Goal: Task Accomplishment & Management: Manage account settings

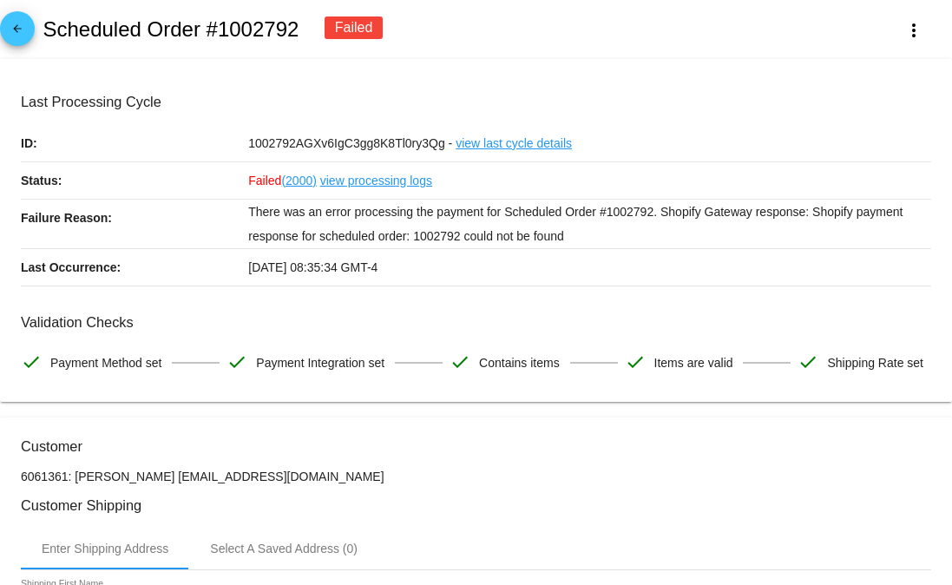
drag, startPoint x: 601, startPoint y: 234, endPoint x: 242, endPoint y: 210, distance: 360.0
click at [242, 210] on div "Failure Reason: There was an error processing the payment for Scheduled Order #…" at bounding box center [476, 224] width 910 height 49
click at [422, 214] on p "There was an error processing the payment for Scheduled Order #1002792. Shopify…" at bounding box center [589, 224] width 683 height 49
click at [903, 29] on mat-icon "more_vert" at bounding box center [913, 30] width 21 height 21
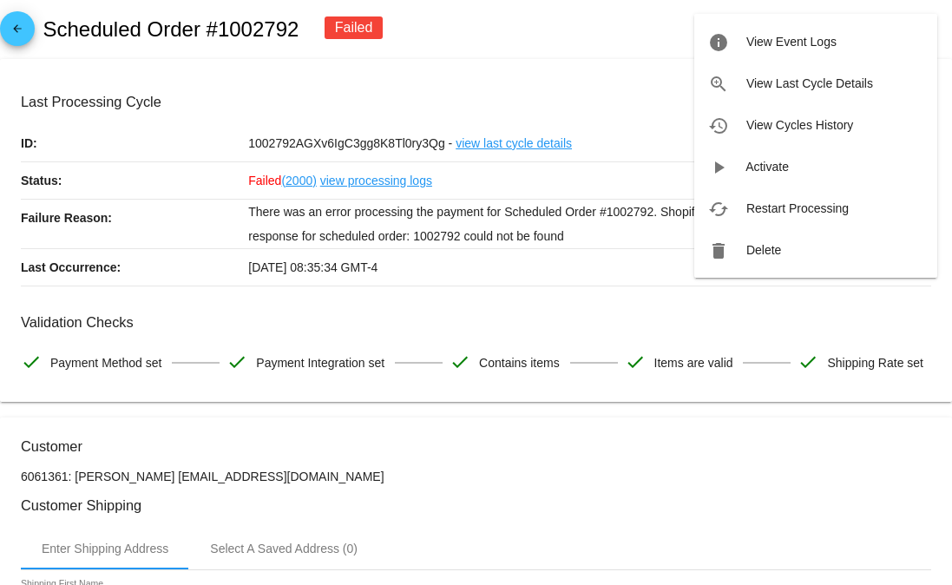
drag, startPoint x: 478, startPoint y: 93, endPoint x: 499, endPoint y: 158, distance: 68.3
click at [479, 95] on div at bounding box center [476, 292] width 952 height 585
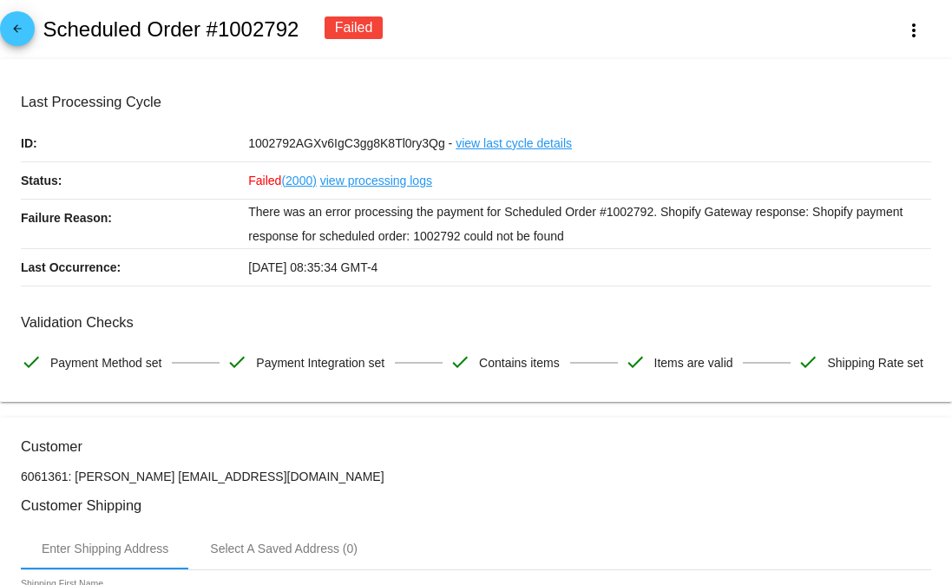
click at [499, 144] on link "view last cycle details" at bounding box center [513, 143] width 116 height 36
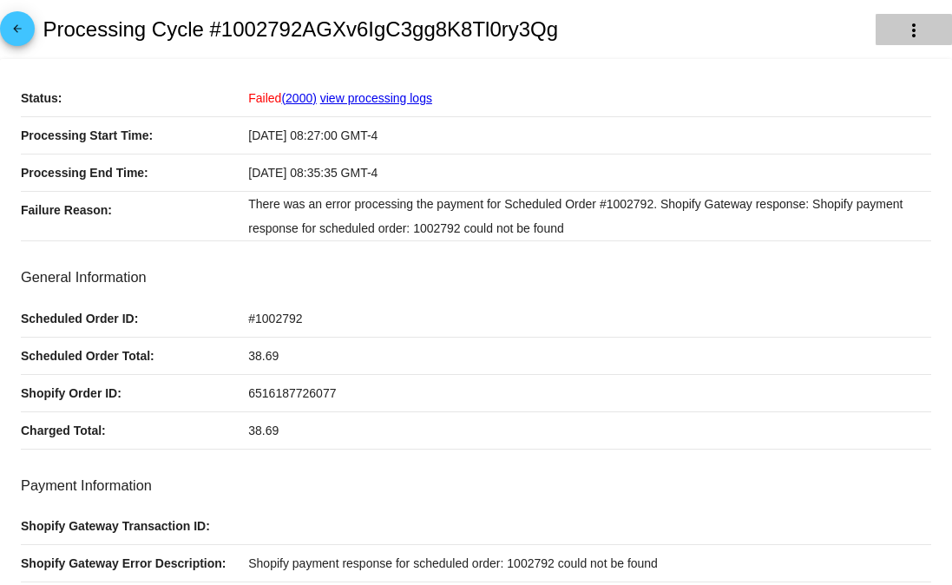
click at [887, 36] on button "more_vert" at bounding box center [913, 29] width 76 height 31
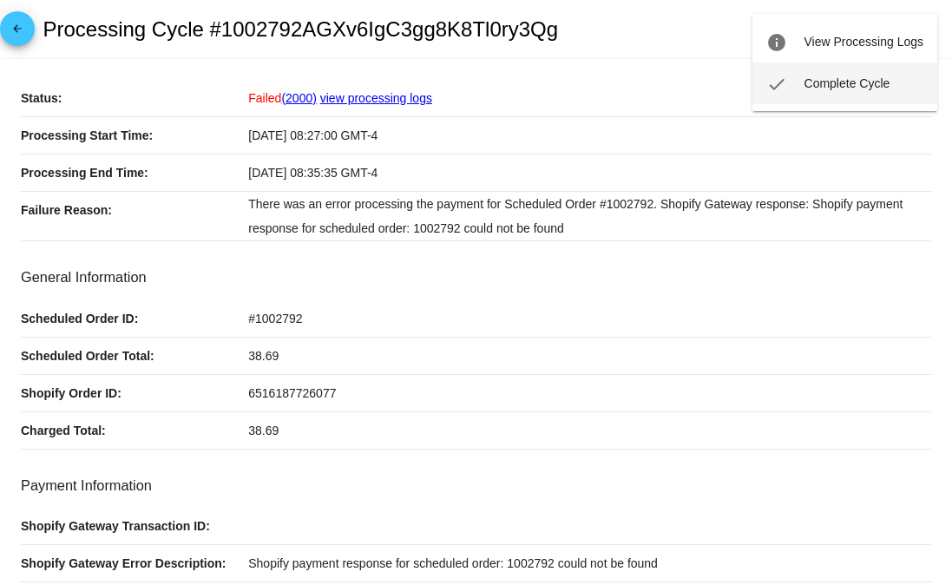
click at [832, 97] on button "check Complete Cycle" at bounding box center [844, 83] width 185 height 42
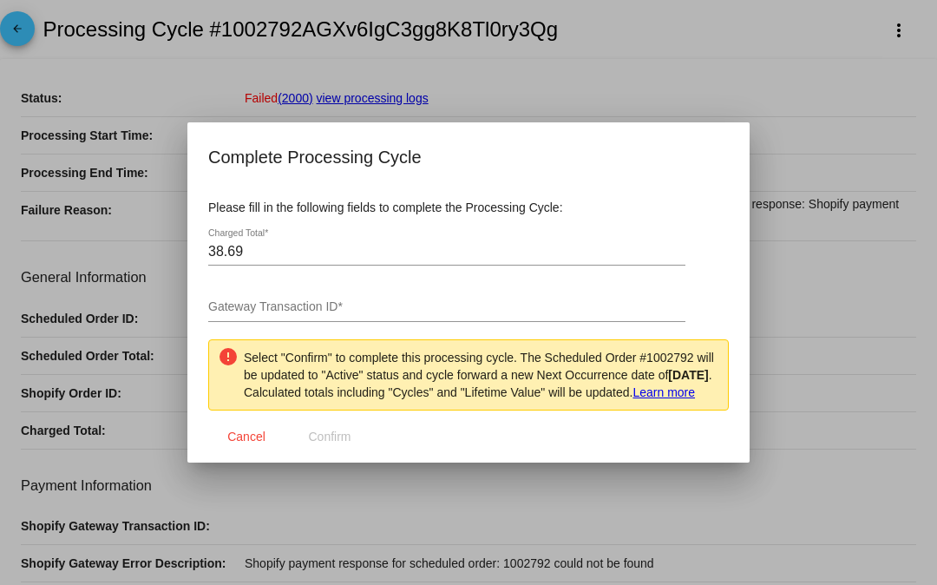
click at [225, 81] on div at bounding box center [468, 292] width 937 height 585
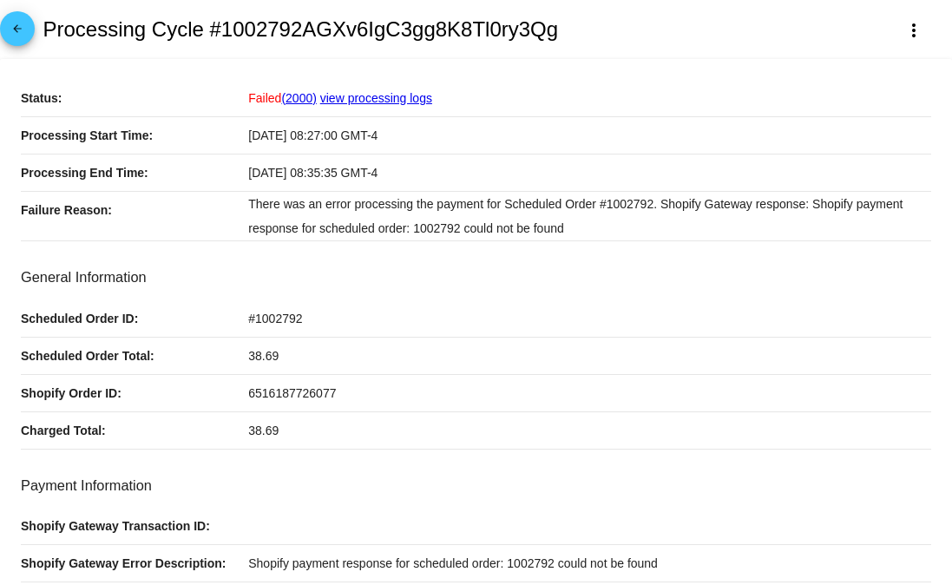
drag, startPoint x: 286, startPoint y: 437, endPoint x: 230, endPoint y: 437, distance: 56.4
click at [230, 437] on div "Charged Total: 38.69" at bounding box center [476, 430] width 910 height 37
copy div "38.69"
click at [903, 35] on mat-icon "more_vert" at bounding box center [913, 30] width 21 height 21
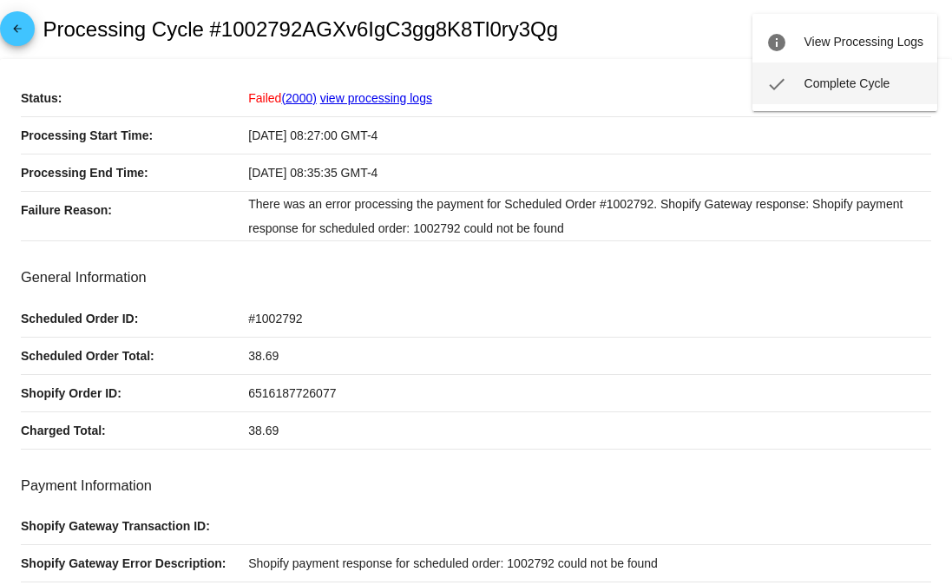
click at [811, 83] on span "Complete Cycle" at bounding box center [847, 83] width 86 height 14
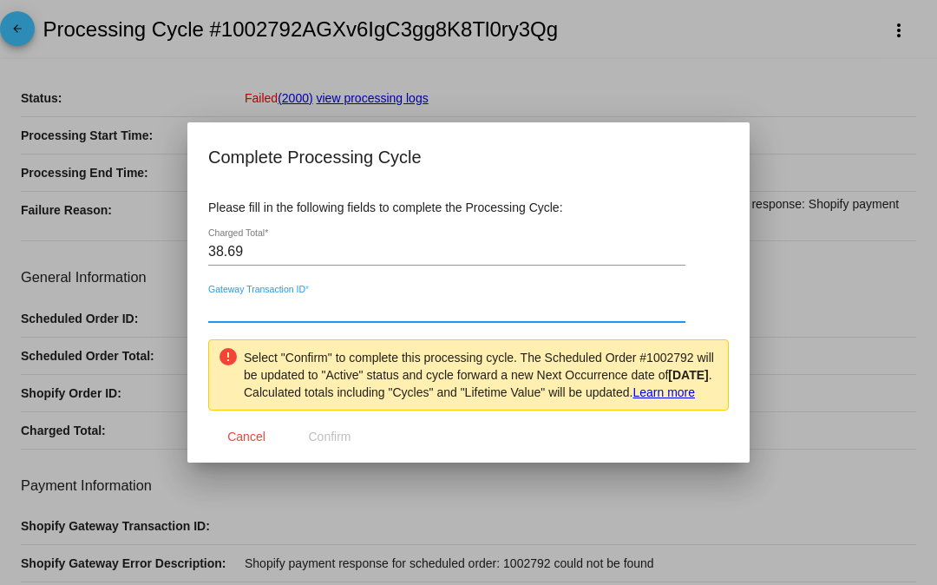
click at [325, 300] on input "Gateway Transaction ID *" at bounding box center [446, 308] width 477 height 16
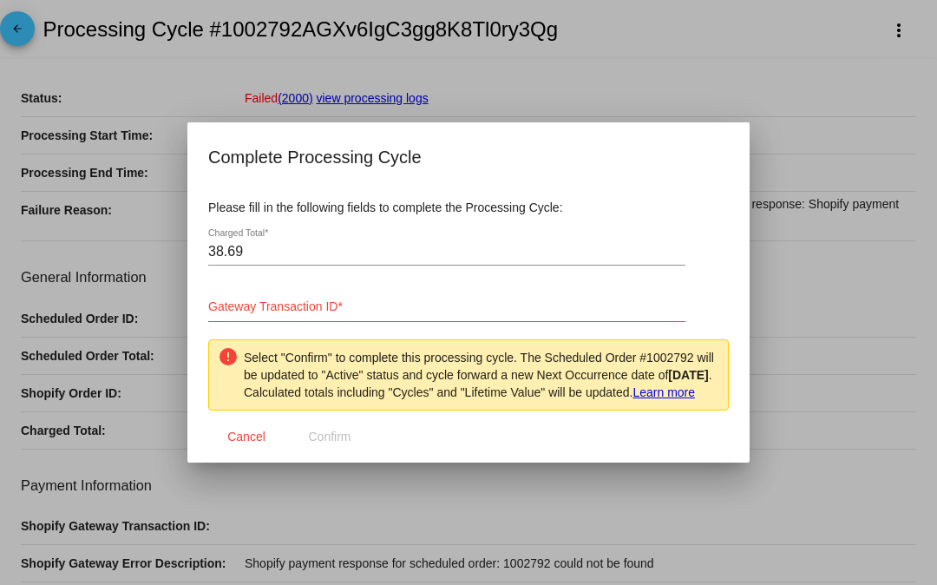
drag, startPoint x: 248, startPoint y: 233, endPoint x: 193, endPoint y: 244, distance: 55.6
click at [186, 240] on div "Complete Processing Cycle Please fill in the following fields to complete the P…" at bounding box center [468, 292] width 937 height 585
paste input "$40.84"
drag, startPoint x: 259, startPoint y: 245, endPoint x: 188, endPoint y: 250, distance: 70.5
click at [173, 242] on div "Complete Processing Cycle Please fill in the following fields to complete the P…" at bounding box center [468, 292] width 937 height 585
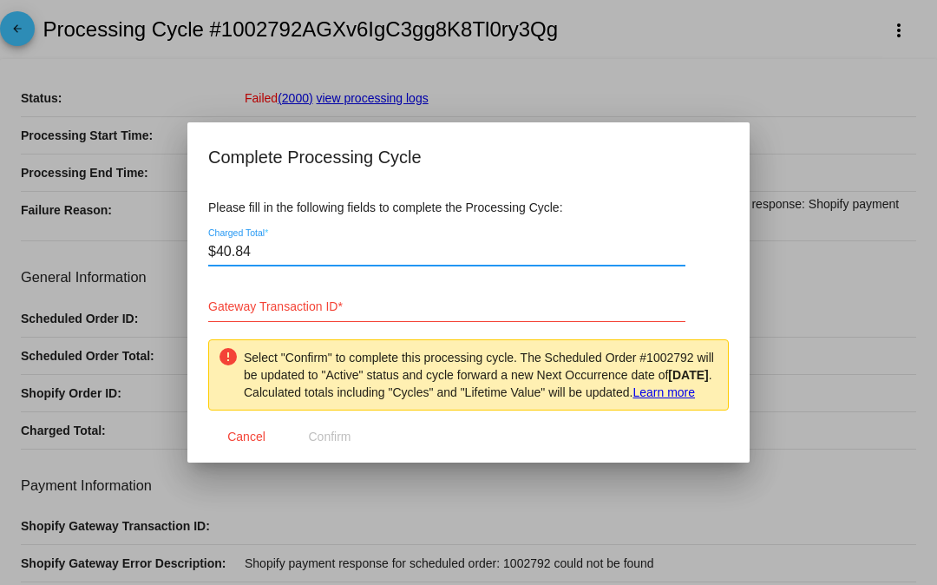
click at [214, 246] on input "$40.84" at bounding box center [446, 252] width 477 height 16
type input "40.84"
click at [381, 284] on div "Gateway Transaction ID *" at bounding box center [446, 302] width 477 height 39
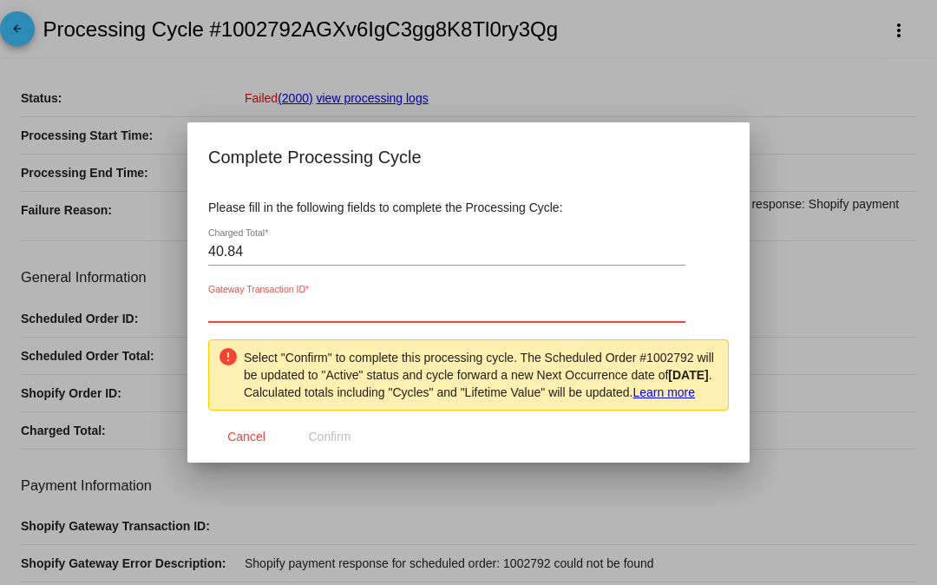
paste input "7SC32448KJ256934U"
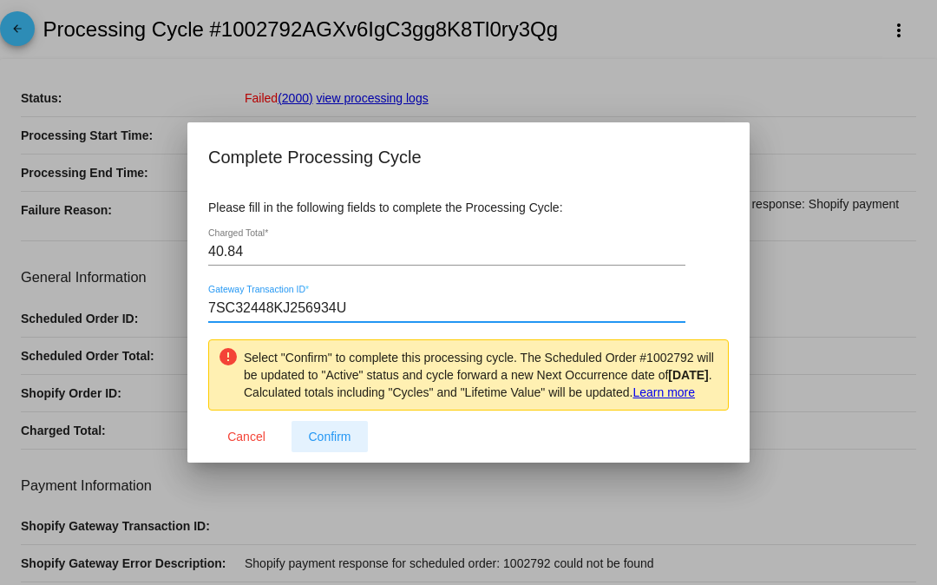
type input "7SC32448KJ256934U"
click at [319, 443] on span "Confirm" at bounding box center [329, 436] width 43 height 14
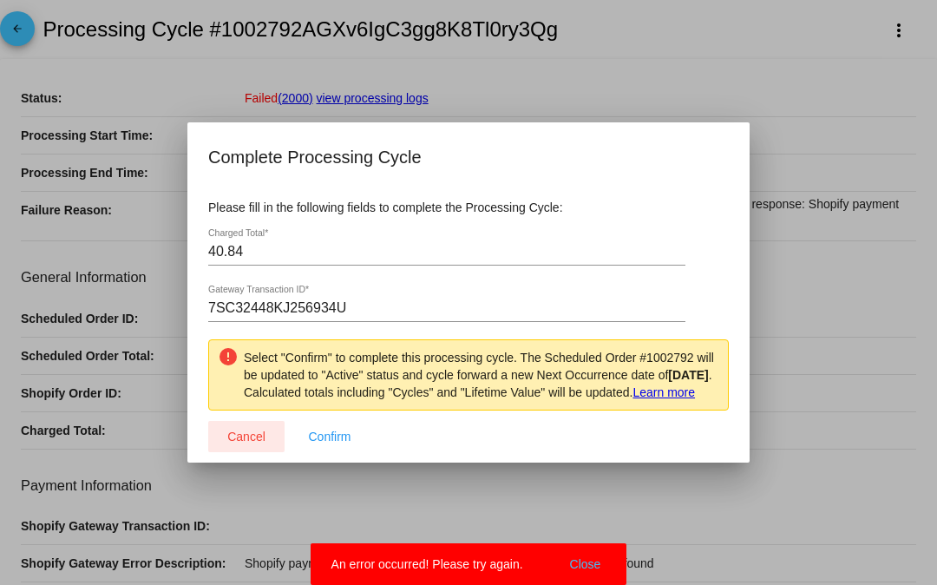
click at [242, 439] on span "Cancel" at bounding box center [246, 436] width 38 height 14
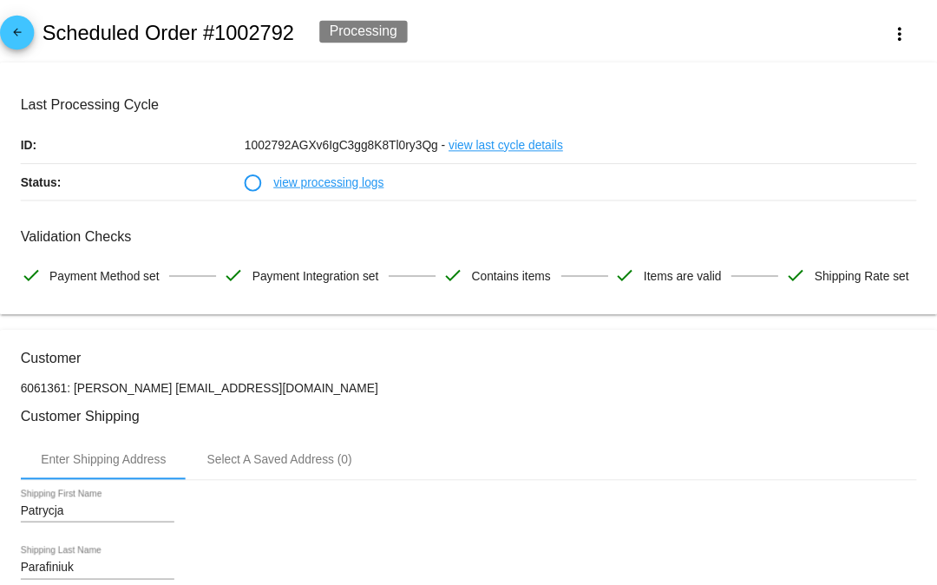
scroll to position [15, 0]
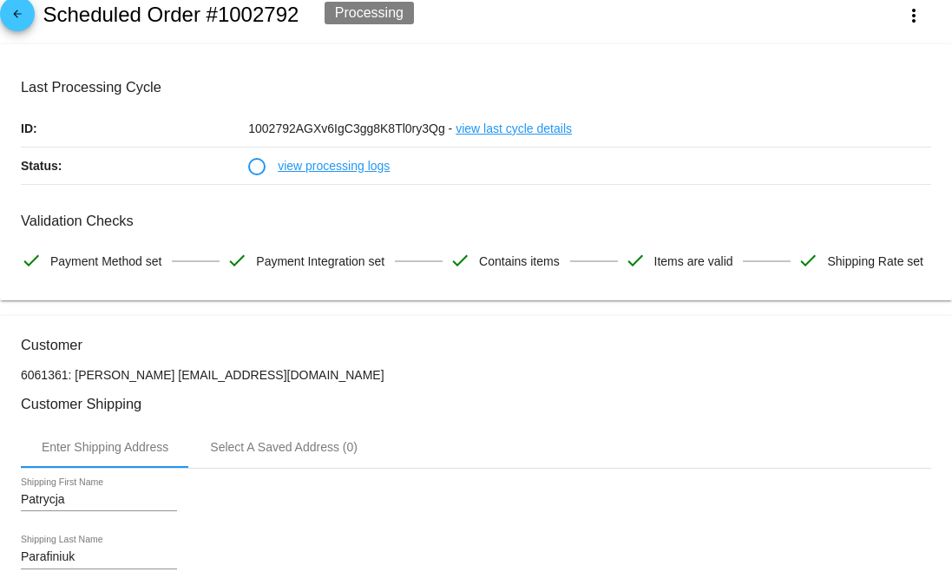
click at [333, 163] on link "view processing logs" at bounding box center [334, 165] width 112 height 36
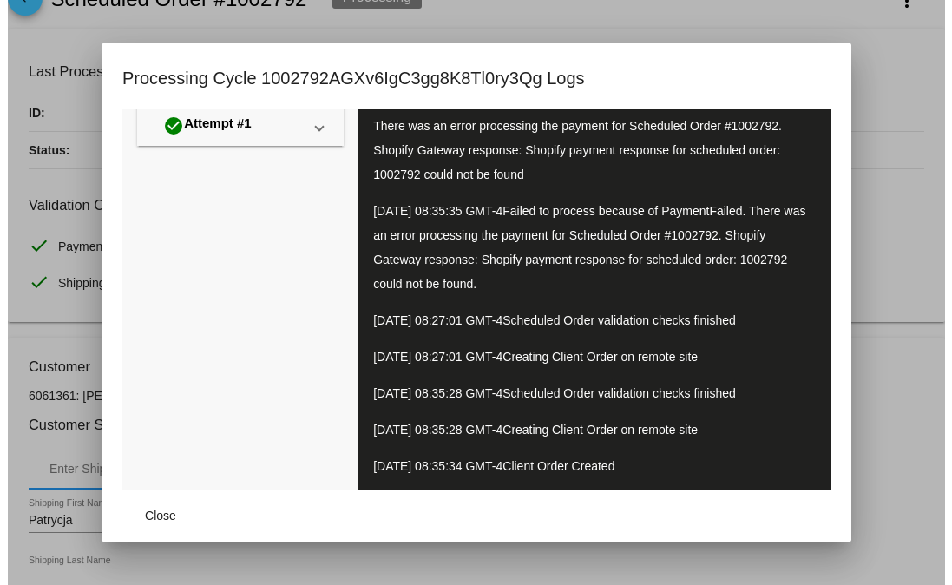
scroll to position [0, 0]
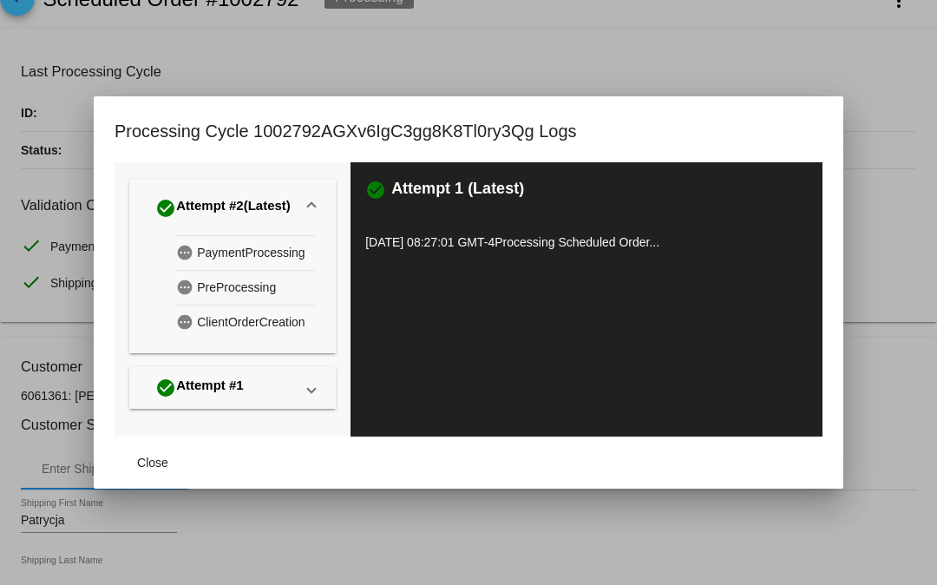
drag, startPoint x: 839, startPoint y: 253, endPoint x: 768, endPoint y: 354, distance: 123.2
click at [835, 444] on mat-dialog-container "Processing Cycle 1002792AGXv6IgC3gg8K8Tl0ry3Qg Logs check_circle Attempt #2 (La…" at bounding box center [469, 291] width 750 height 391
click at [564, 23] on div at bounding box center [468, 292] width 937 height 585
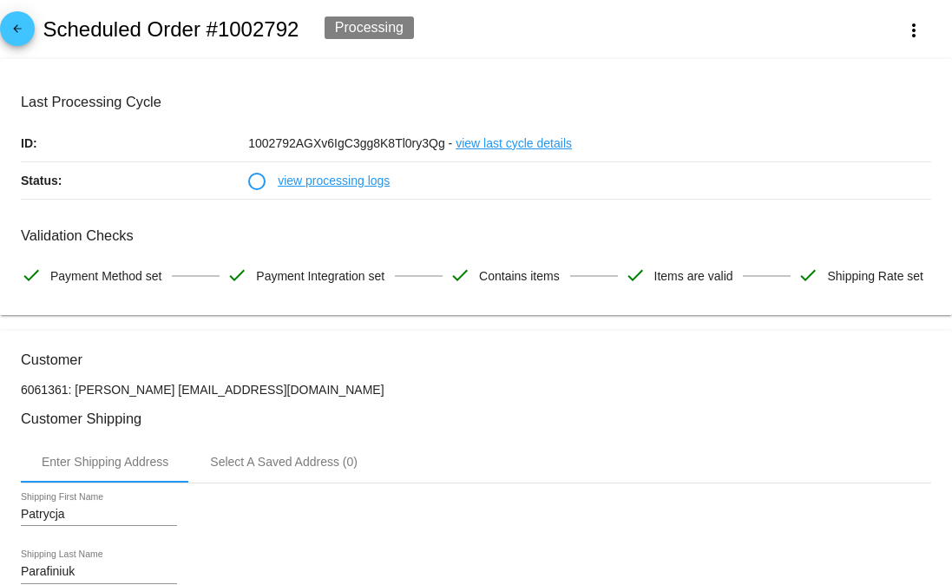
click at [892, 47] on div "arrow_back Scheduled Order #1002792 Processing more_vert" at bounding box center [476, 29] width 952 height 59
click at [903, 33] on mat-icon "more_vert" at bounding box center [913, 30] width 21 height 21
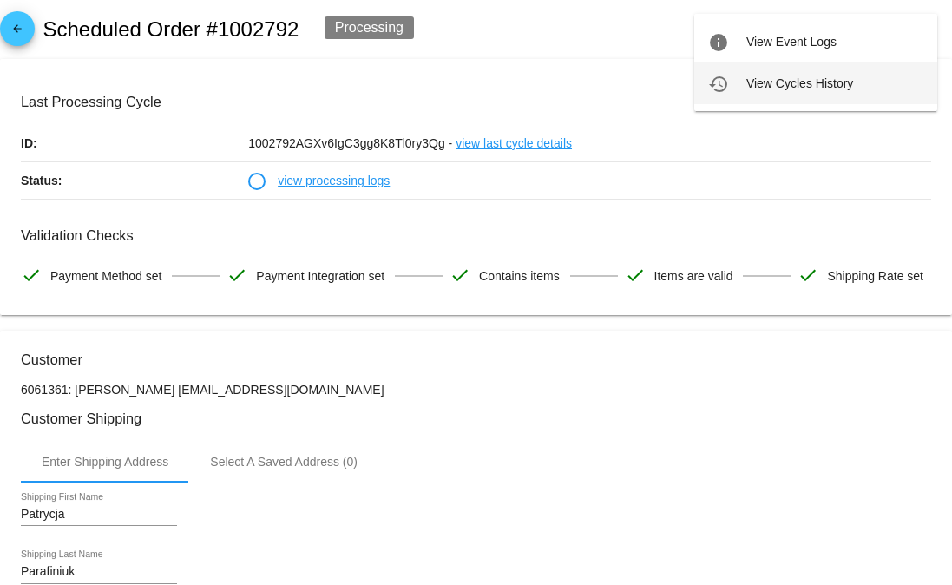
click at [782, 77] on span "View Cycles History" at bounding box center [799, 83] width 107 height 14
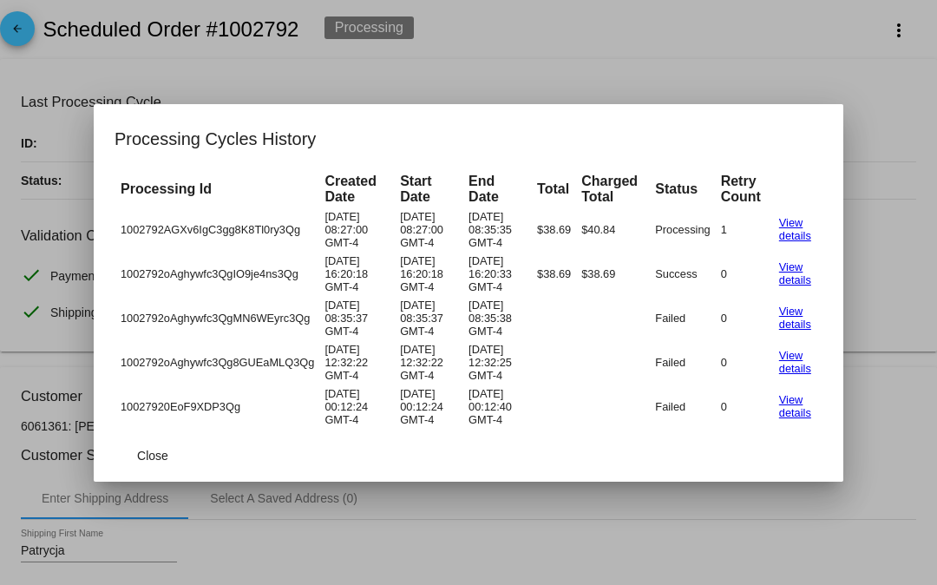
click at [635, 35] on div at bounding box center [468, 292] width 937 height 585
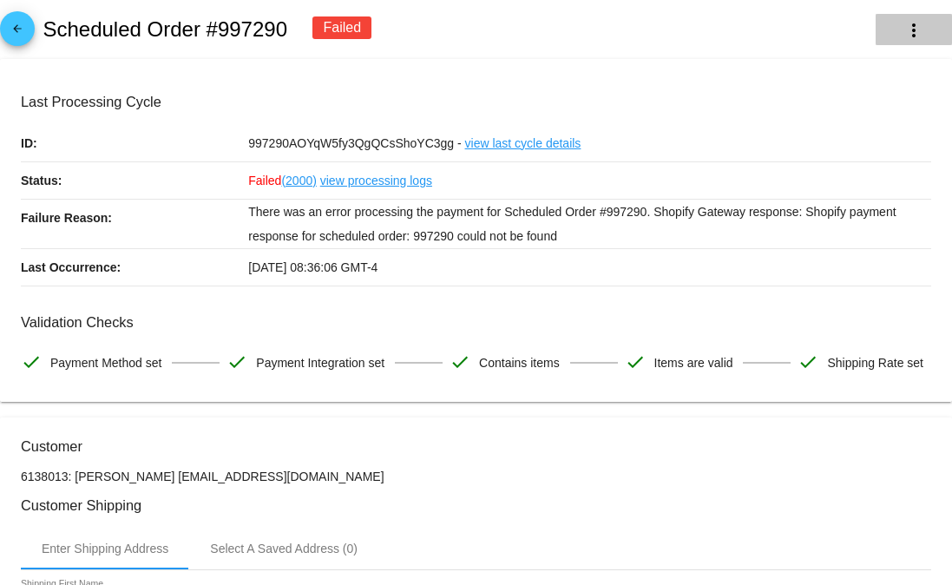
click at [913, 43] on button "more_vert" at bounding box center [913, 29] width 76 height 31
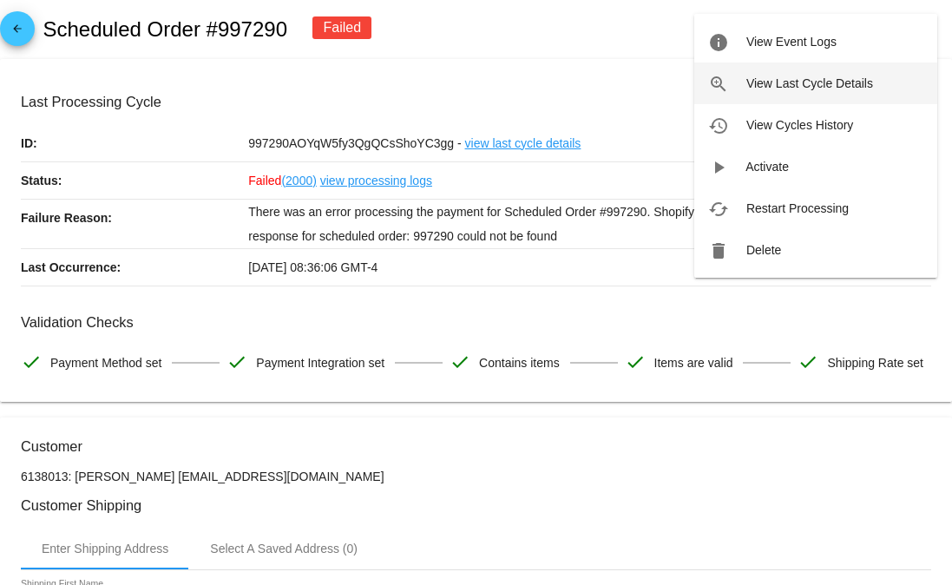
click at [789, 82] on span "View Last Cycle Details" at bounding box center [809, 83] width 127 height 14
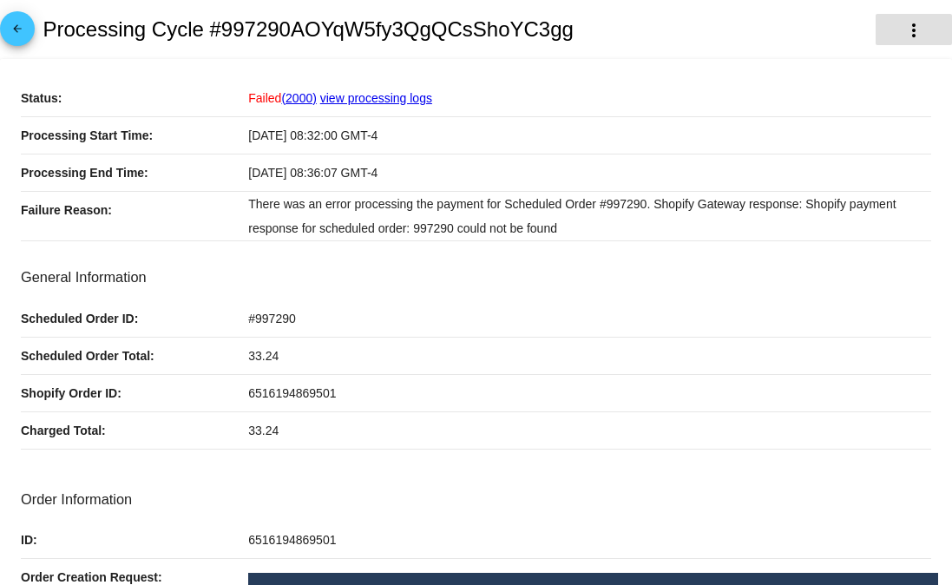
click at [903, 21] on mat-icon "more_vert" at bounding box center [913, 30] width 21 height 21
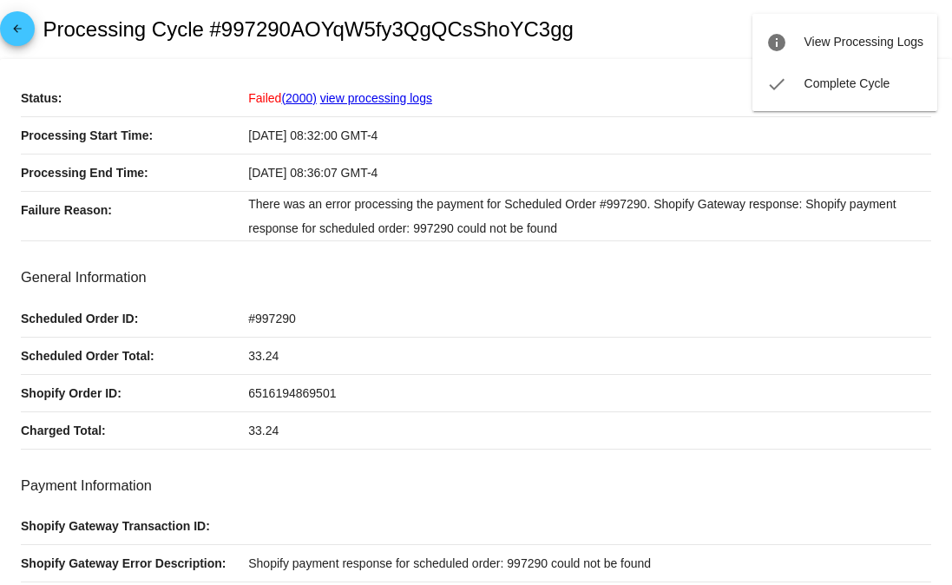
click at [538, 11] on div at bounding box center [476, 292] width 952 height 585
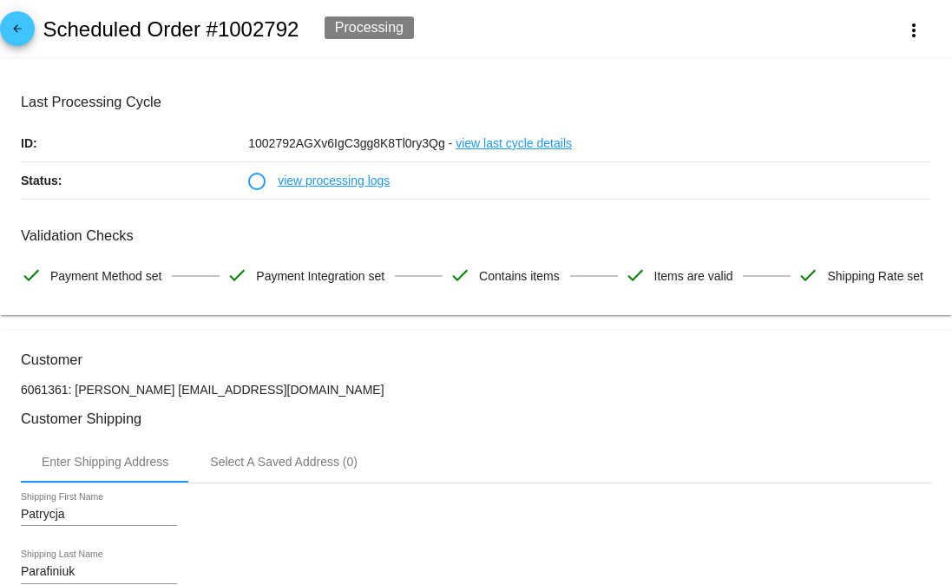
click at [311, 182] on link "view processing logs" at bounding box center [334, 180] width 112 height 36
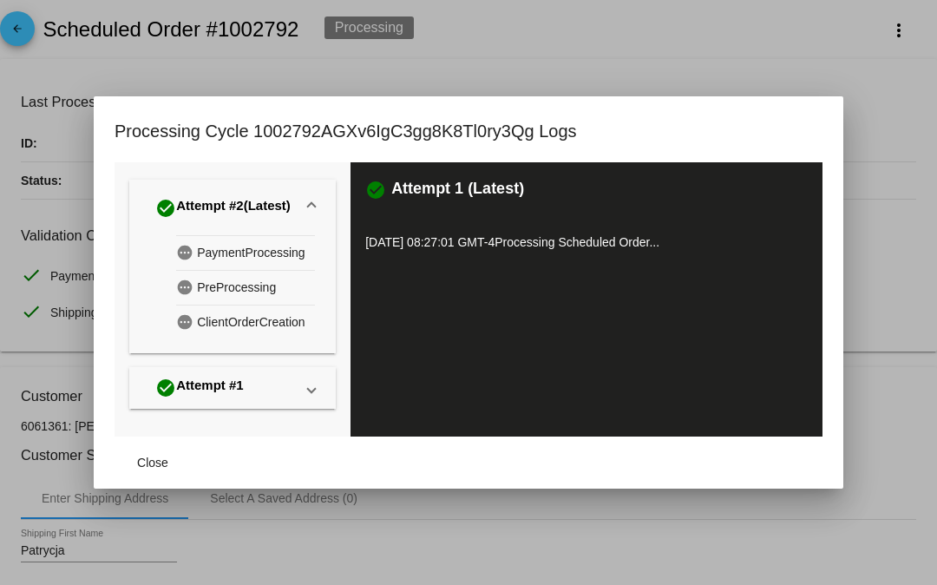
click at [241, 255] on span "PaymentProcessing" at bounding box center [251, 252] width 108 height 27
click at [588, 67] on div at bounding box center [468, 292] width 937 height 585
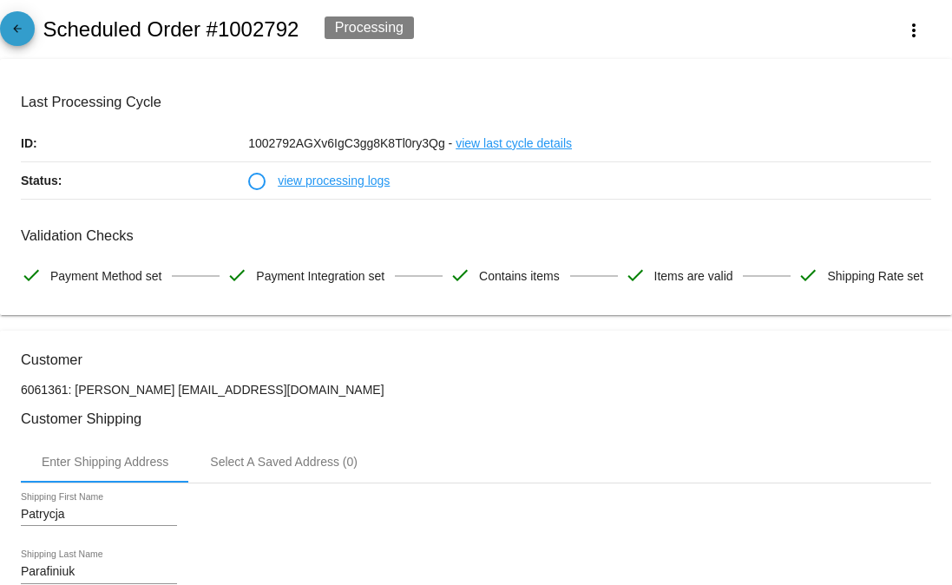
click at [16, 35] on mat-icon "arrow_back" at bounding box center [17, 33] width 21 height 21
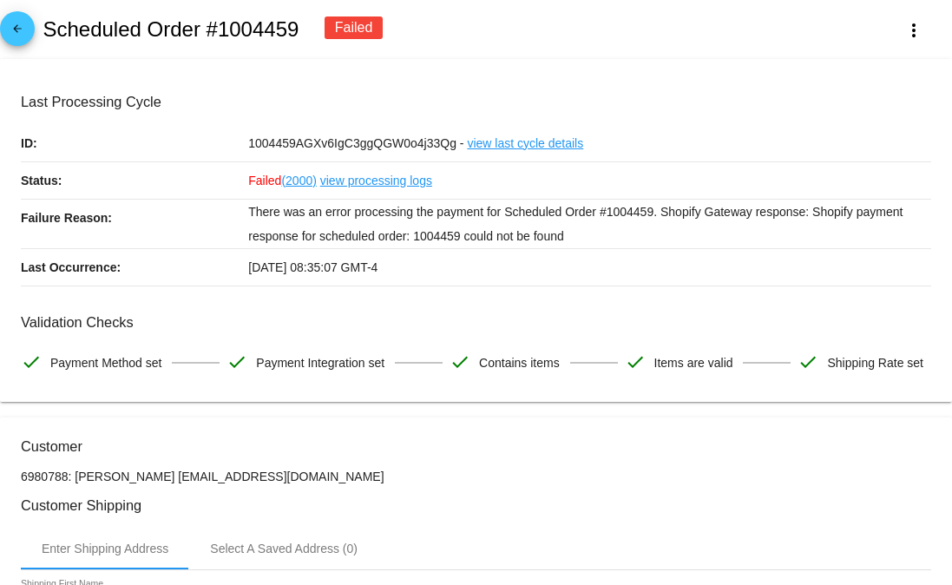
click at [501, 145] on link "view last cycle details" at bounding box center [525, 143] width 116 height 36
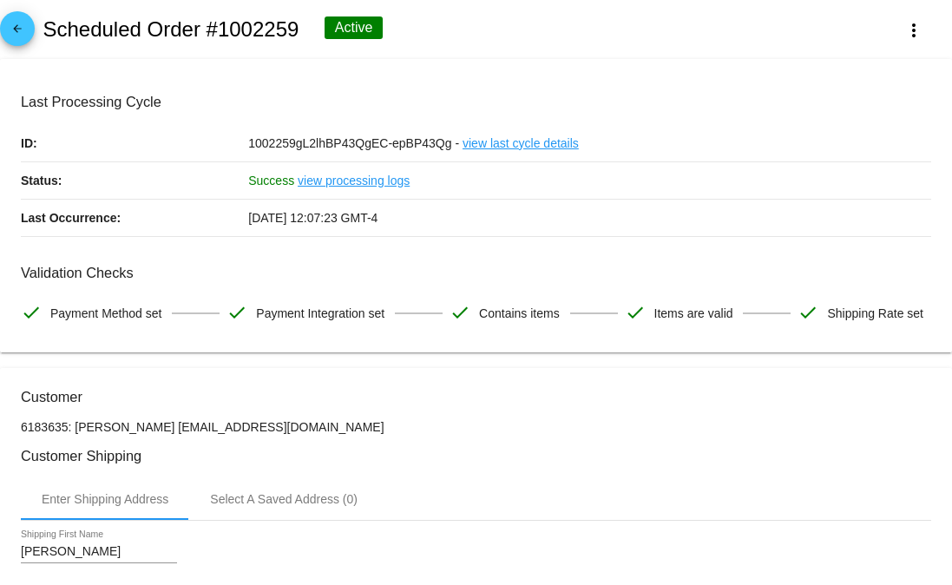
drag, startPoint x: 698, startPoint y: 14, endPoint x: 717, endPoint y: 2, distance: 22.6
click at [698, 13] on div "arrow_back Scheduled Order #1002259 Active more_vert" at bounding box center [476, 29] width 952 height 59
click at [903, 28] on mat-icon "more_vert" at bounding box center [913, 30] width 21 height 21
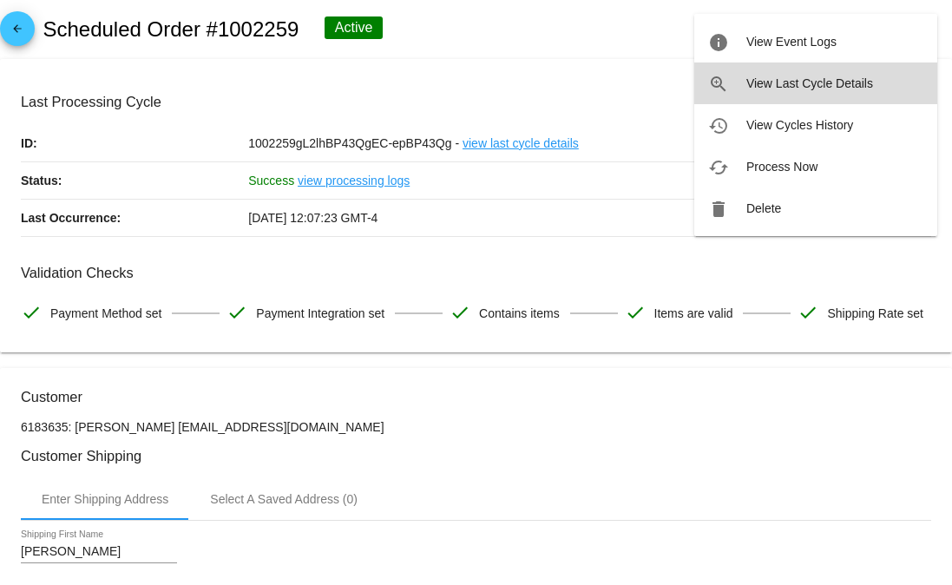
click at [820, 93] on button "zoom_in View Last Cycle Details" at bounding box center [815, 83] width 243 height 42
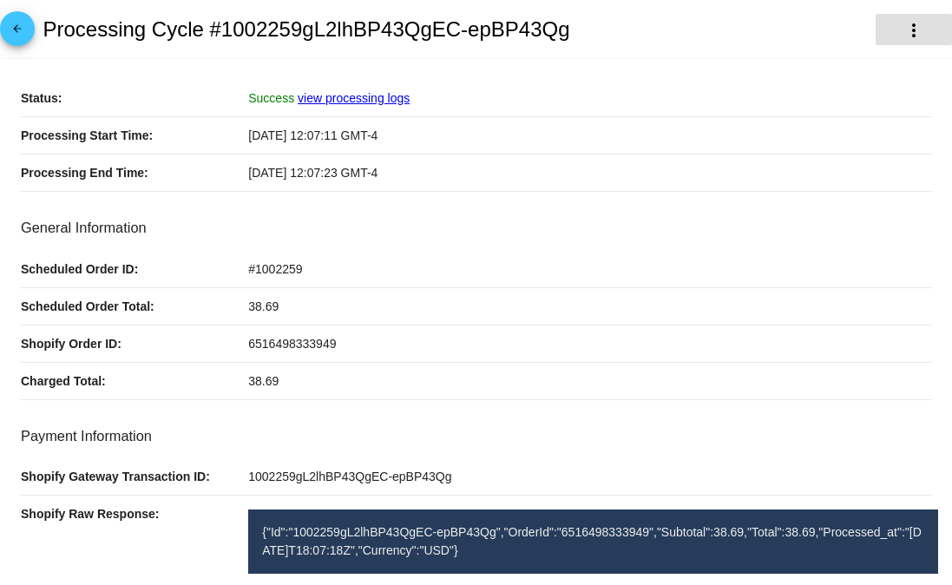
click at [906, 21] on mat-icon "more_vert" at bounding box center [913, 30] width 21 height 21
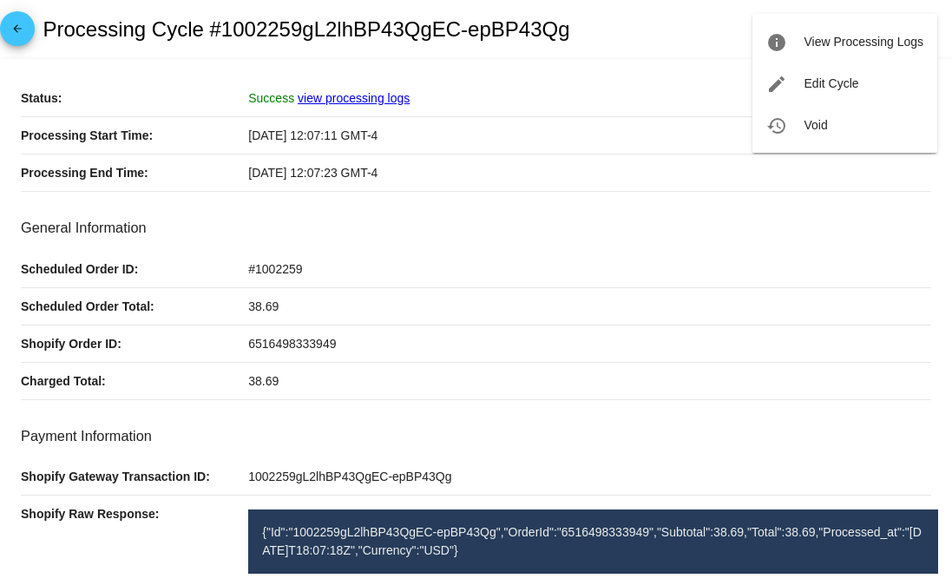
click at [30, 29] on div at bounding box center [476, 292] width 952 height 585
click at [24, 28] on mat-icon "arrow_back" at bounding box center [17, 33] width 21 height 21
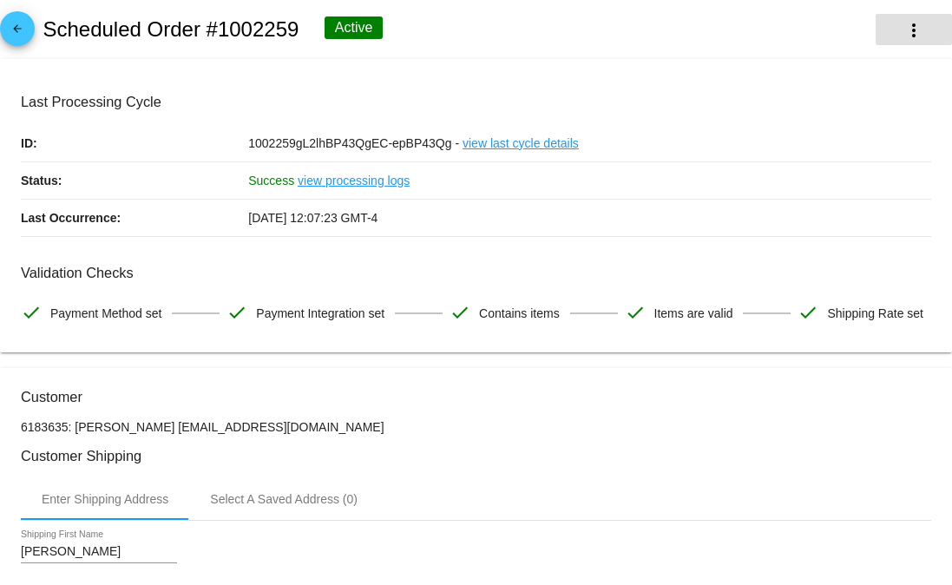
click at [903, 28] on mat-icon "more_vert" at bounding box center [913, 30] width 21 height 21
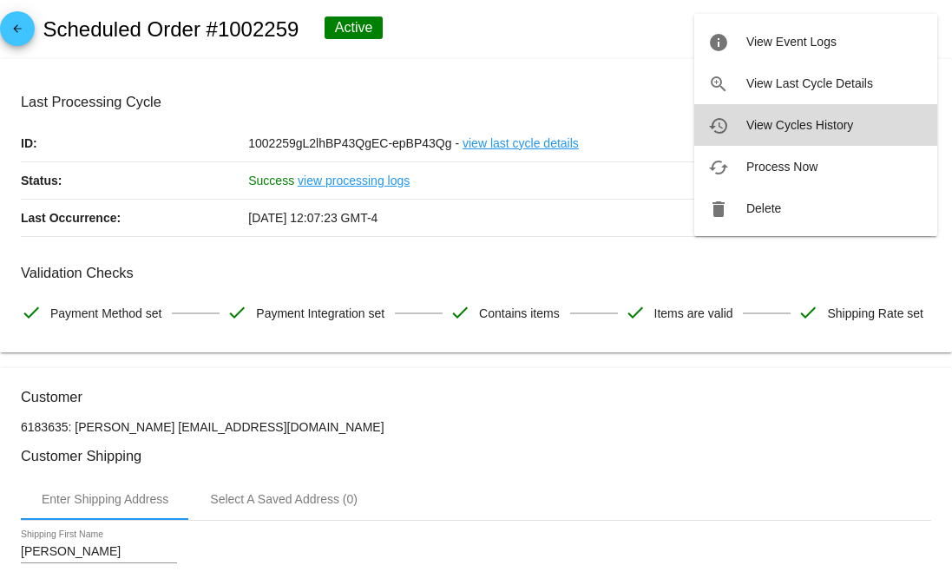
click at [809, 124] on span "View Cycles History" at bounding box center [799, 125] width 107 height 14
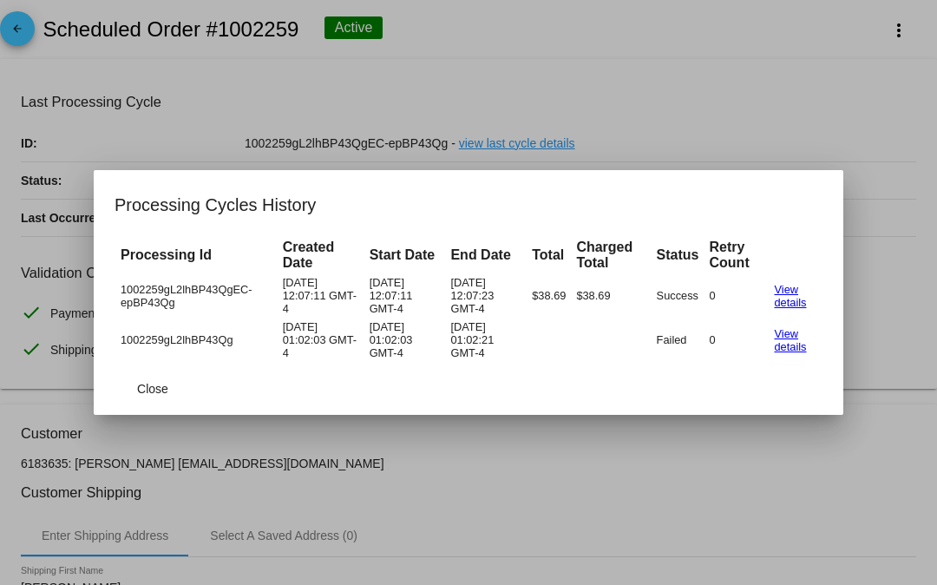
drag, startPoint x: 554, startPoint y: 124, endPoint x: 170, endPoint y: 15, distance: 399.5
click at [552, 124] on div at bounding box center [468, 292] width 937 height 585
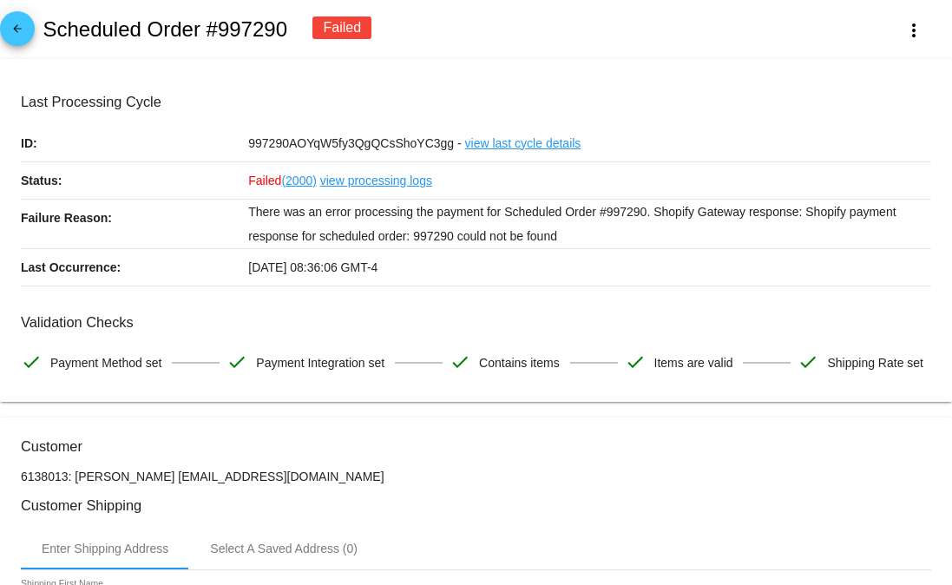
click at [393, 236] on p "There was an error processing the payment for Scheduled Order #997290. Shopify …" at bounding box center [589, 224] width 683 height 49
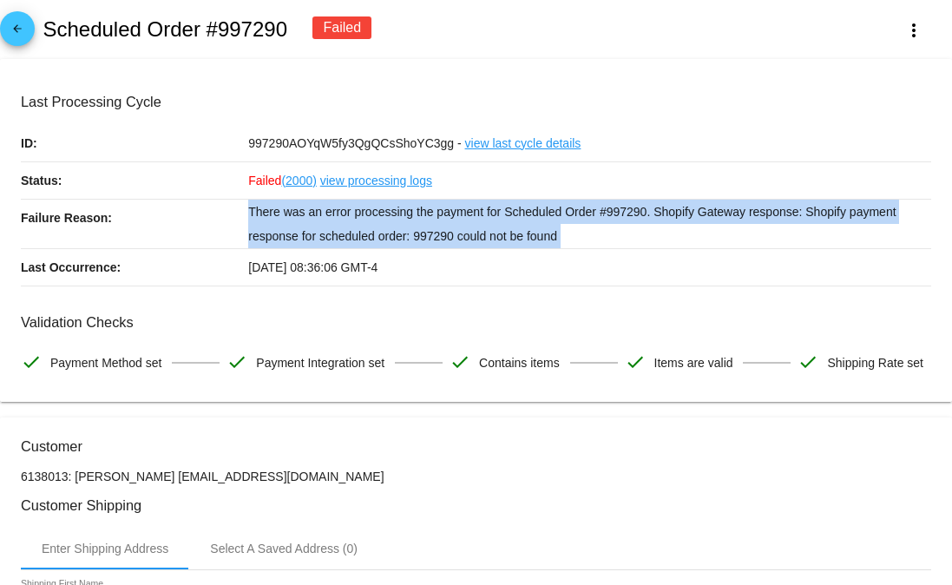
click at [393, 236] on p "There was an error processing the payment for Scheduled Order #997290. Shopify …" at bounding box center [589, 224] width 683 height 49
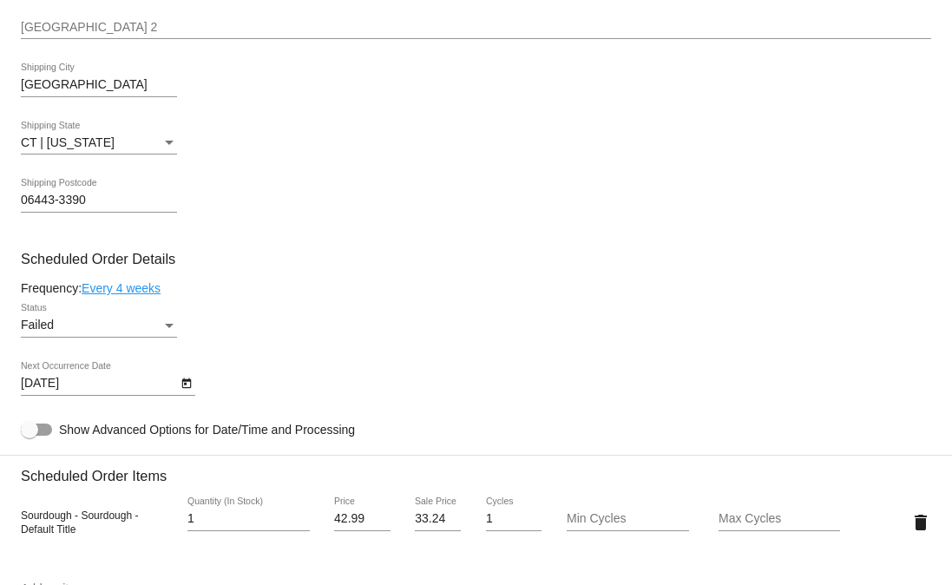
scroll to position [1200, 0]
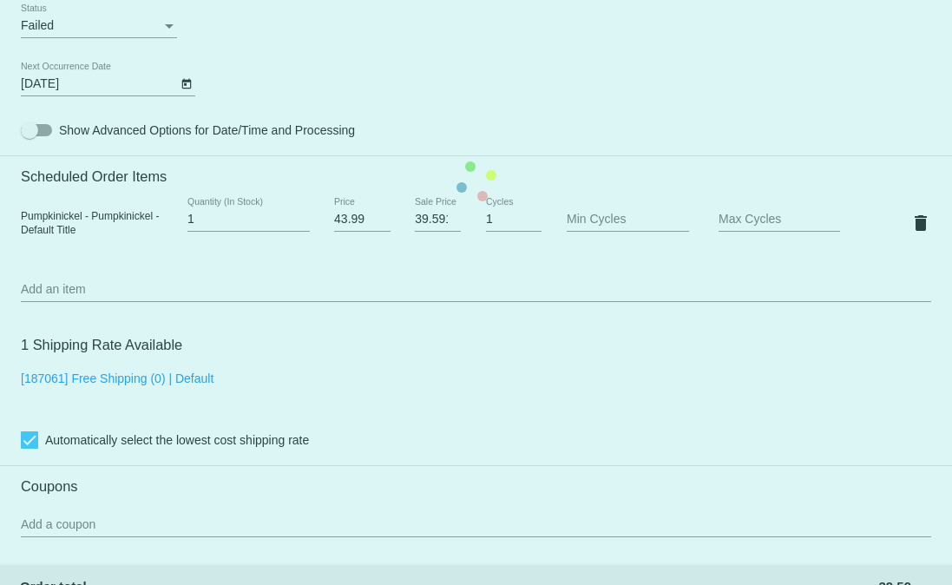
scroll to position [1104, 0]
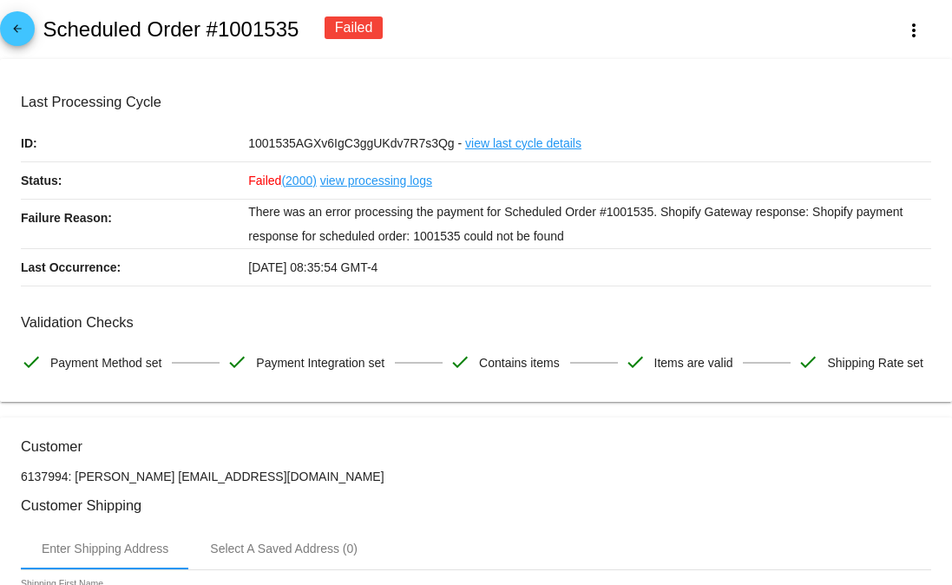
click at [427, 199] on link "view processing logs" at bounding box center [376, 180] width 112 height 36
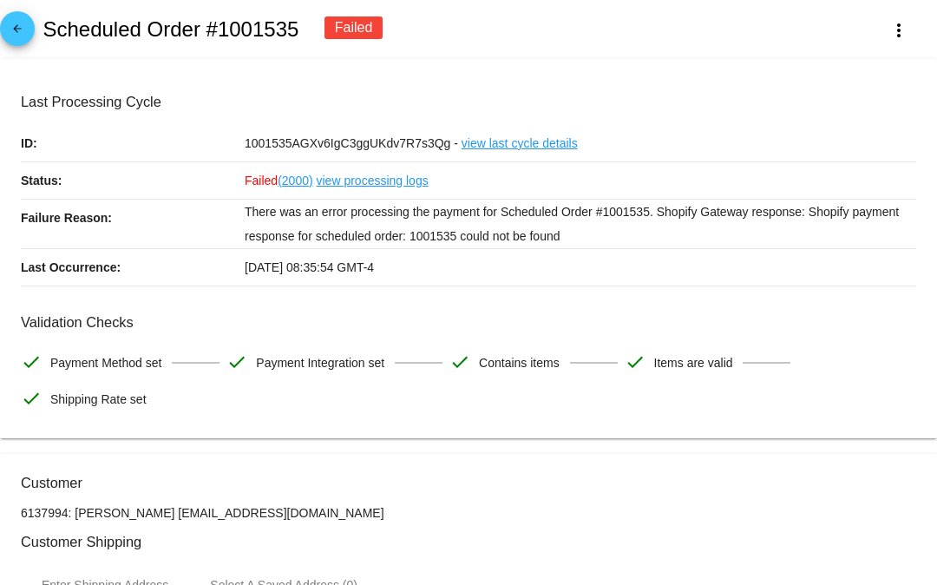
click at [427, 201] on div "Last Processing Cycle ID: 1001535AGXv6IgC3ggUKdv7R7s3Qg - view last cycle detai…" at bounding box center [468, 190] width 895 height 192
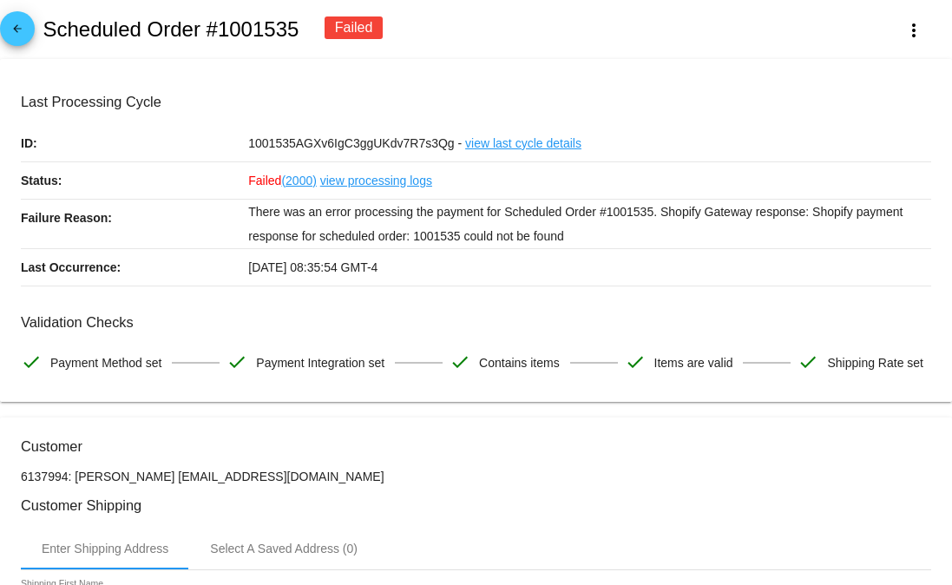
click at [442, 230] on p "There was an error processing the payment for Scheduled Order #1001535. Shopify…" at bounding box center [589, 224] width 683 height 49
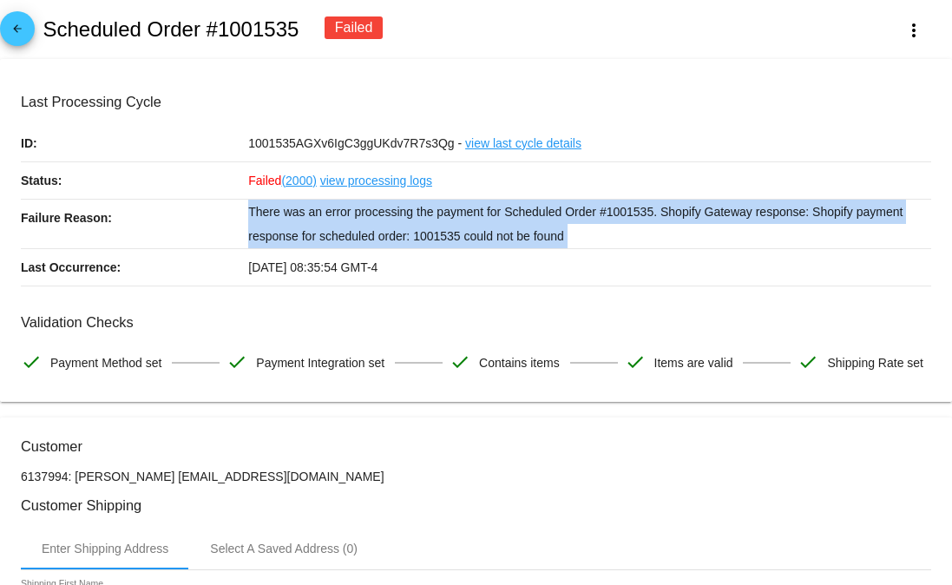
click at [442, 230] on p "There was an error processing the payment for Scheduled Order #1001535. Shopify…" at bounding box center [589, 224] width 683 height 49
copy div "There was an error processing the payment for Scheduled Order #1001535. Shopify…"
click at [903, 27] on mat-icon "more_vert" at bounding box center [913, 30] width 21 height 21
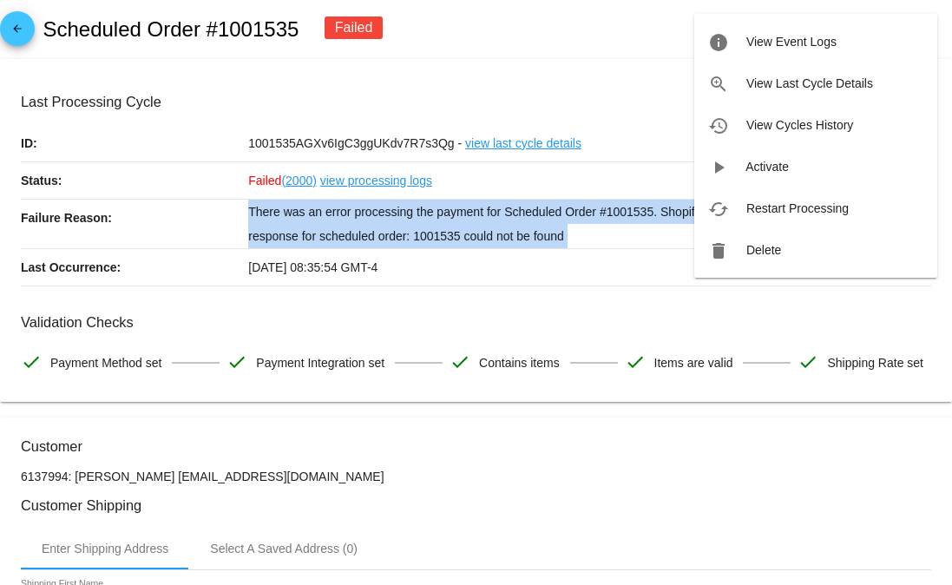
click at [773, 79] on span "View Last Cycle Details" at bounding box center [809, 83] width 127 height 14
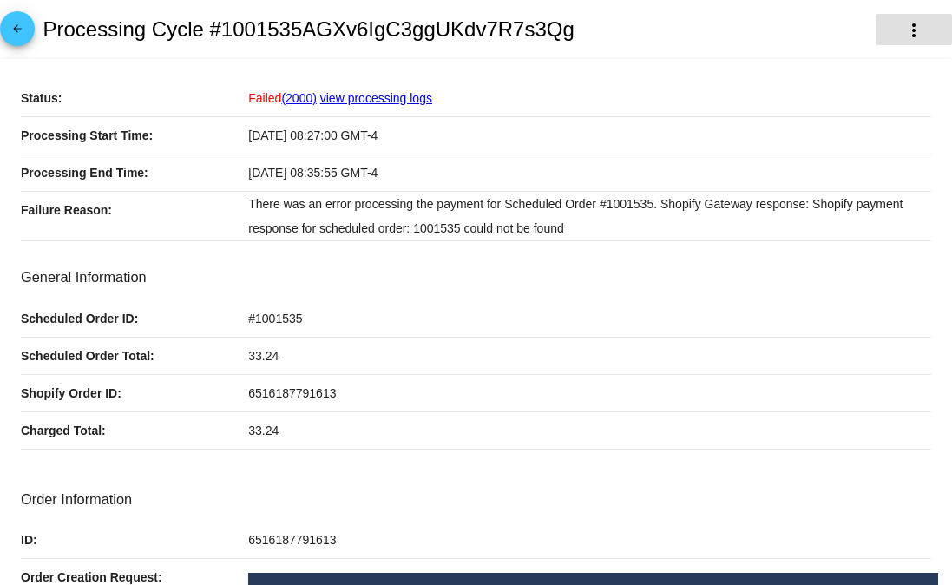
click at [915, 32] on button "more_vert" at bounding box center [913, 29] width 76 height 31
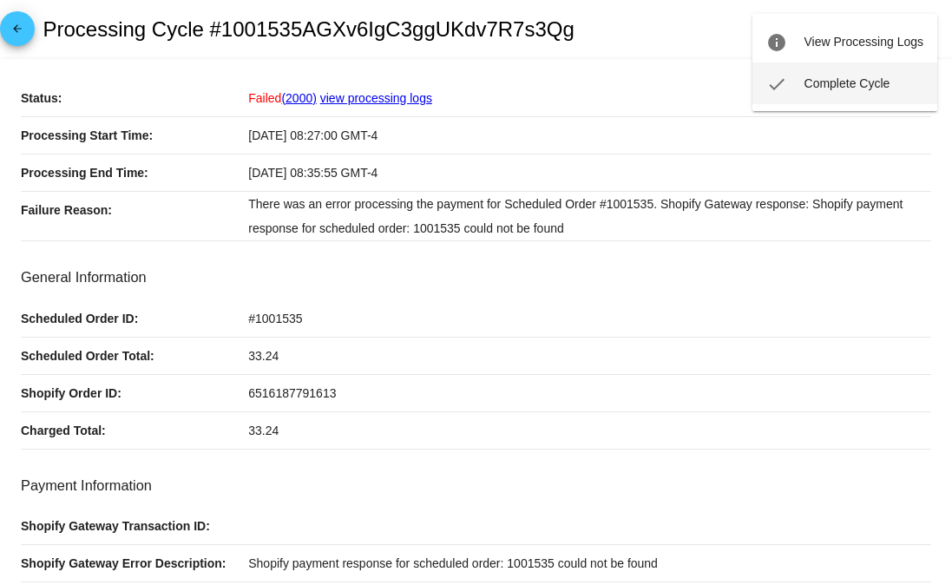
click at [835, 97] on button "check Complete Cycle" at bounding box center [844, 83] width 185 height 42
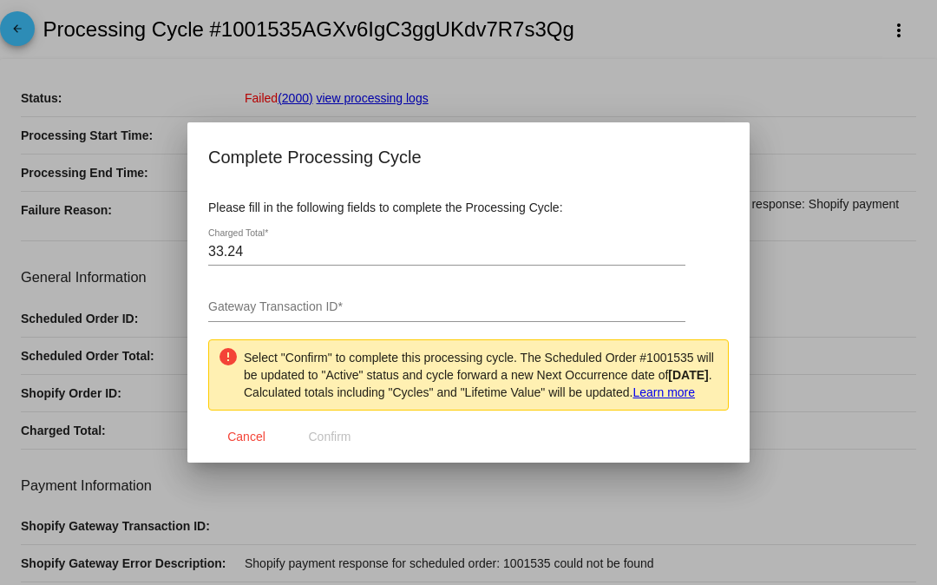
drag, startPoint x: 318, startPoint y: 279, endPoint x: 319, endPoint y: 304, distance: 25.2
click at [318, 283] on div "Gateway Transaction ID *" at bounding box center [446, 302] width 477 height 39
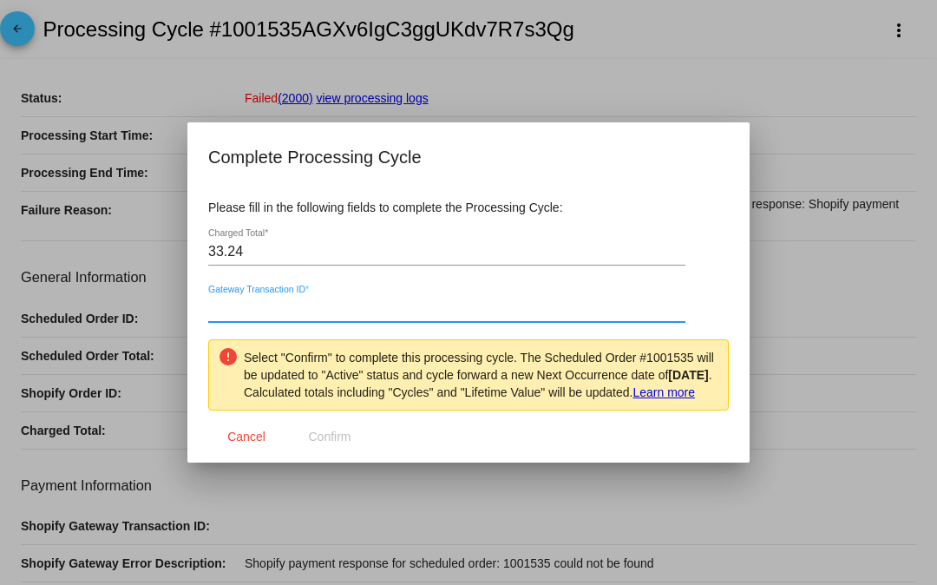
click at [320, 305] on input "Gateway Transaction ID *" at bounding box center [446, 308] width 477 height 16
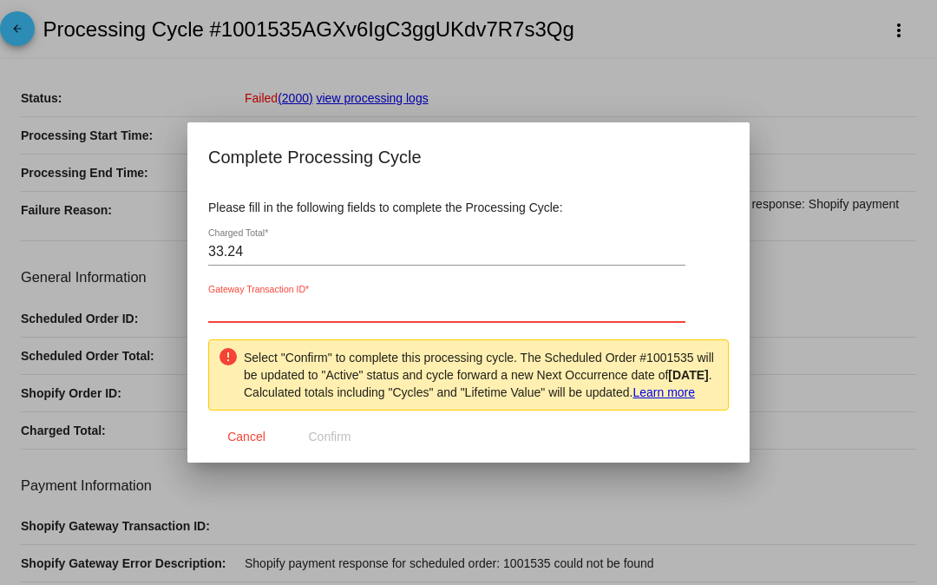
paste input "rKoJrL4iE2dZyNiZ47JLq37di"
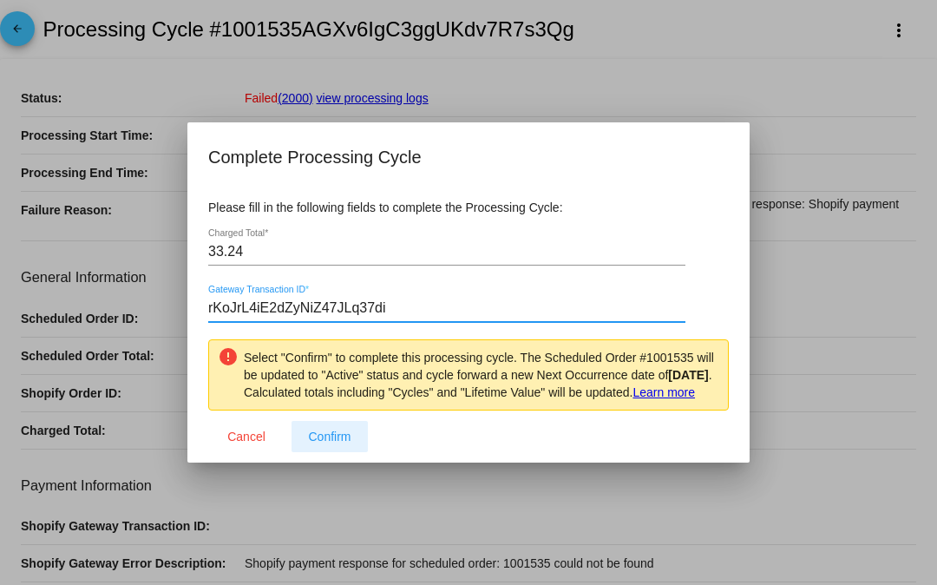
type input "rKoJrL4iE2dZyNiZ47JLq37di"
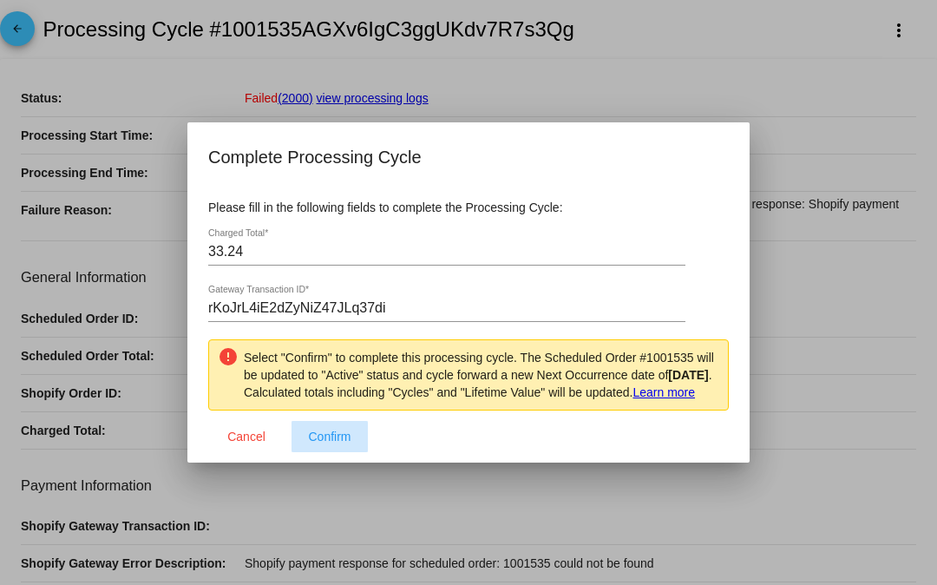
click at [311, 443] on span "Confirm" at bounding box center [329, 436] width 43 height 14
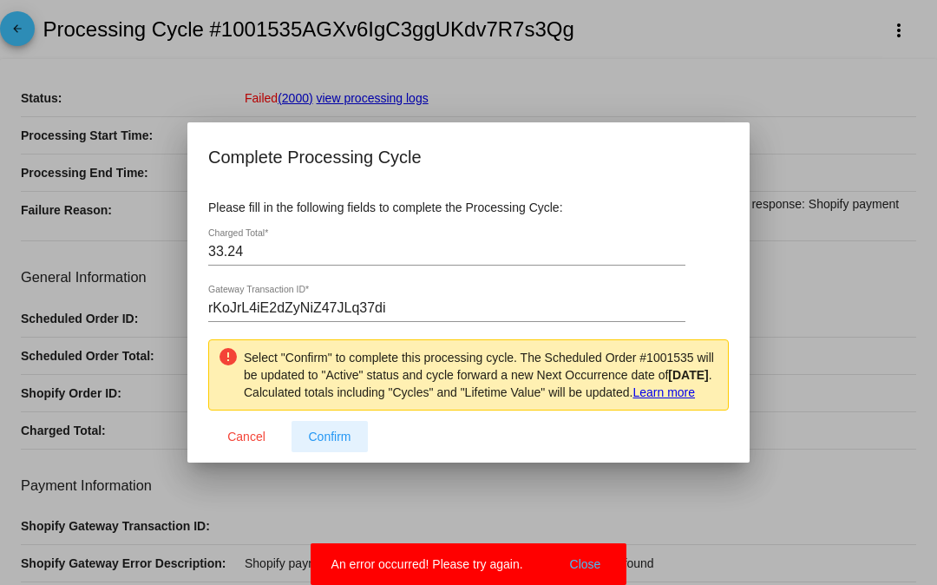
click at [324, 443] on span "Confirm" at bounding box center [329, 436] width 43 height 14
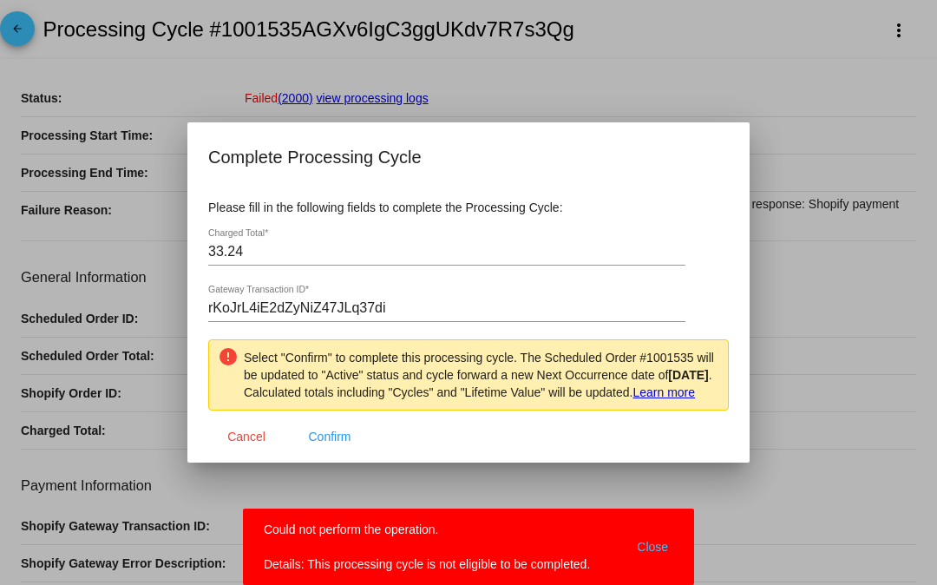
click at [288, 304] on input "rKoJrL4iE2dZyNiZ47JLq37di" at bounding box center [446, 308] width 477 height 16
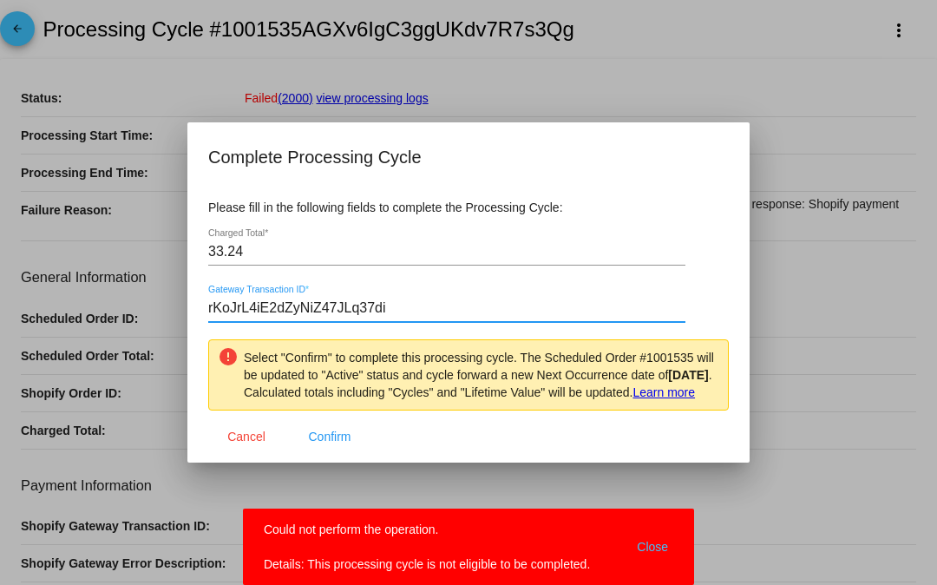
paste input "PAYID-NDP52PA0R719352X0684525R"
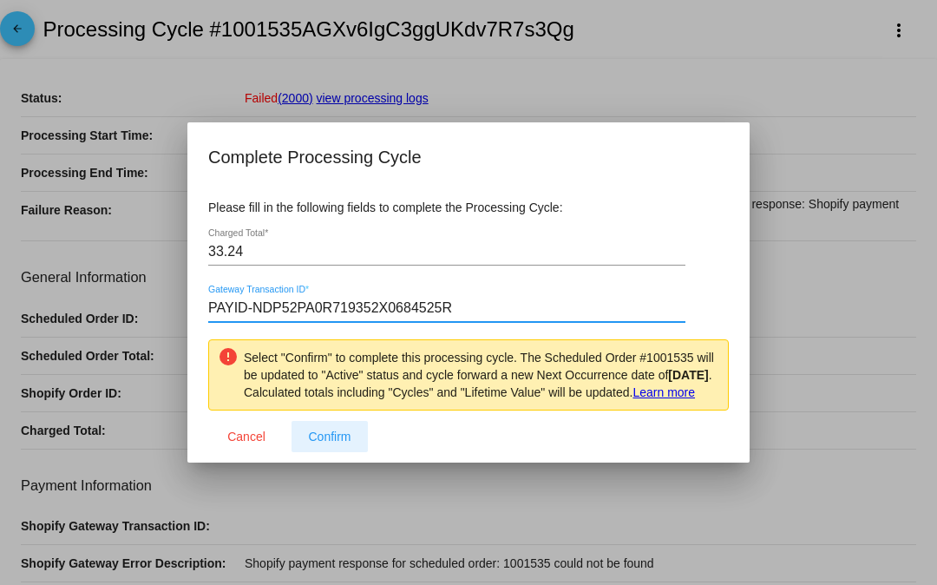
type input "PAYID-NDP52PA0R719352X0684525R"
click at [340, 434] on button "Confirm" at bounding box center [329, 436] width 76 height 31
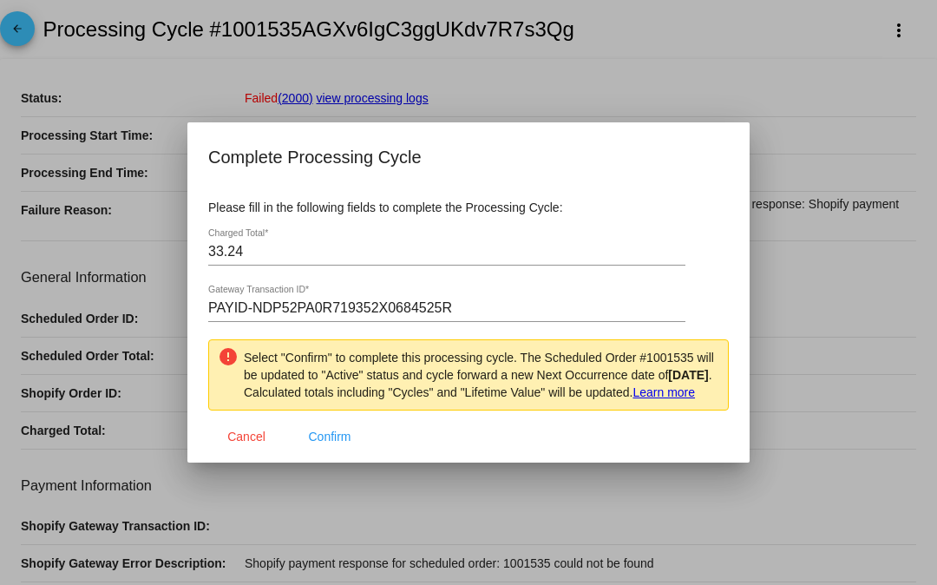
drag, startPoint x: 131, startPoint y: 9, endPoint x: 142, endPoint y: 19, distance: 15.3
click at [131, 9] on div at bounding box center [468, 292] width 937 height 585
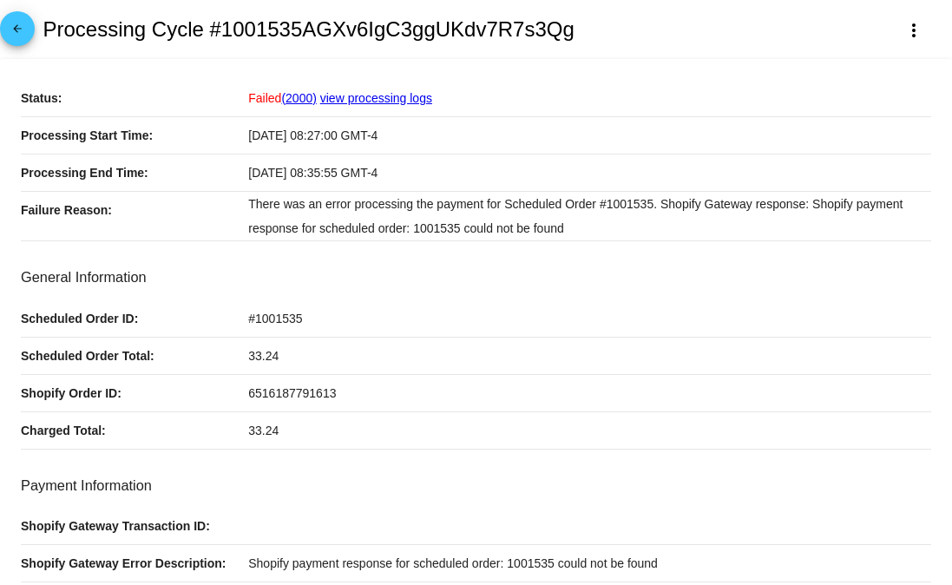
click at [297, 392] on span "6516187791613" at bounding box center [292, 393] width 88 height 14
copy span "6516187791613"
click at [283, 331] on div "#1001535" at bounding box center [589, 318] width 683 height 36
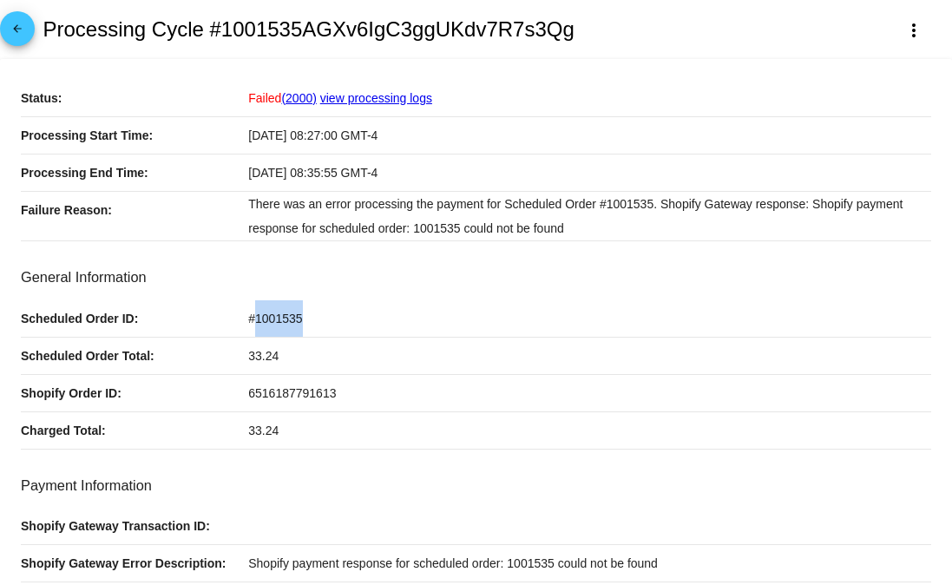
copy span "1001535"
click at [875, 36] on button "more_vert" at bounding box center [913, 29] width 76 height 31
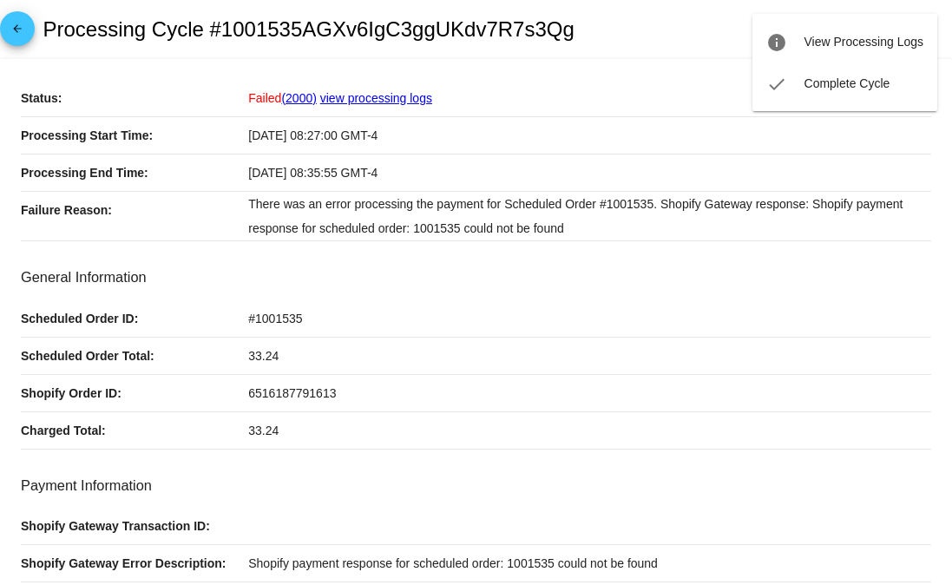
drag, startPoint x: 504, startPoint y: 35, endPoint x: 471, endPoint y: 35, distance: 33.0
click at [501, 35] on div at bounding box center [476, 292] width 952 height 585
click at [10, 35] on mat-icon "arrow_back" at bounding box center [17, 33] width 21 height 21
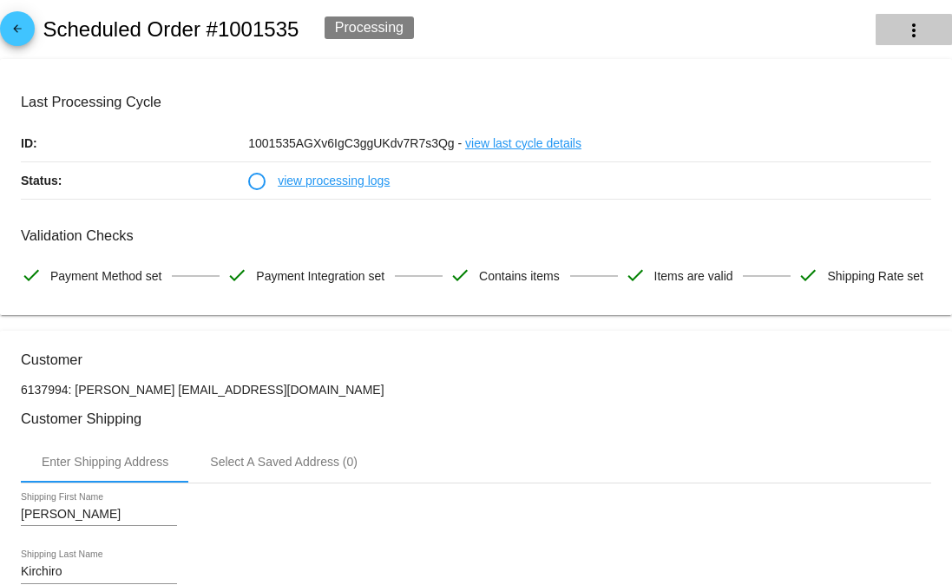
click at [903, 20] on mat-icon "more_vert" at bounding box center [913, 30] width 21 height 21
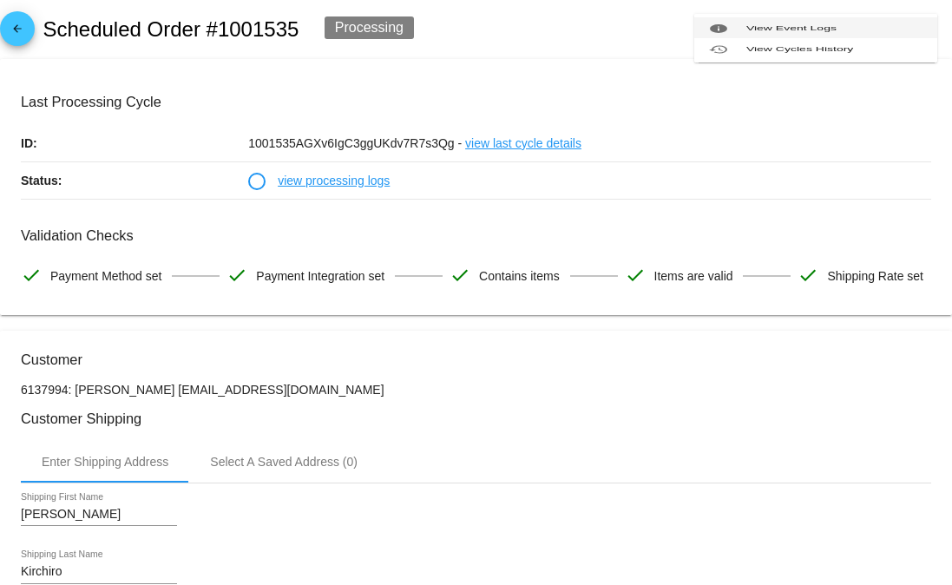
click at [795, 31] on span "View Event Logs" at bounding box center [791, 27] width 90 height 7
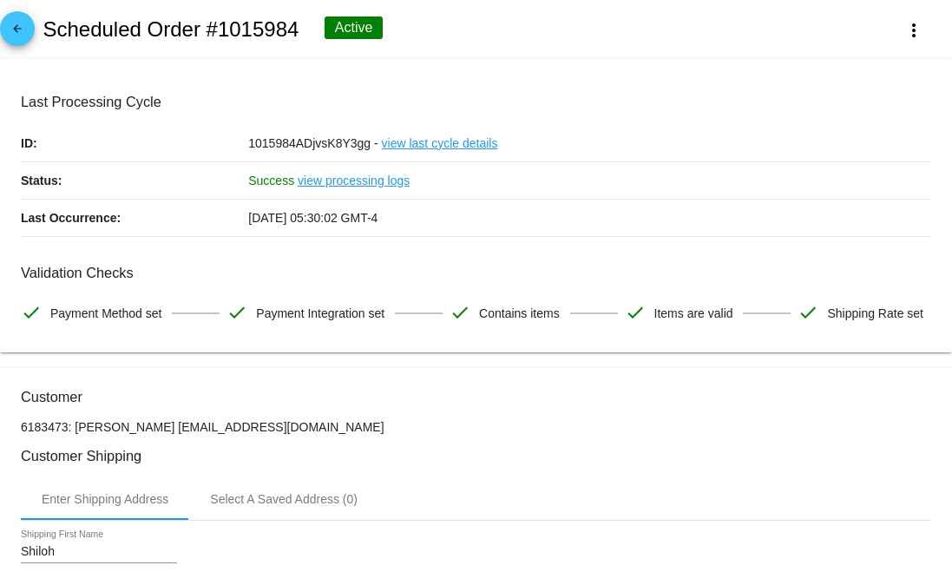
click at [811, 25] on div "arrow_back Scheduled Order #1015984 Active more_vert" at bounding box center [476, 29] width 952 height 59
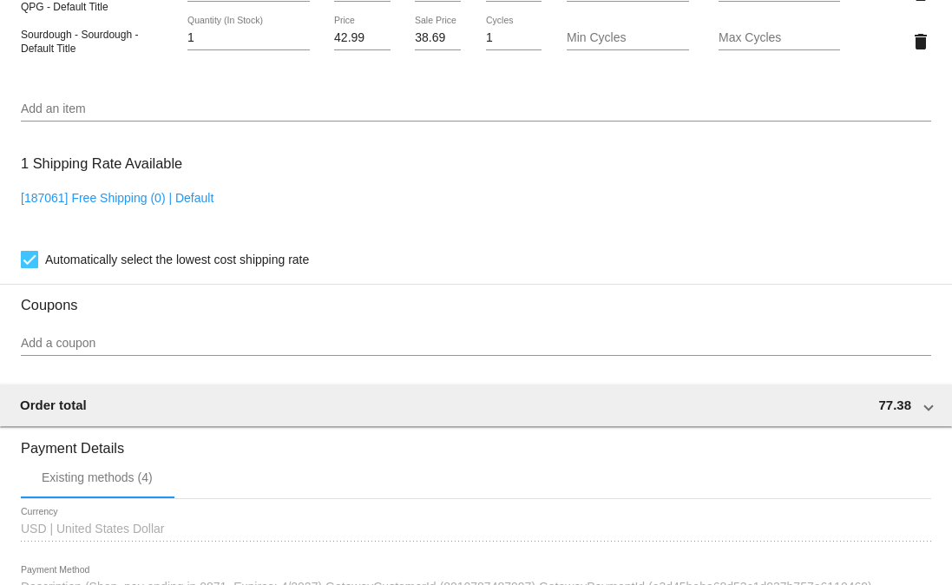
scroll to position [1414, 0]
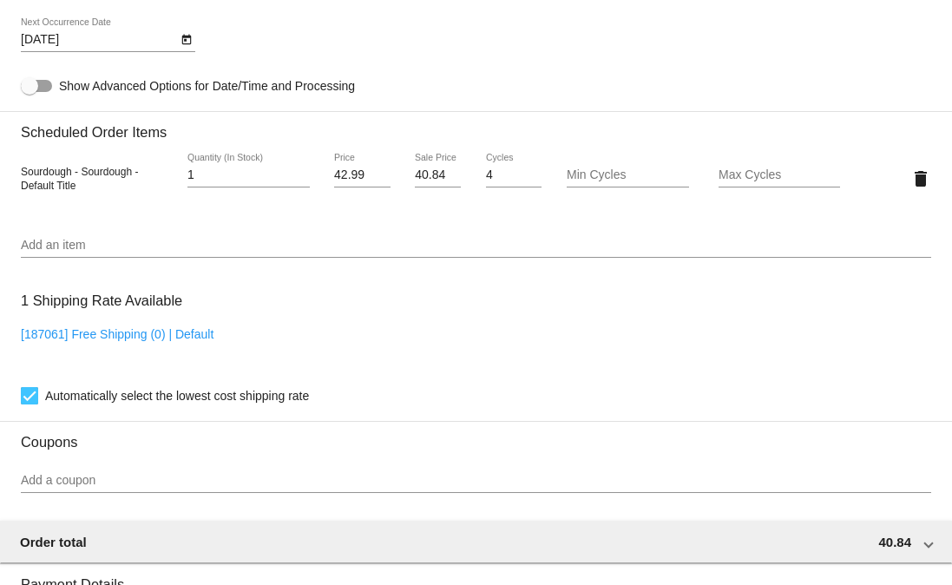
scroll to position [1109, 0]
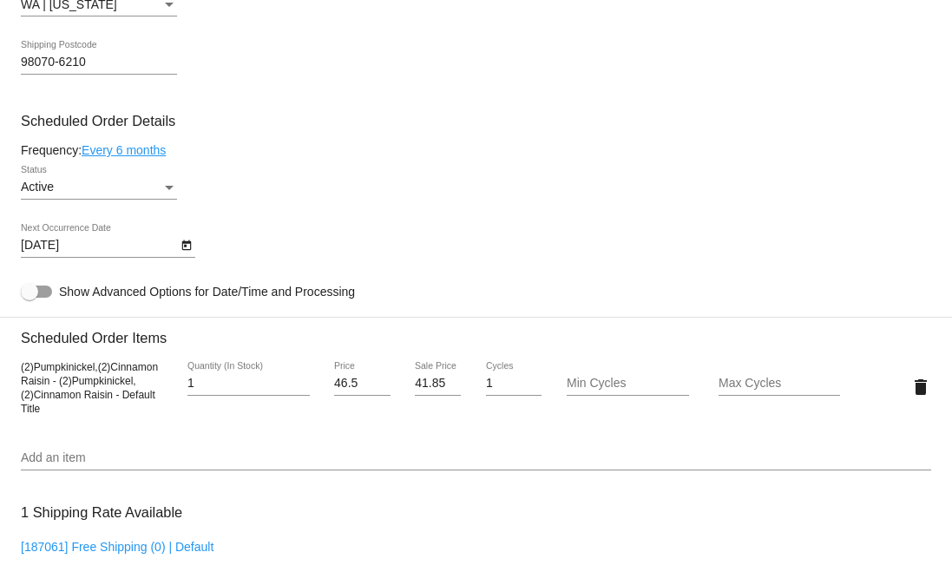
scroll to position [910, 0]
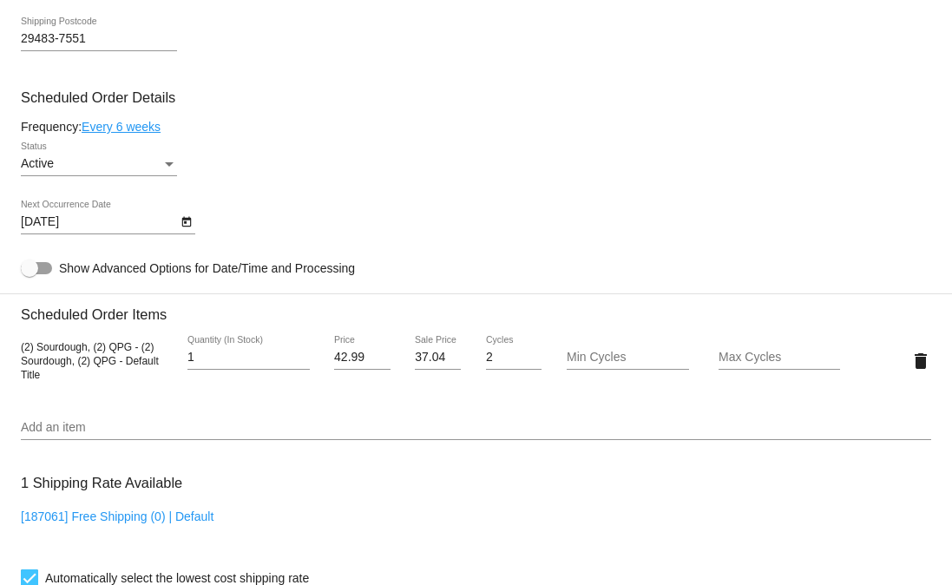
scroll to position [917, 0]
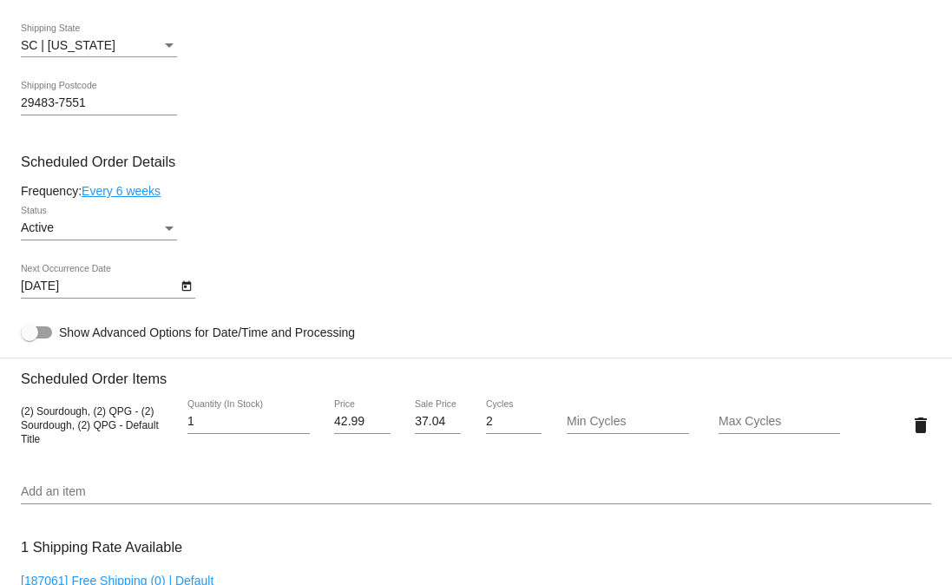
scroll to position [867, 0]
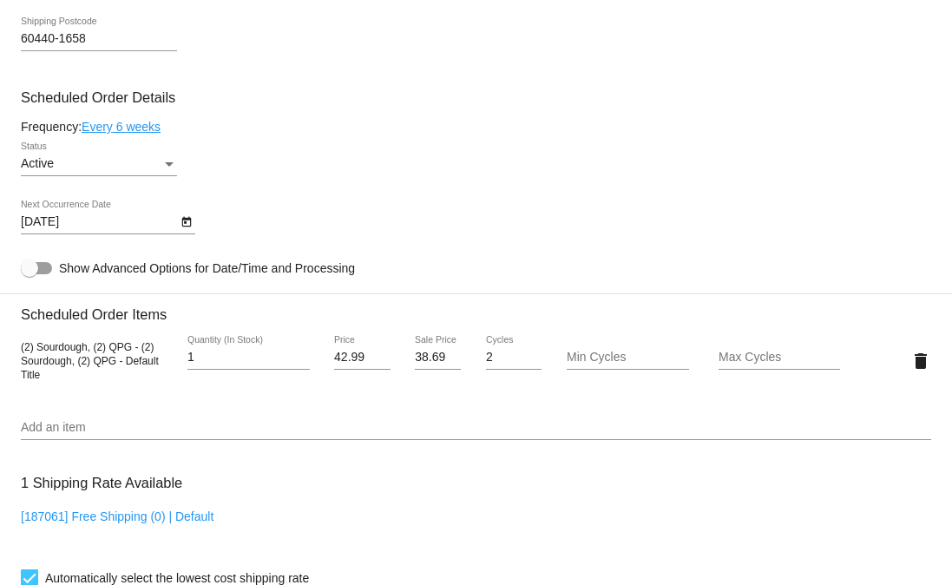
scroll to position [917, 0]
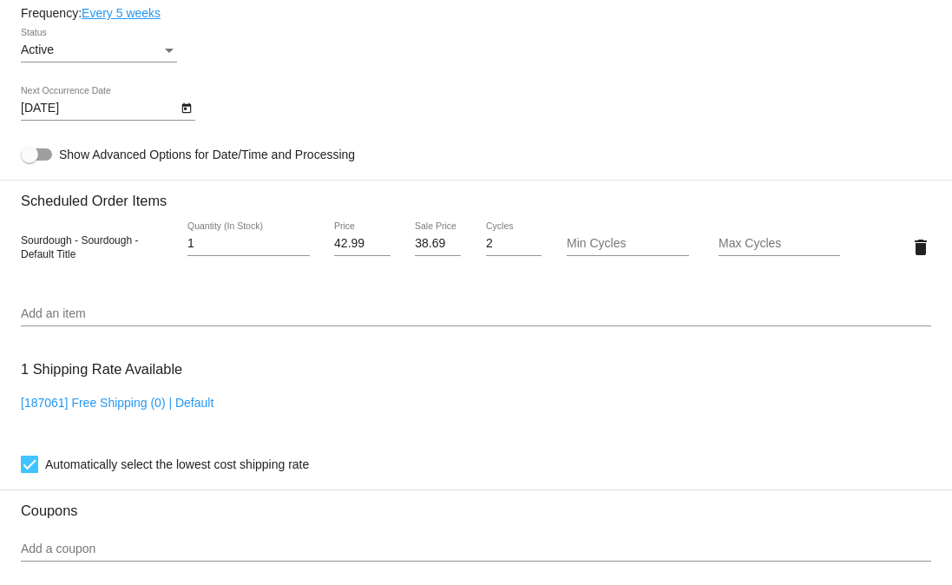
scroll to position [1126, 0]
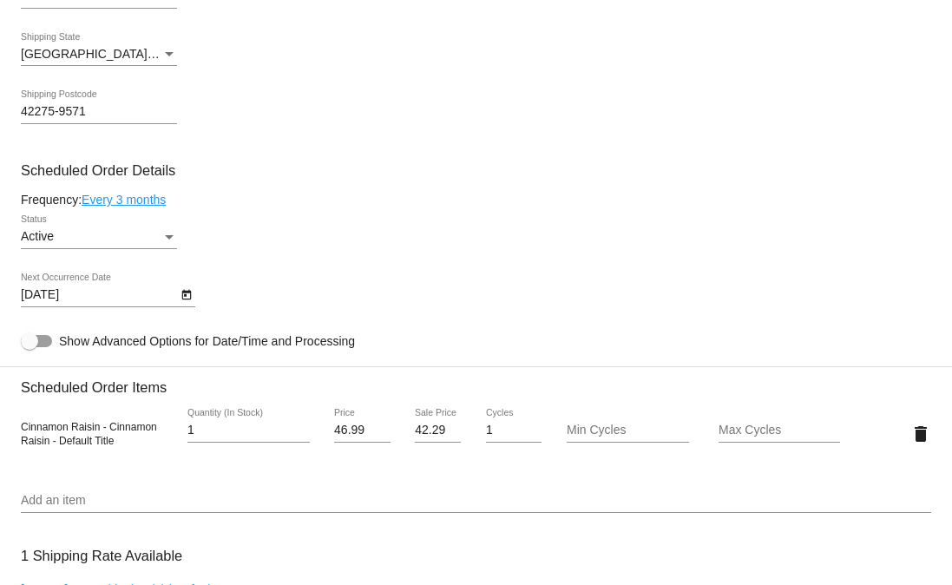
scroll to position [844, 0]
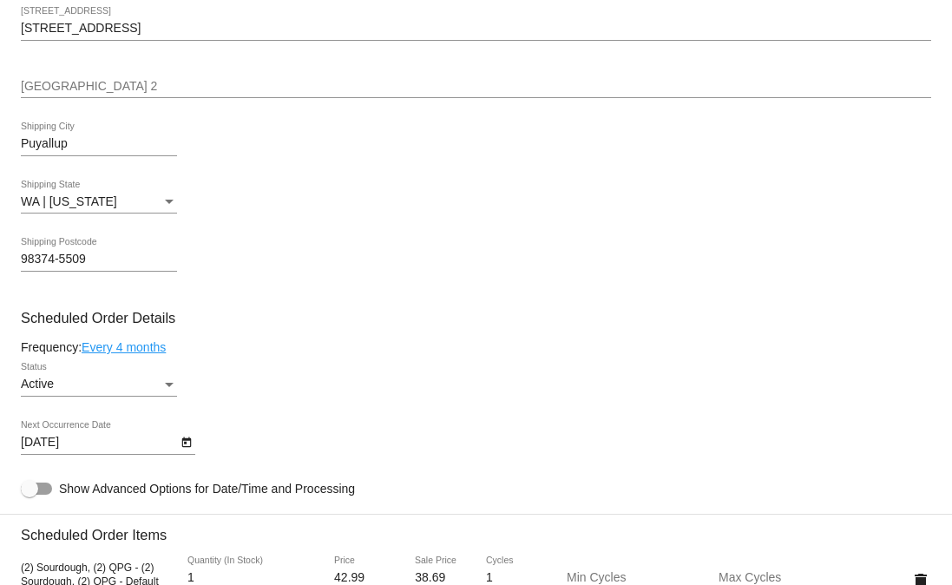
scroll to position [1141, 0]
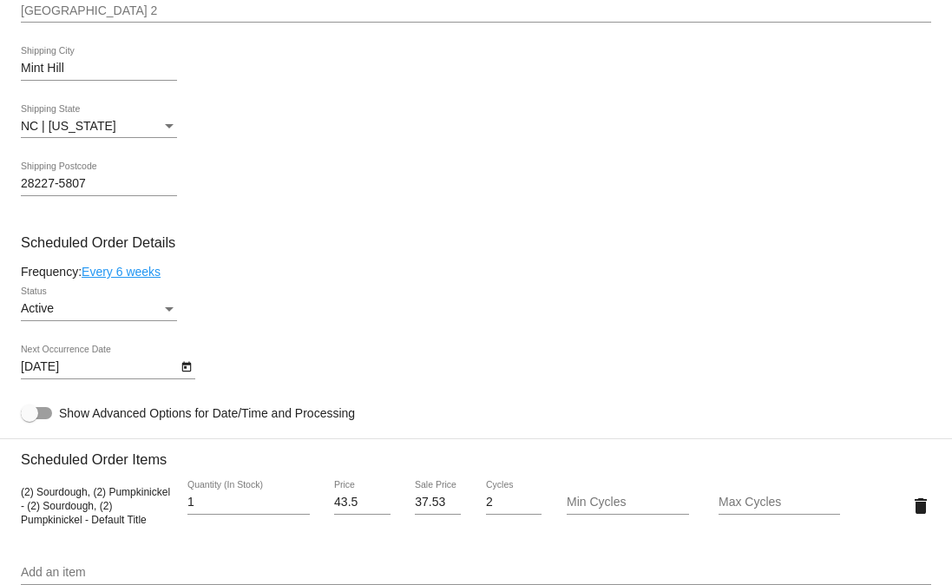
scroll to position [897, 0]
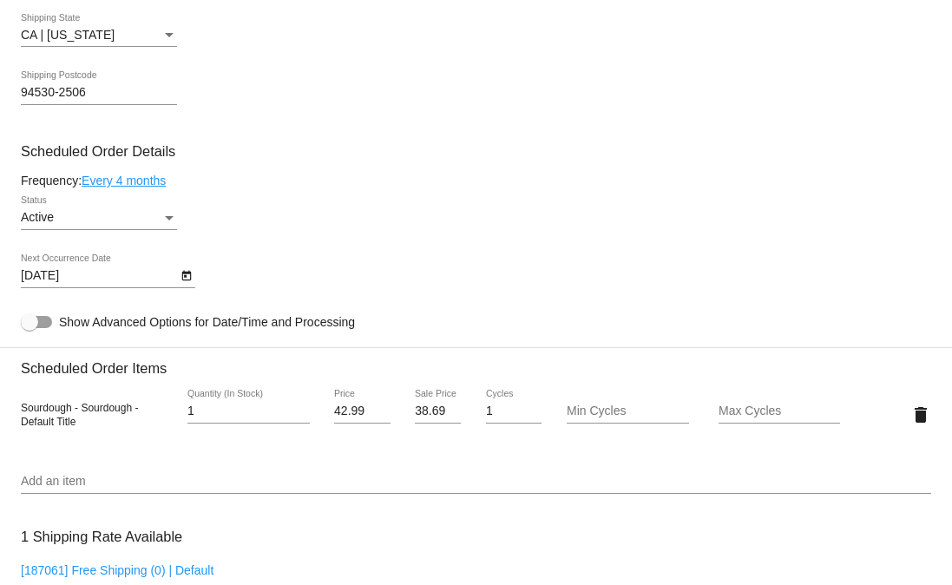
scroll to position [867, 0]
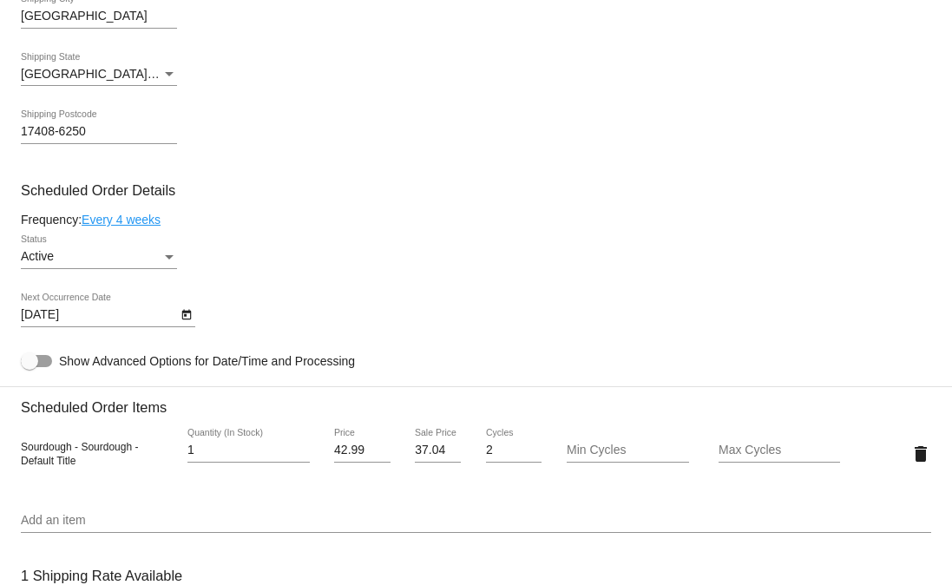
scroll to position [874, 0]
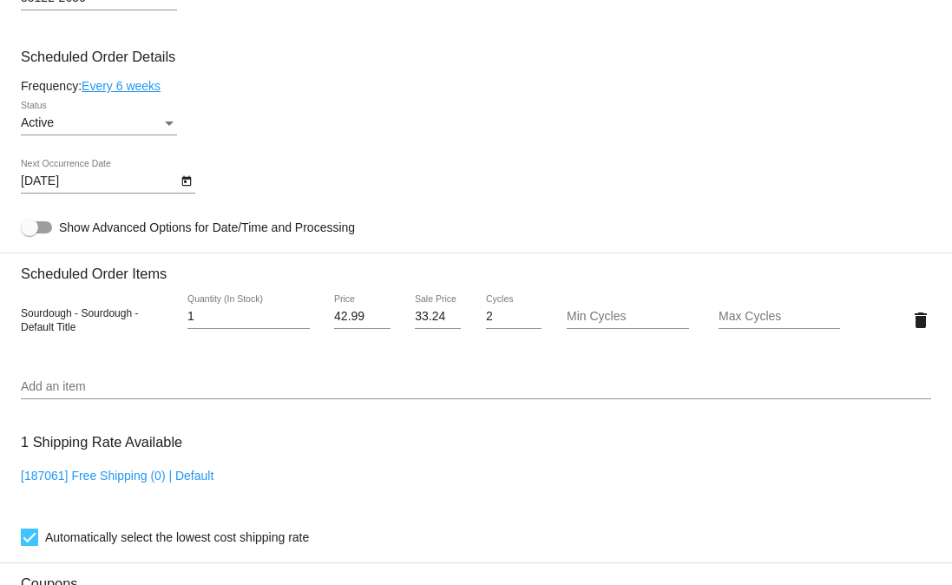
scroll to position [957, 0]
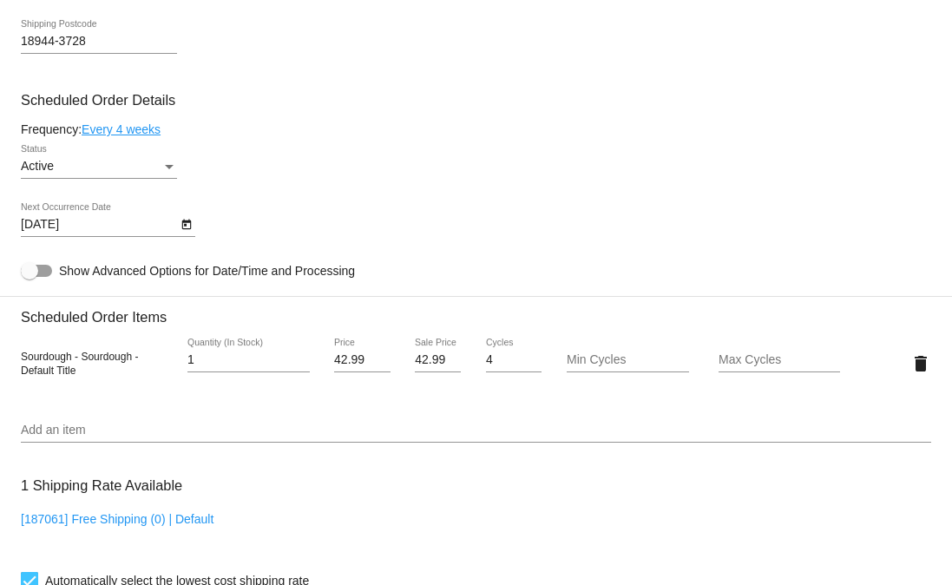
scroll to position [925, 0]
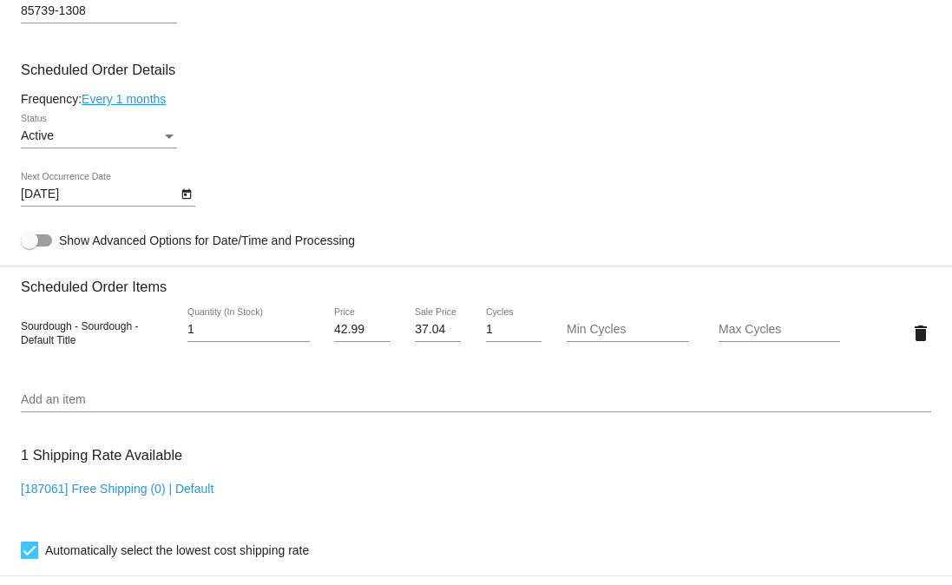
scroll to position [944, 0]
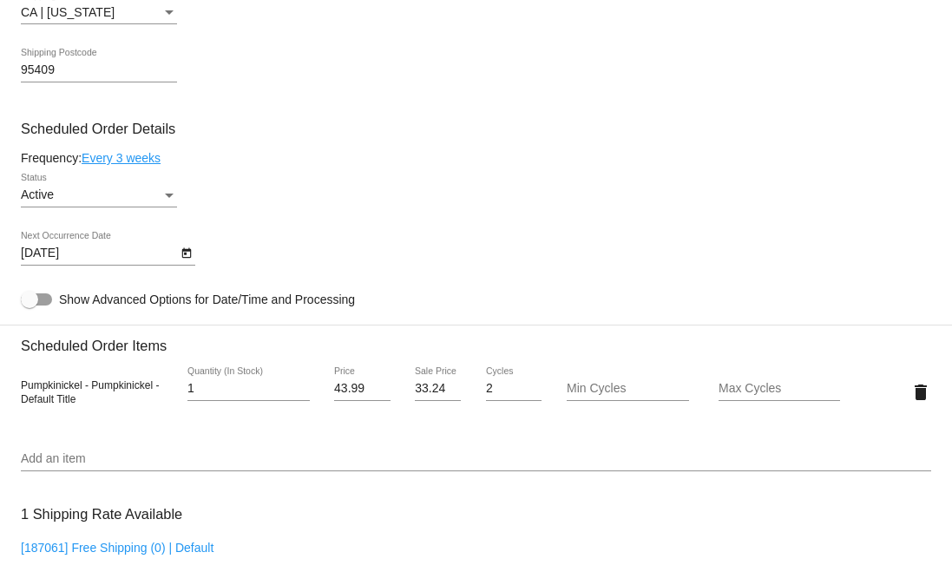
scroll to position [887, 0]
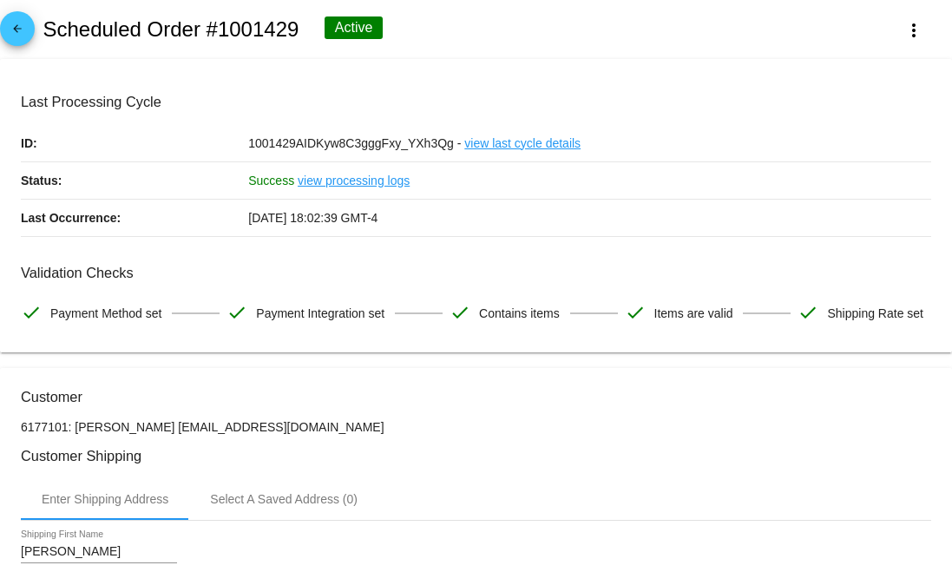
click at [357, 240] on mat-card-content "Last Processing Cycle ID: 1001429AIDKyw8C3gggFxy_YXh3Qg - view last cycle detai…" at bounding box center [476, 213] width 910 height 238
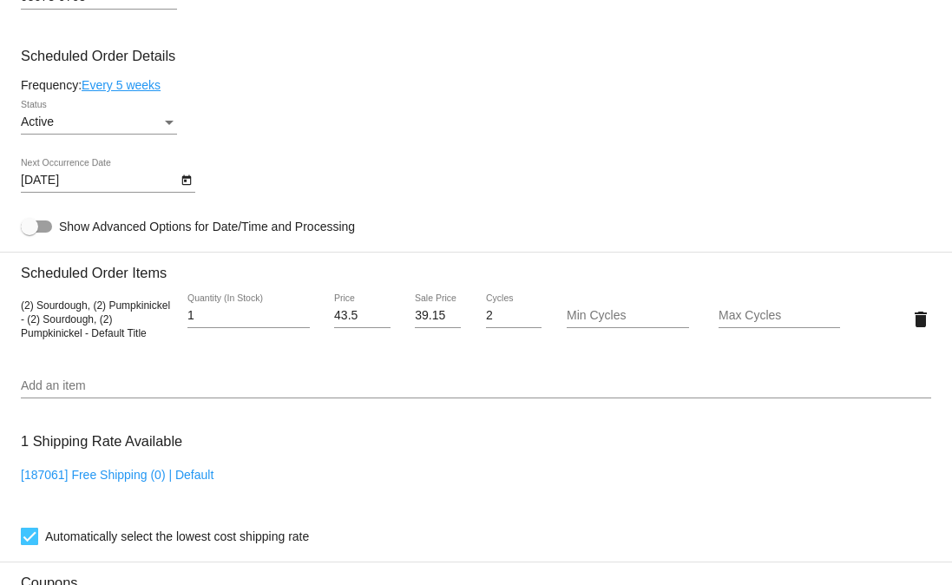
scroll to position [962, 0]
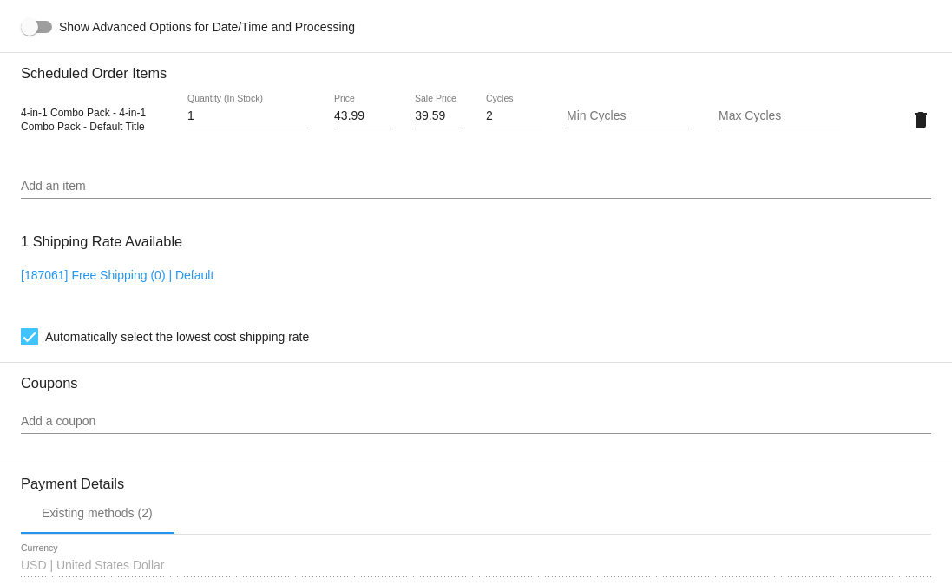
scroll to position [1167, 0]
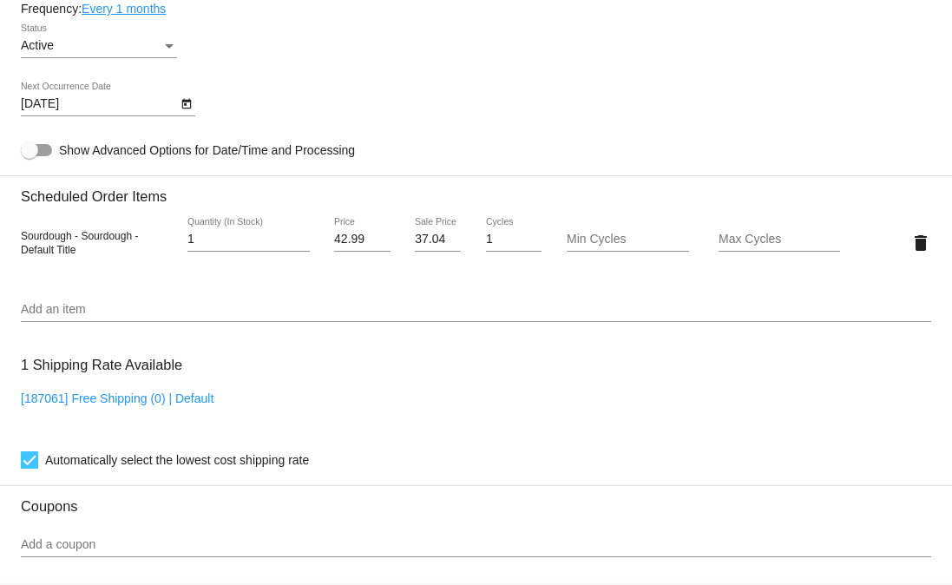
scroll to position [1035, 0]
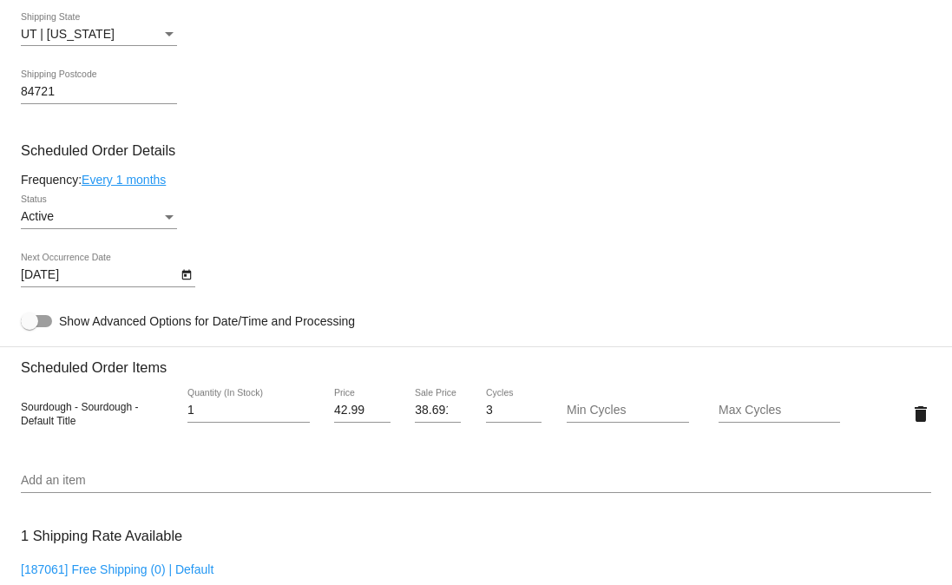
scroll to position [1016, 0]
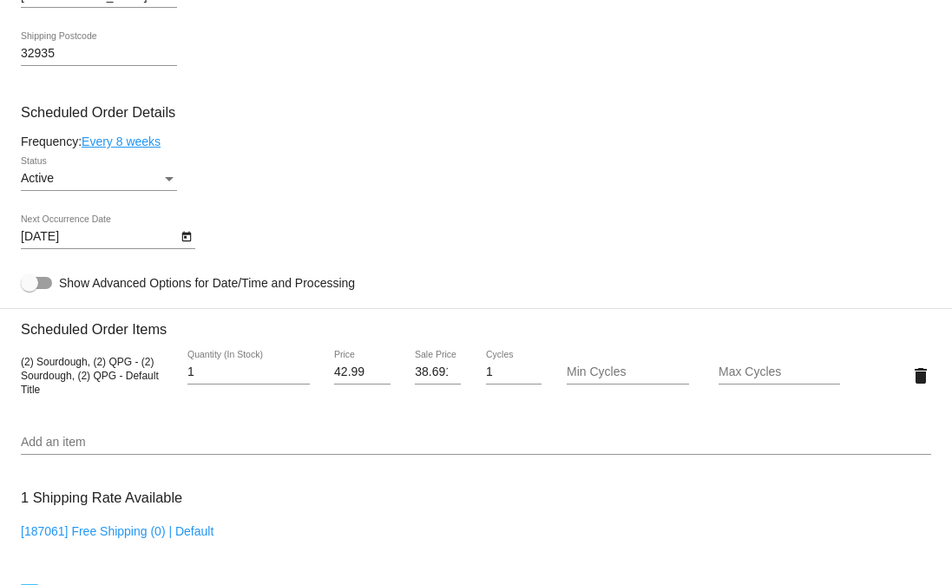
scroll to position [904, 0]
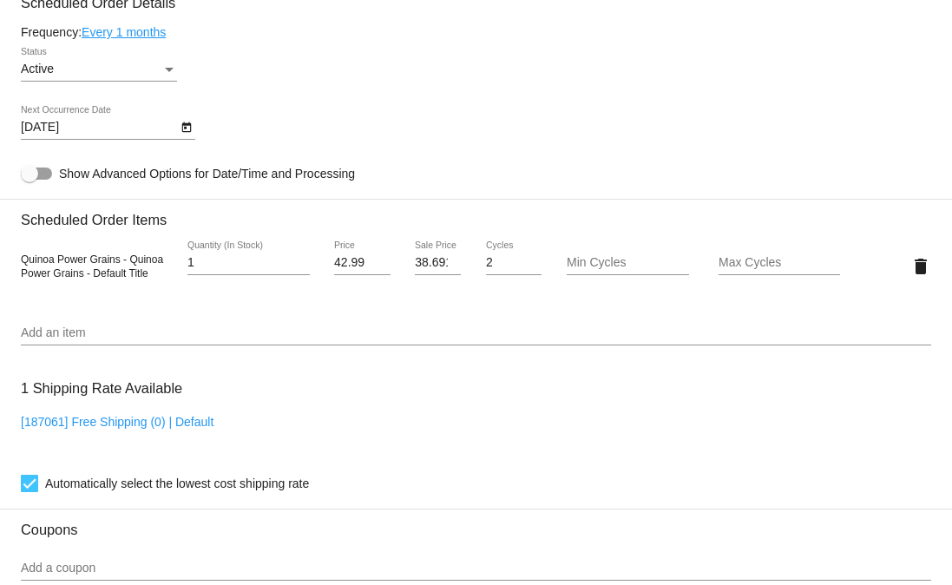
scroll to position [1174, 0]
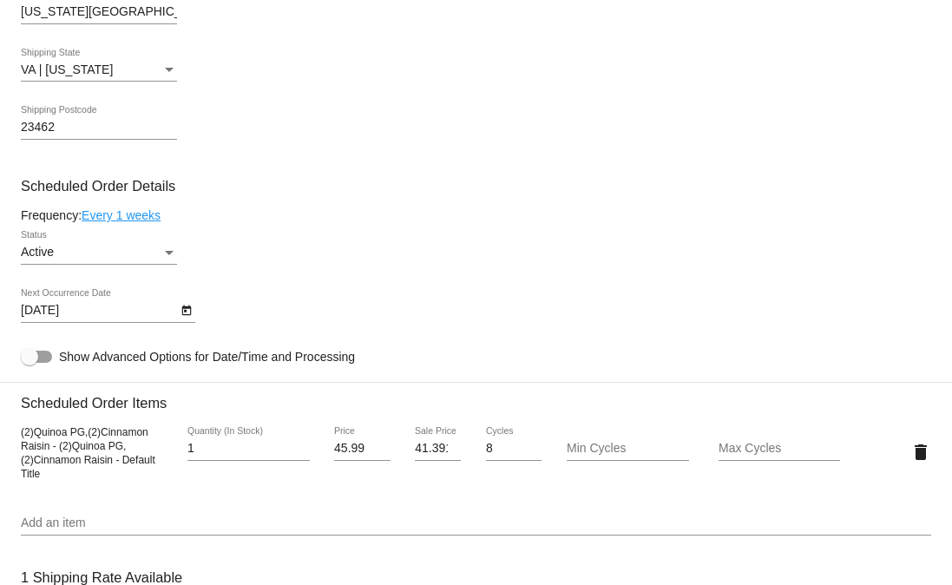
scroll to position [867, 0]
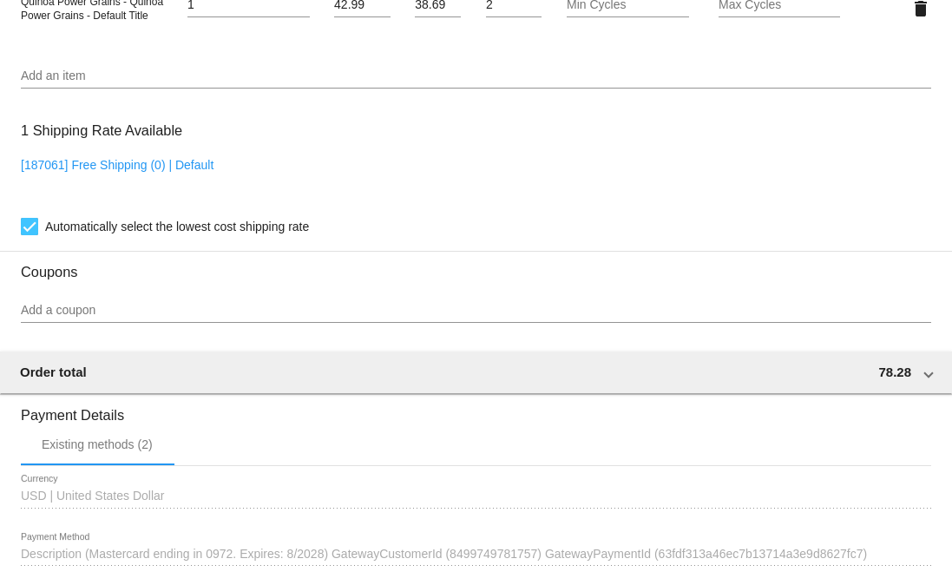
scroll to position [1319, 0]
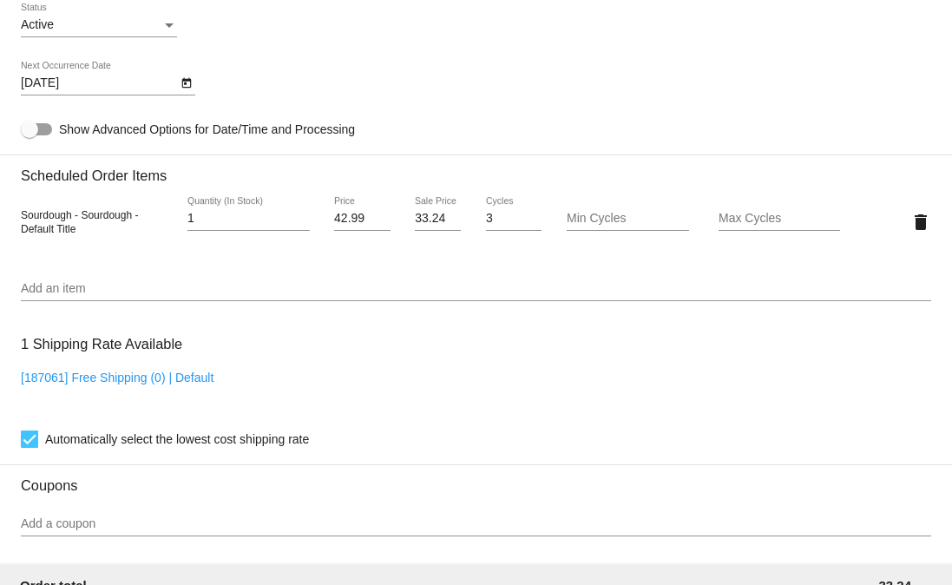
scroll to position [1053, 0]
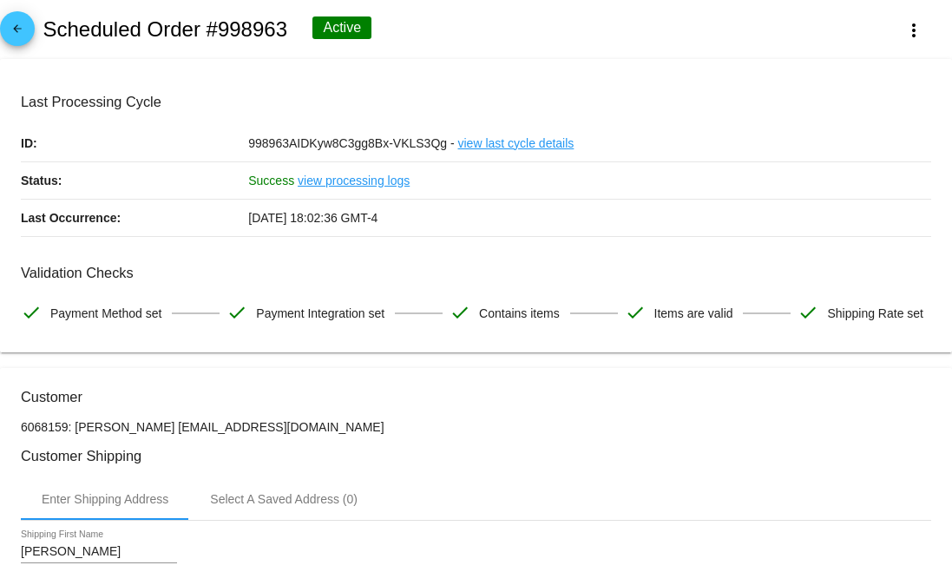
scroll to position [1187, 0]
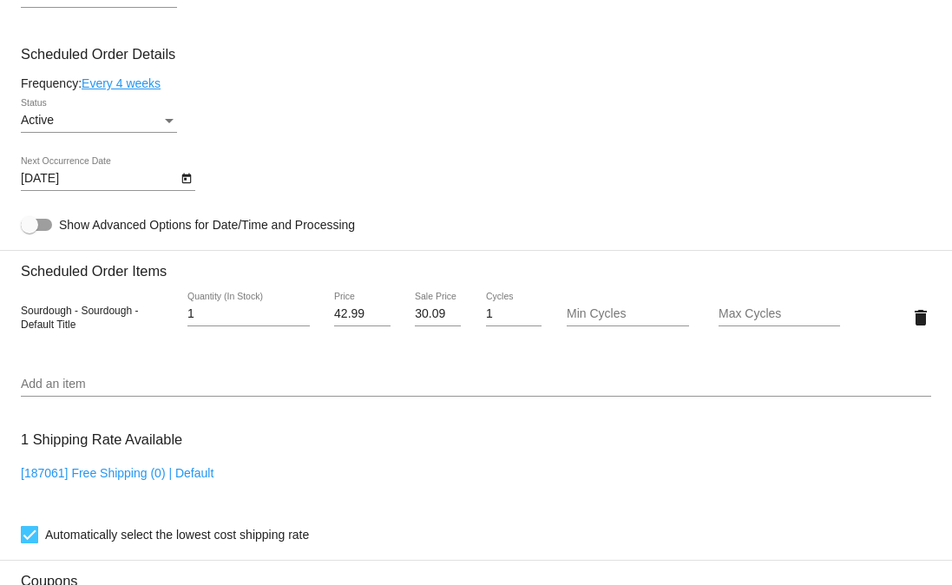
scroll to position [1013, 0]
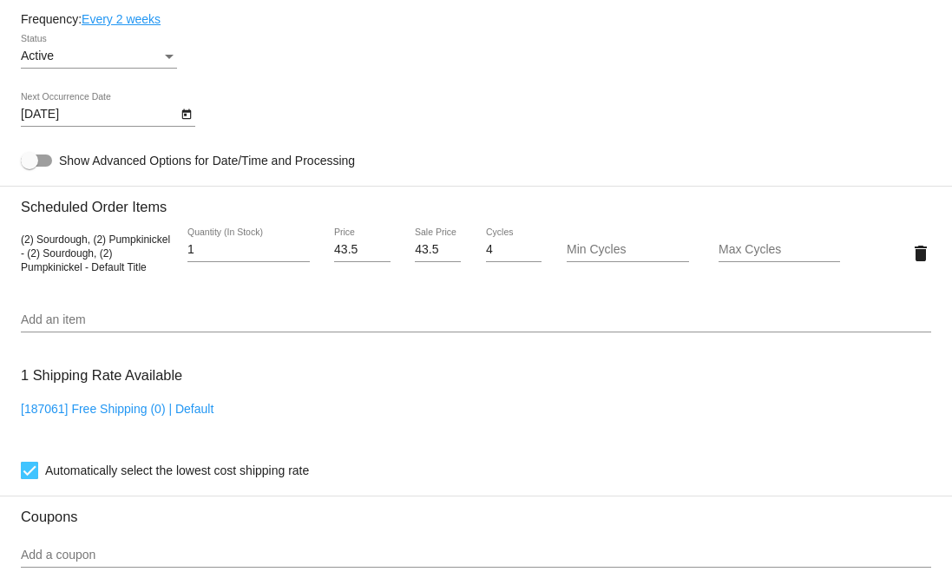
scroll to position [1025, 0]
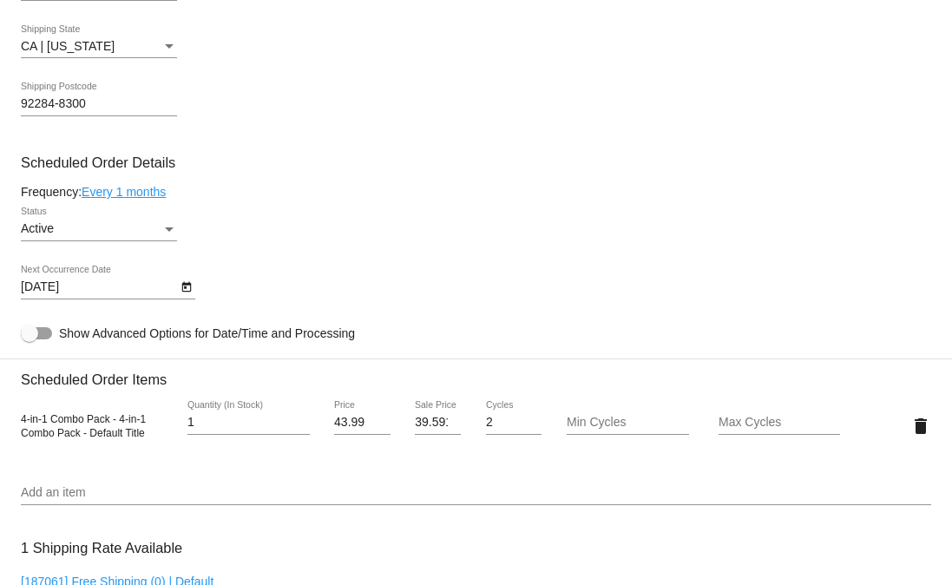
scroll to position [920, 0]
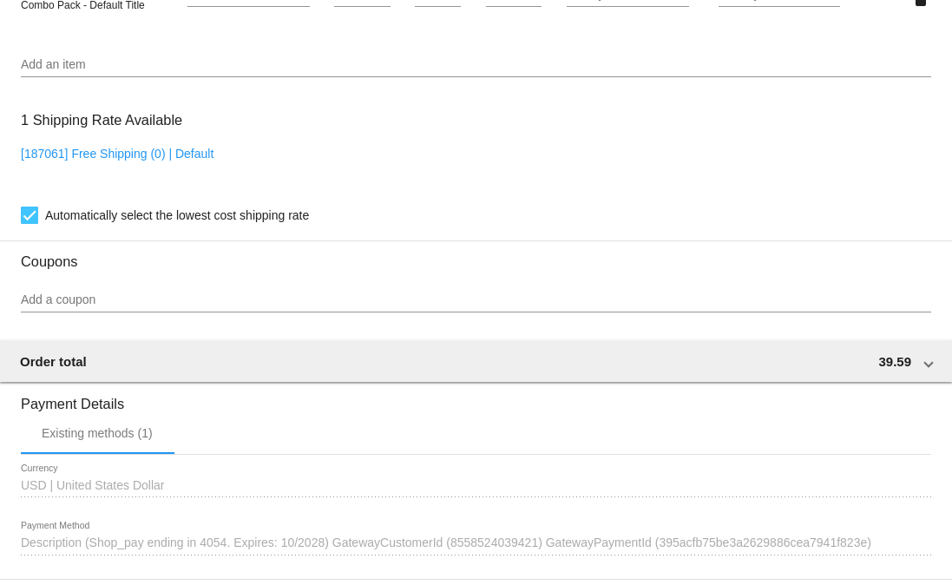
scroll to position [1280, 0]
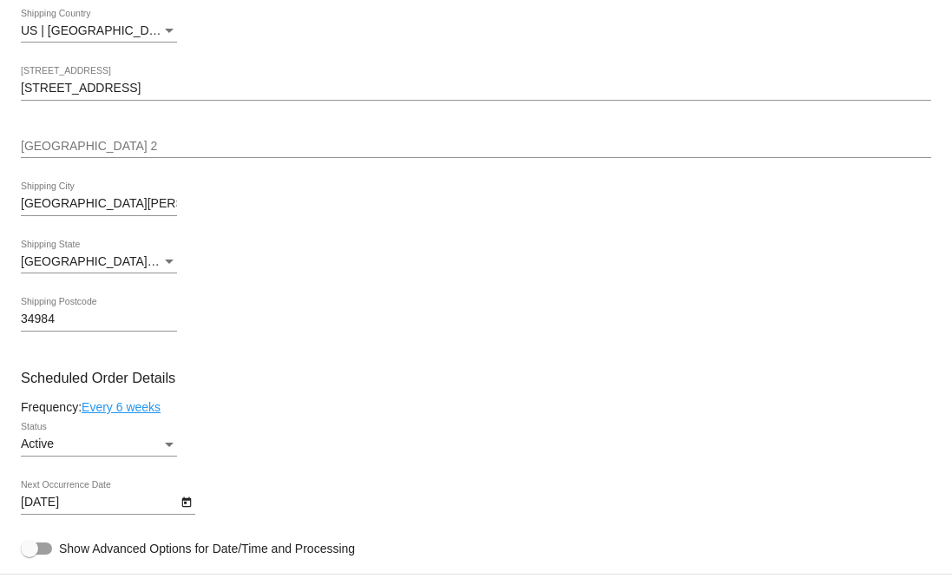
scroll to position [1206, 0]
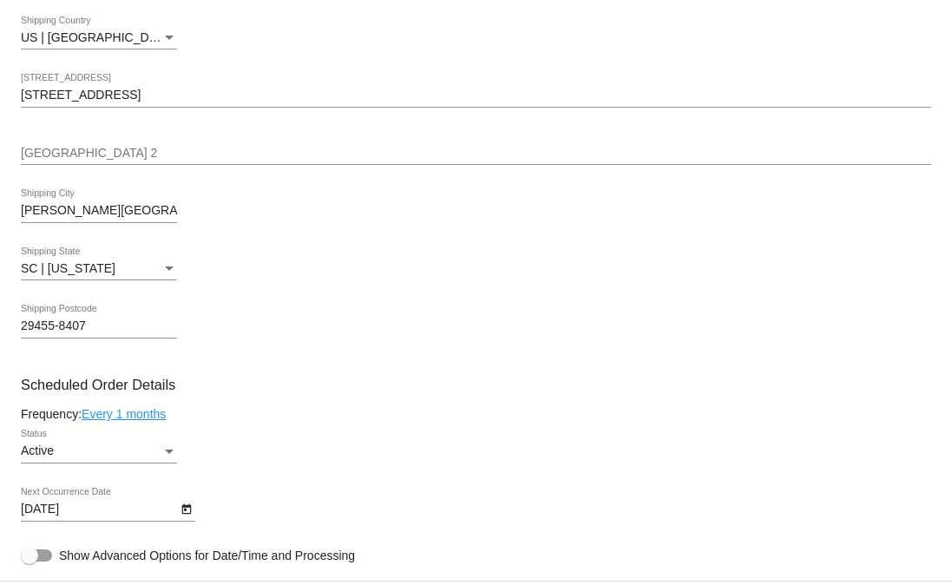
scroll to position [1083, 0]
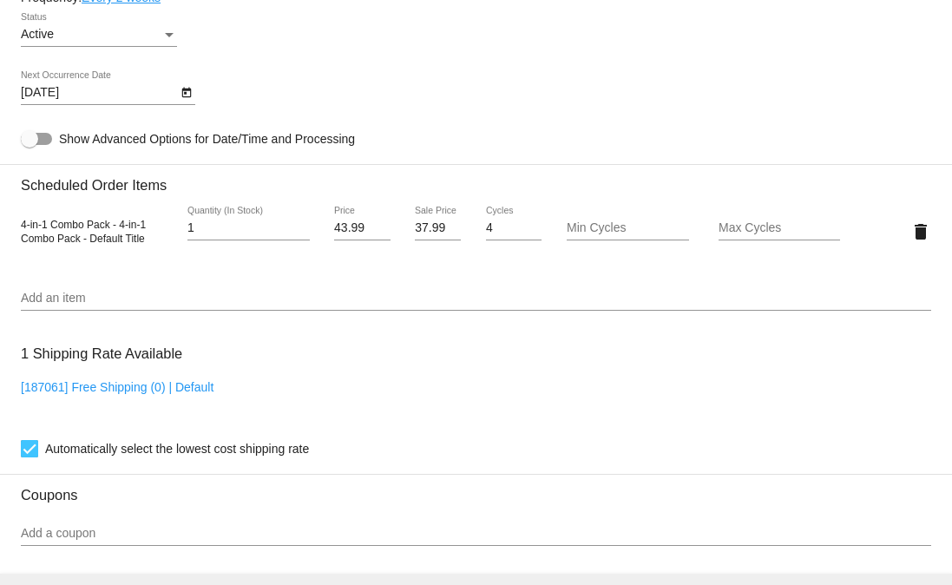
scroll to position [1047, 0]
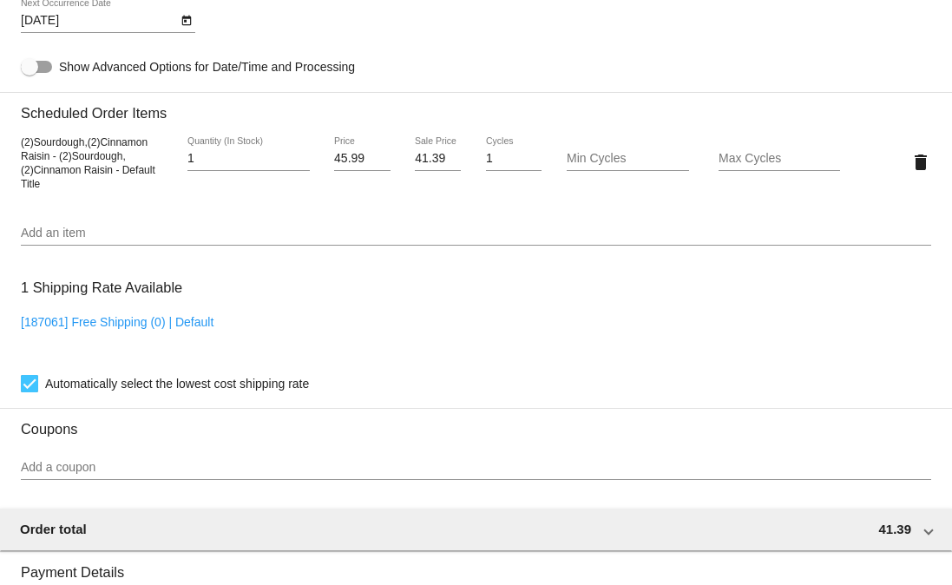
scroll to position [1117, 0]
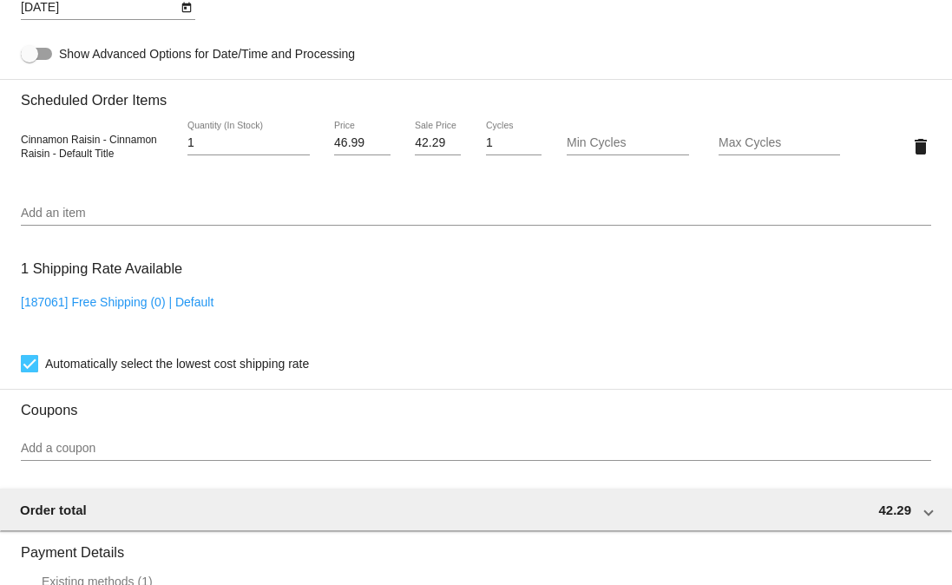
scroll to position [1156, 0]
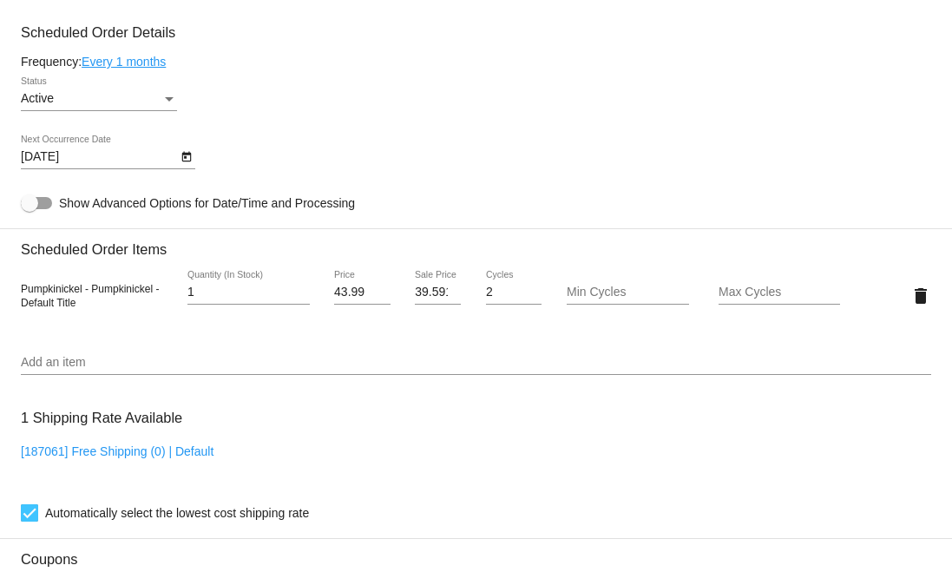
scroll to position [982, 0]
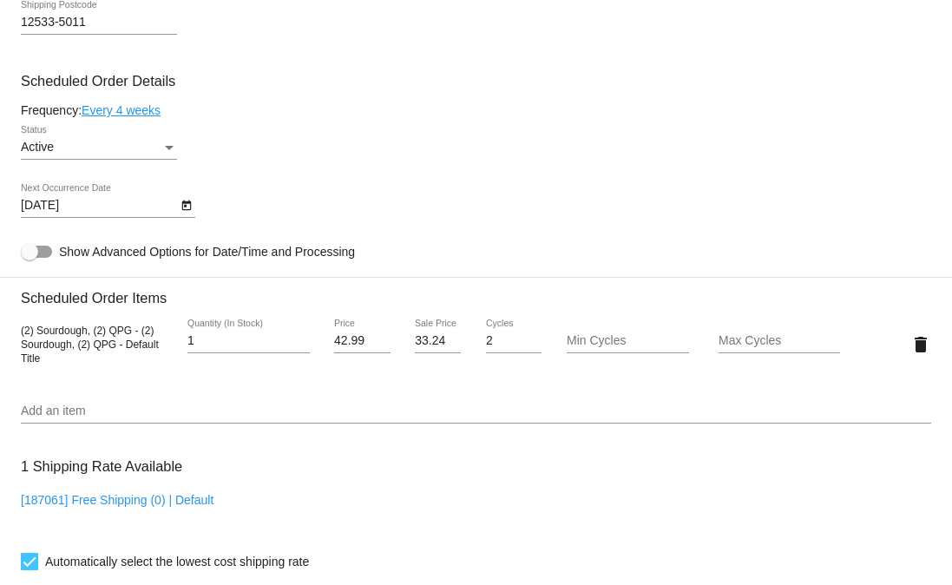
scroll to position [953, 0]
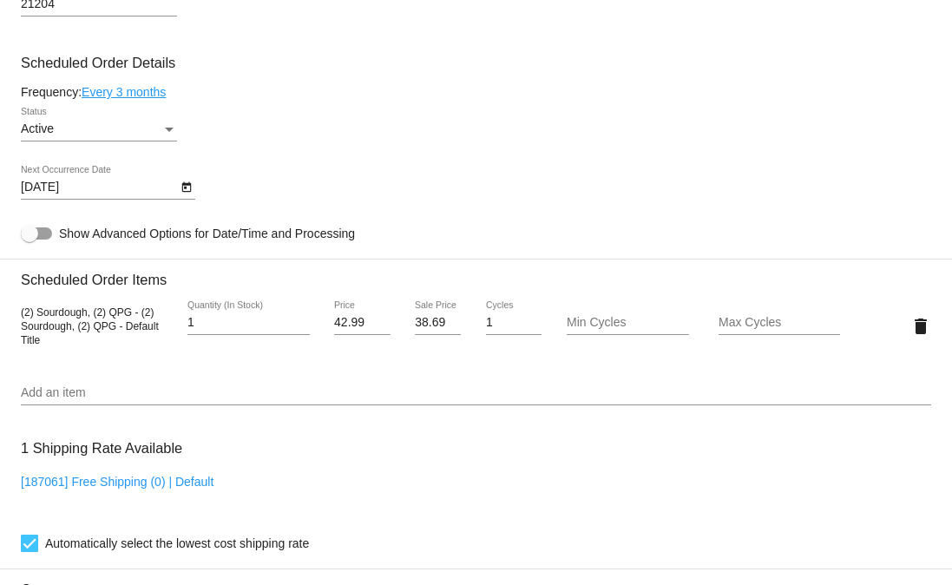
scroll to position [952, 0]
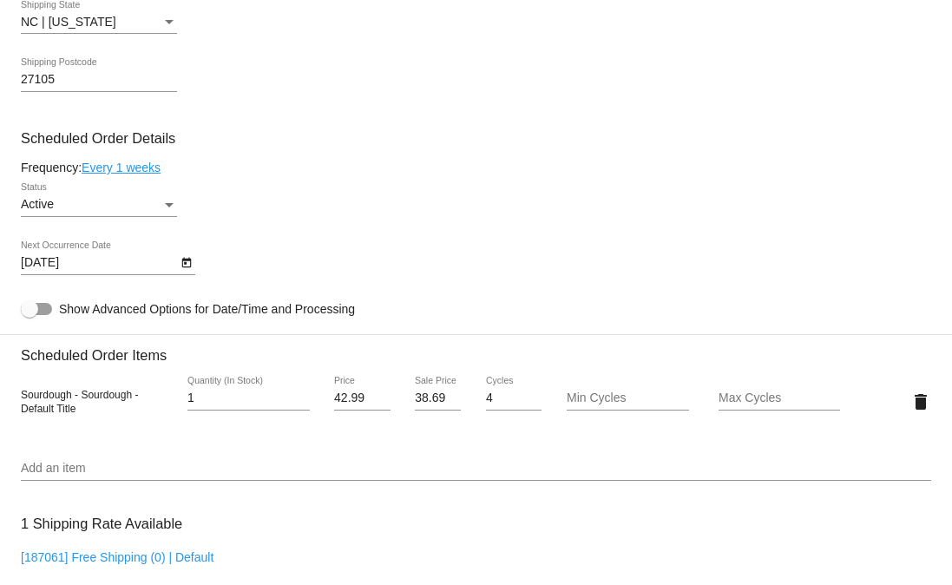
scroll to position [879, 0]
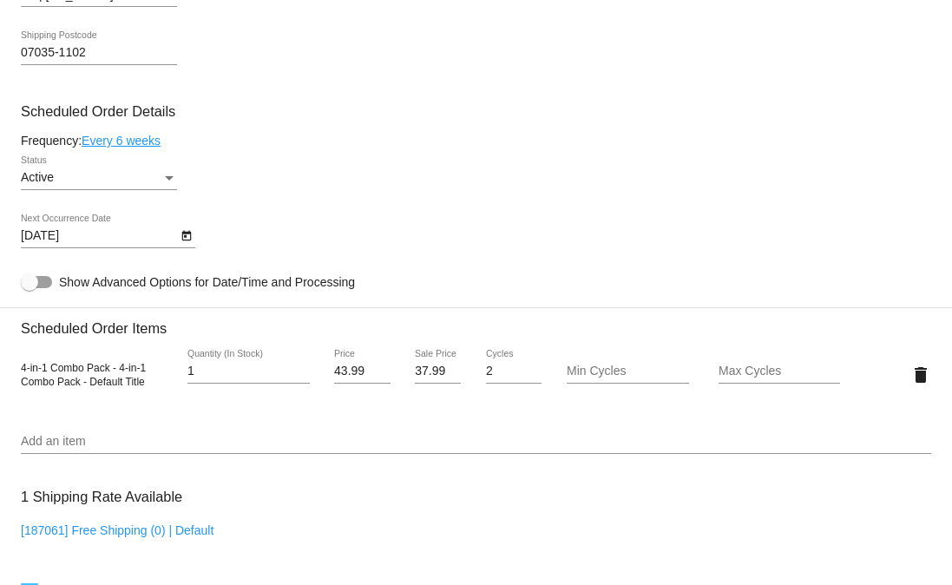
scroll to position [940, 0]
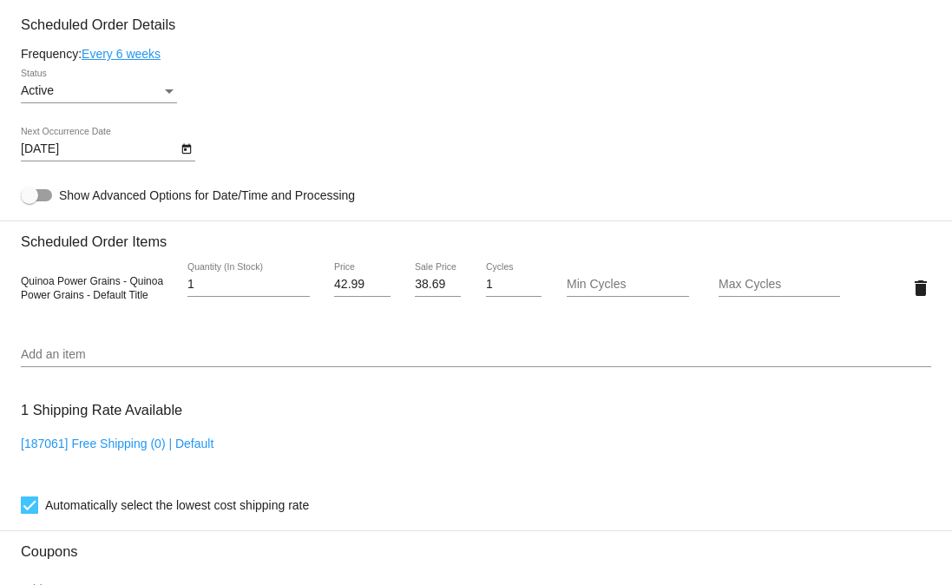
scroll to position [1017, 0]
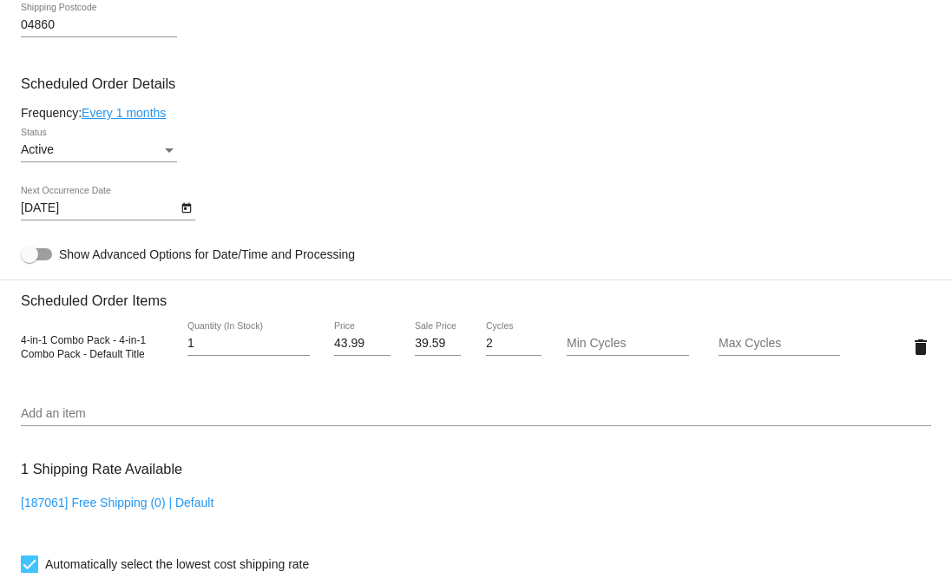
scroll to position [933, 0]
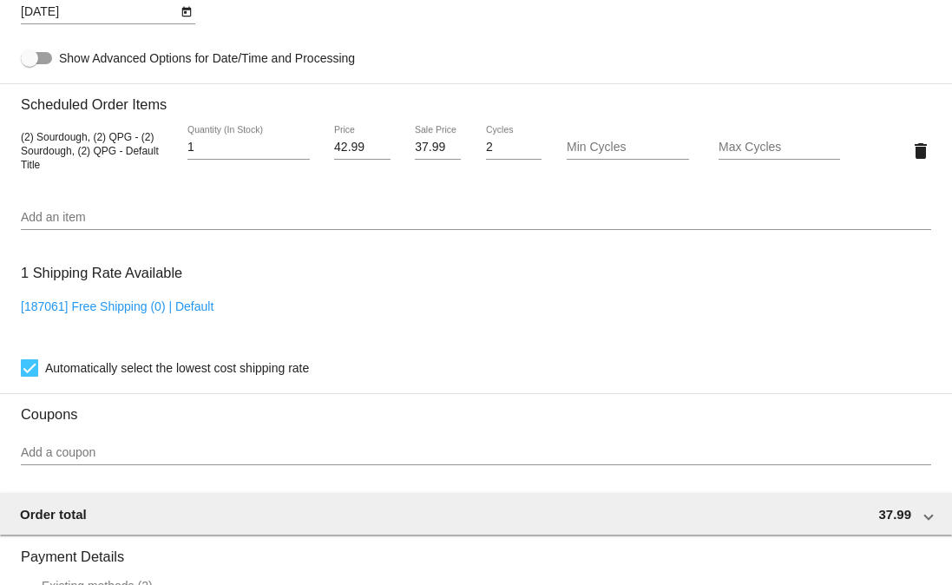
scroll to position [1128, 0]
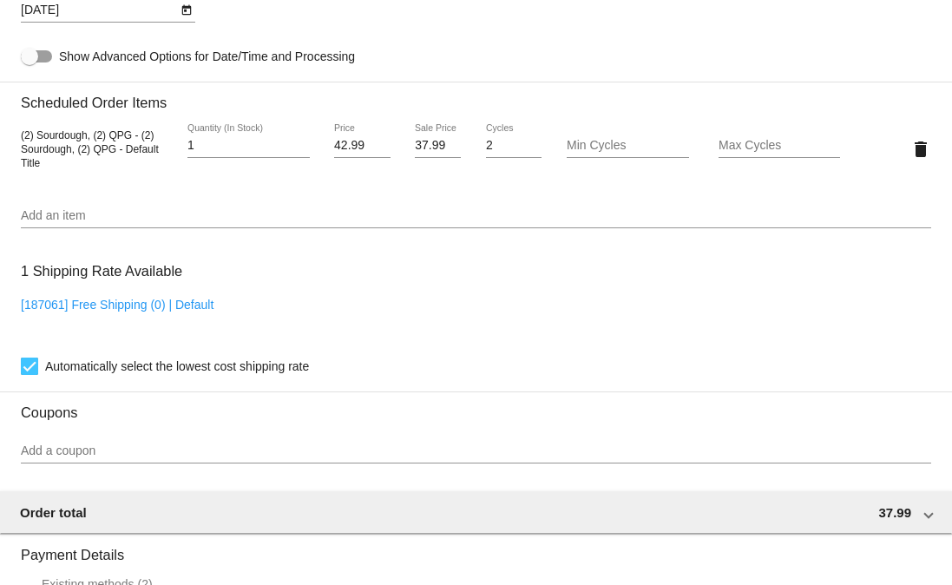
click at [419, 153] on input "37.99" at bounding box center [438, 146] width 46 height 14
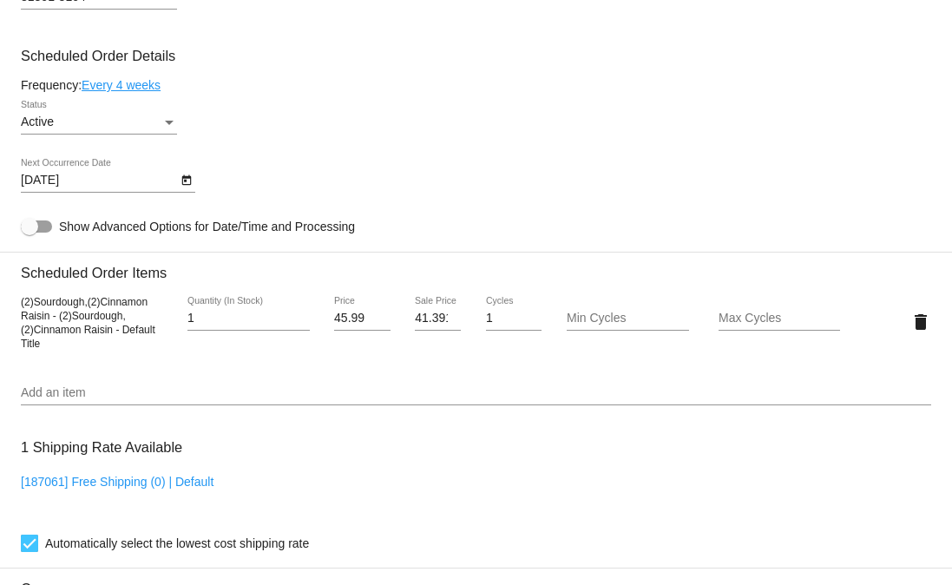
scroll to position [962, 0]
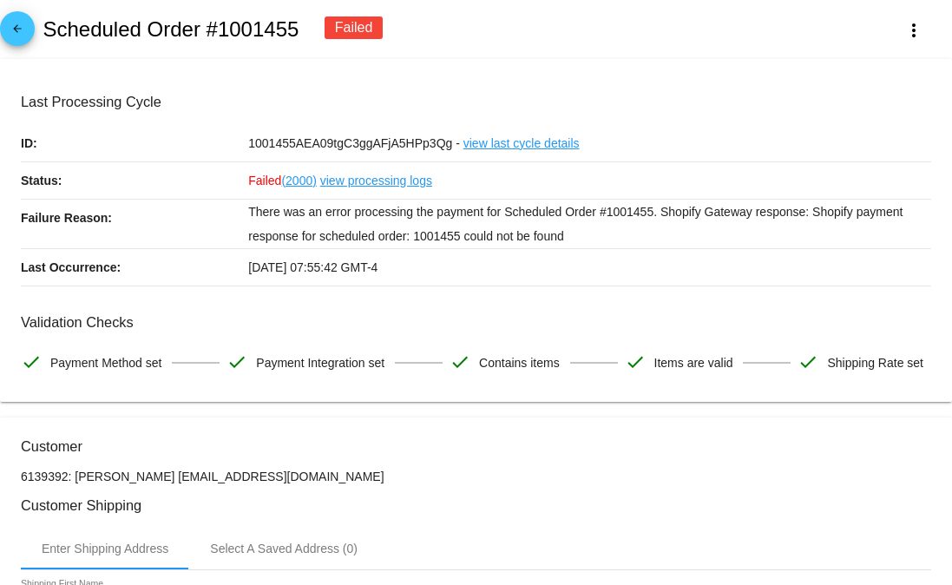
click at [534, 146] on link "view last cycle details" at bounding box center [521, 143] width 116 height 36
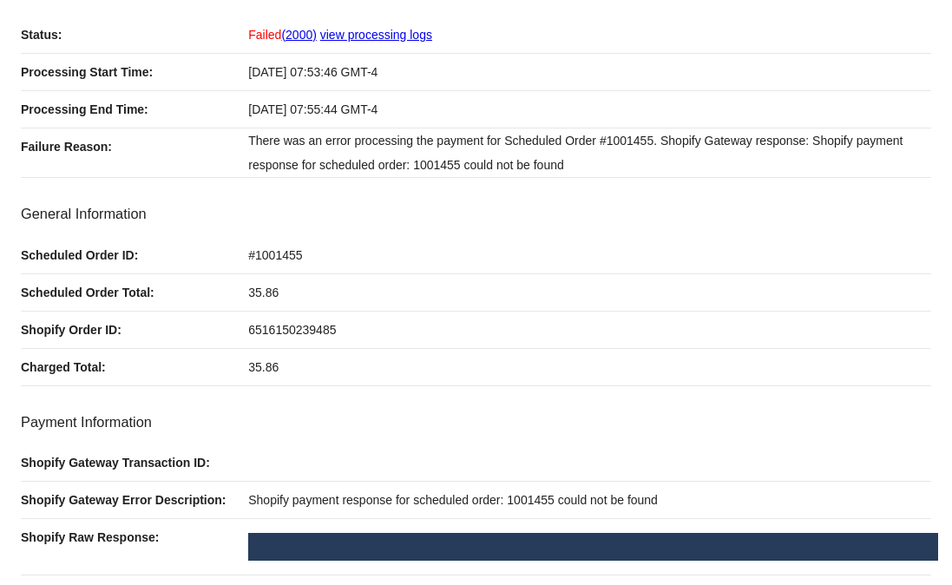
scroll to position [68, 0]
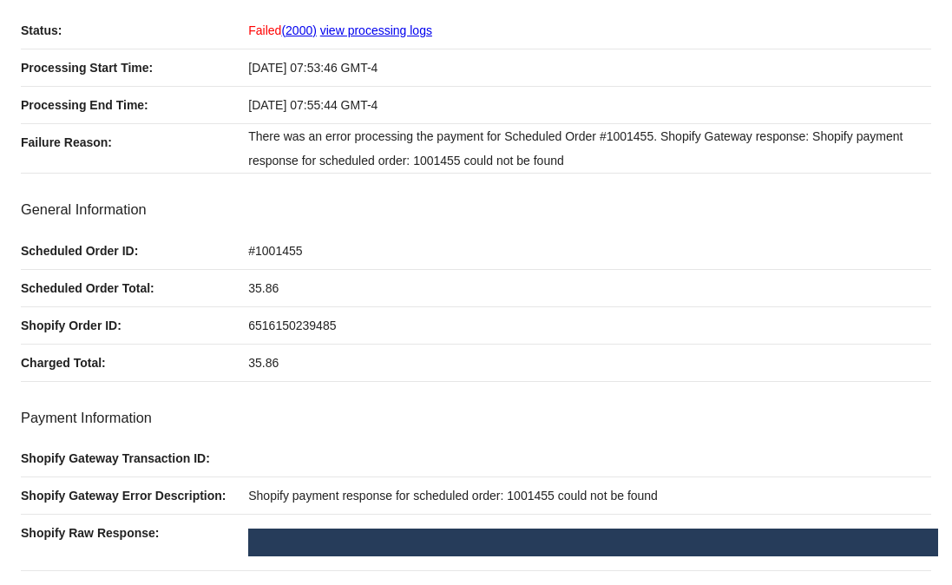
click at [294, 321] on span "6516150239485" at bounding box center [292, 325] width 88 height 14
copy span "6516150239485"
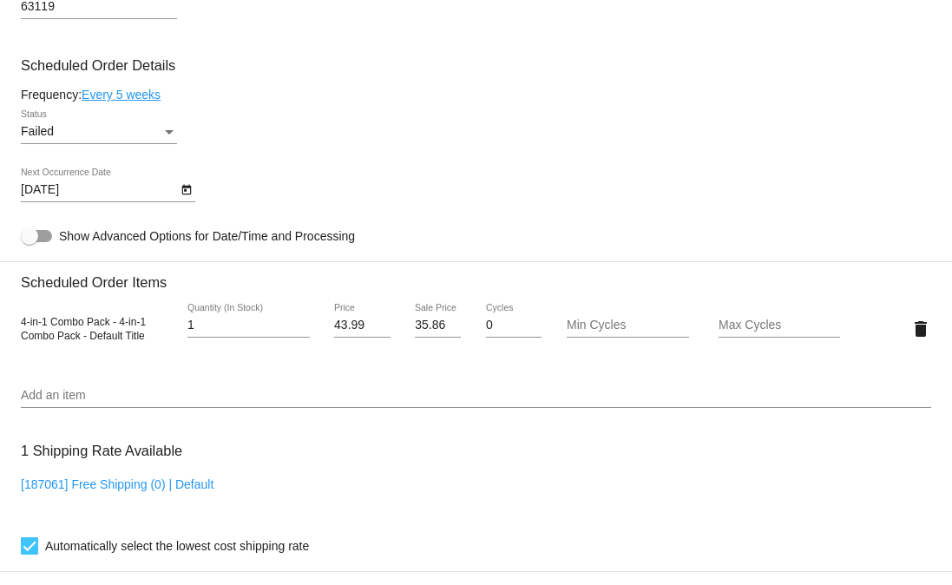
scroll to position [1025, 0]
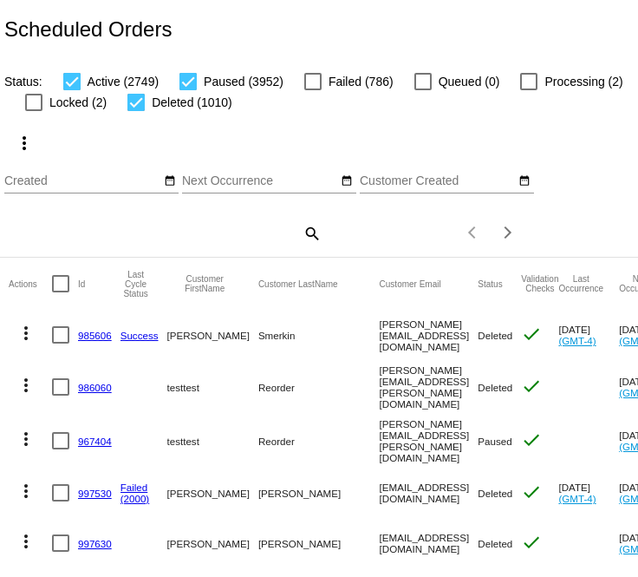
click at [303, 236] on mat-icon "search" at bounding box center [311, 232] width 21 height 27
click at [259, 228] on input "Search" at bounding box center [163, 230] width 318 height 14
paste input "tsarovem@potsdam.edu"
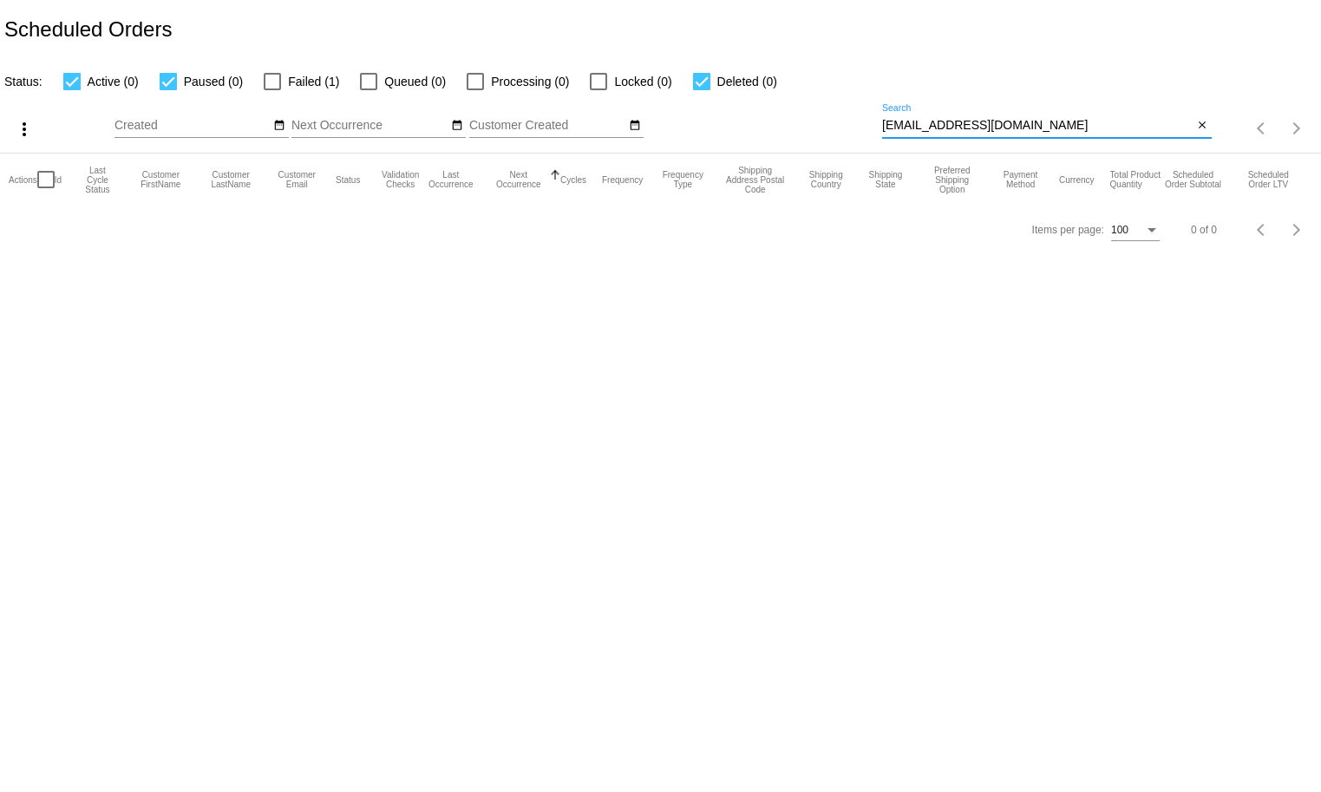
type input "tsarovem@potsdam.edu"
click at [296, 82] on span "Failed (1)" at bounding box center [313, 81] width 51 height 21
click at [272, 90] on input "Failed (1)" at bounding box center [272, 90] width 1 height 1
checkbox input "true"
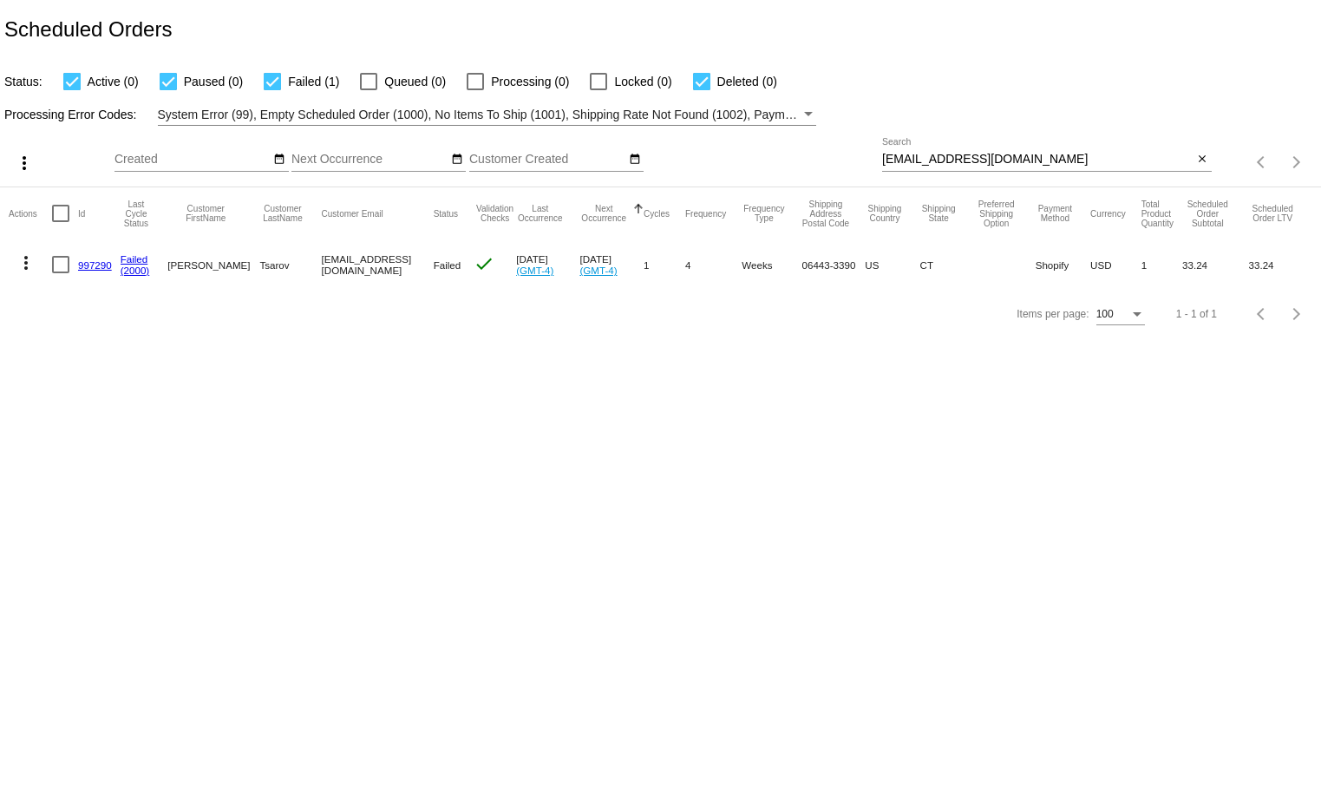
drag, startPoint x: 88, startPoint y: 270, endPoint x: 112, endPoint y: 296, distance: 35.0
click at [88, 270] on link "997290" at bounding box center [95, 264] width 34 height 11
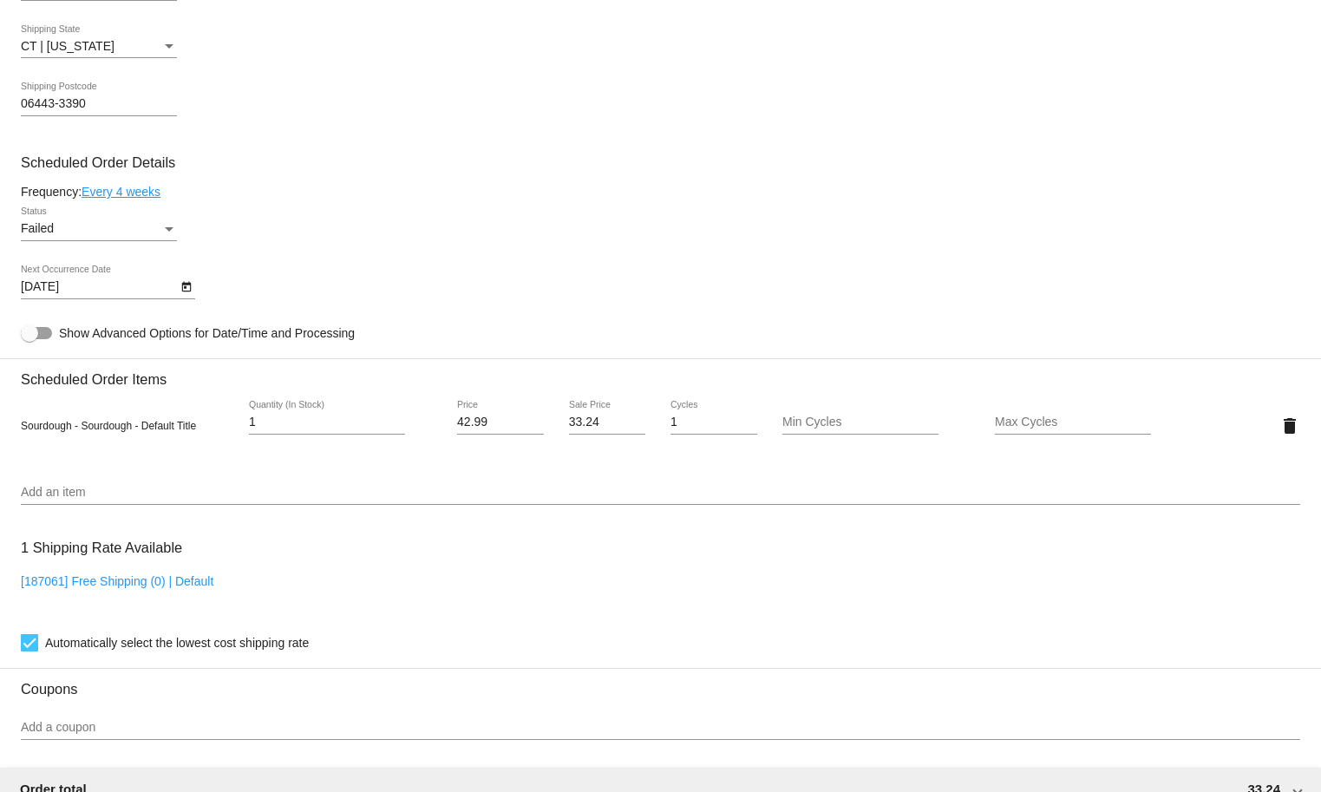
scroll to position [866, 0]
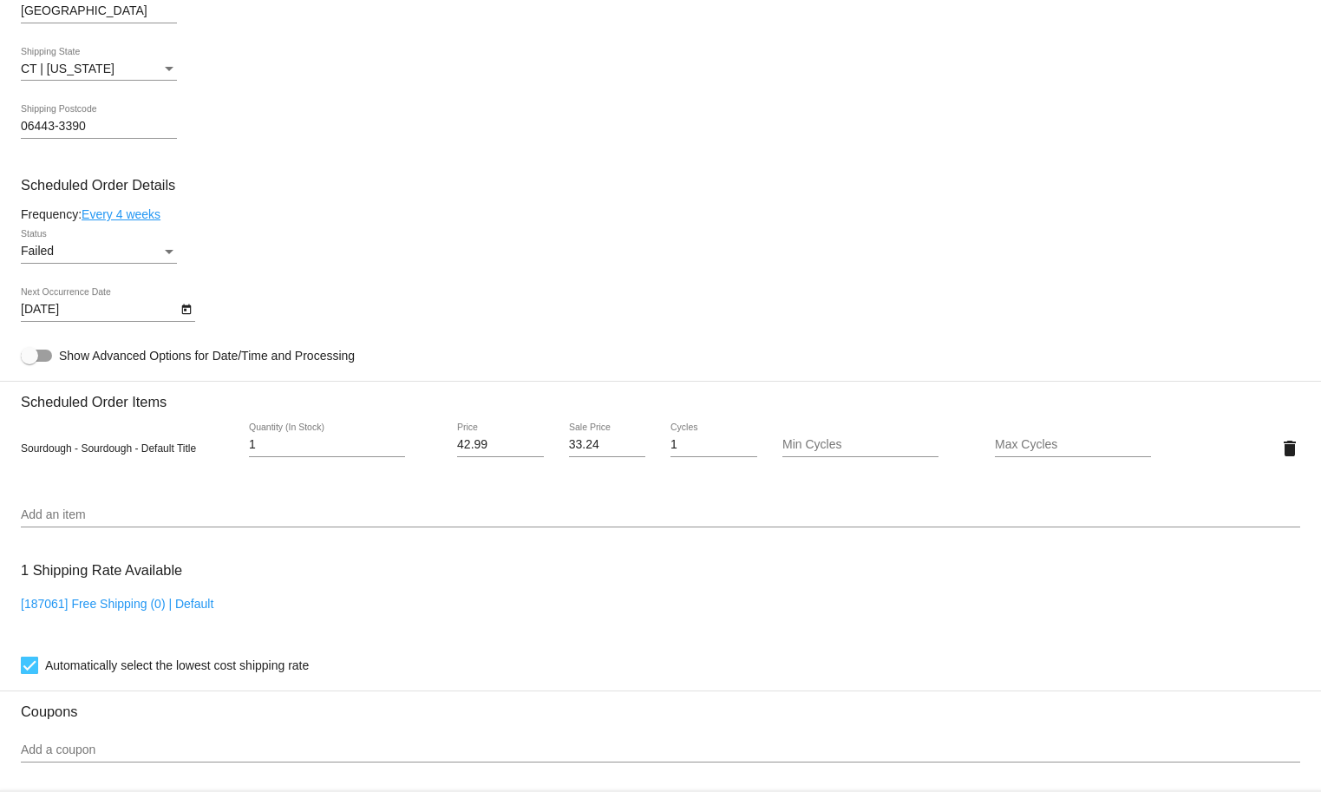
click at [95, 259] on div "Failed" at bounding box center [91, 252] width 141 height 14
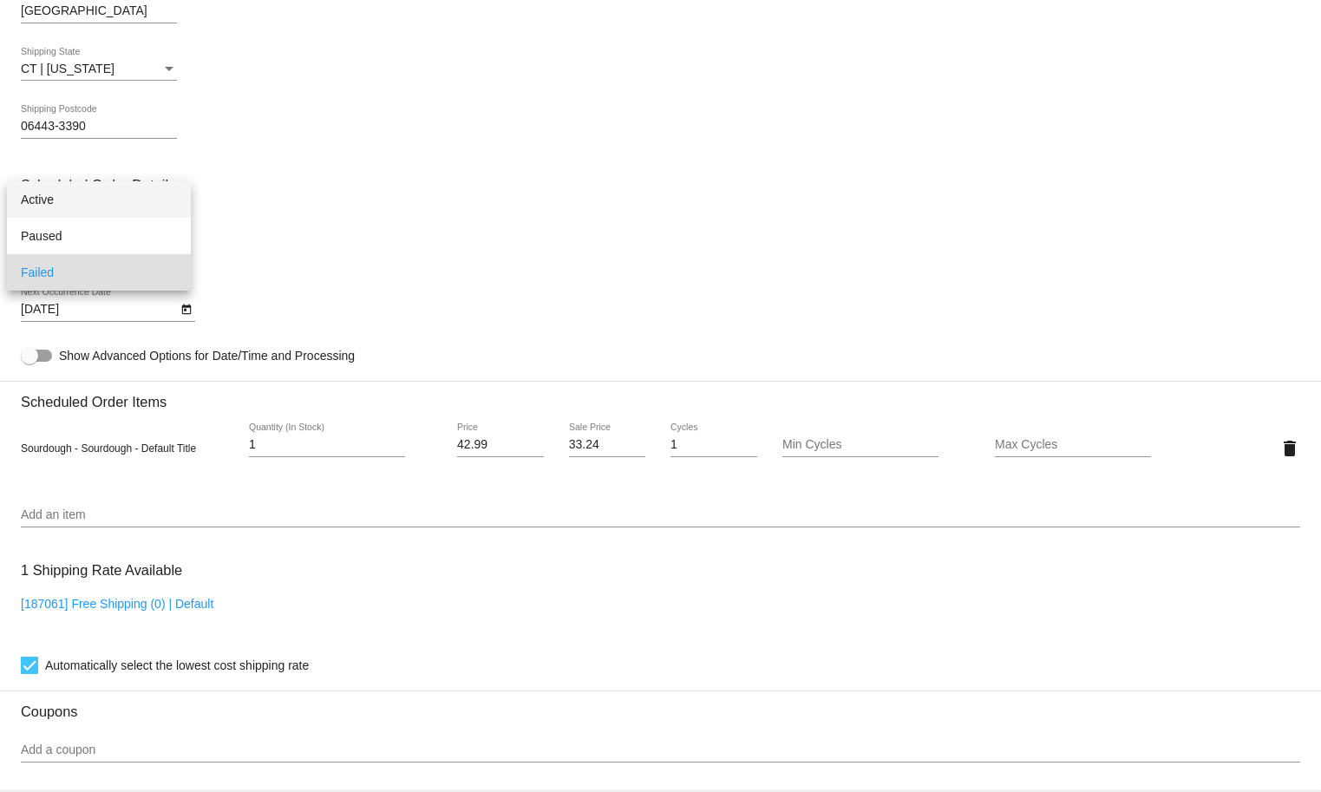
click at [60, 202] on span "Active" at bounding box center [99, 199] width 156 height 36
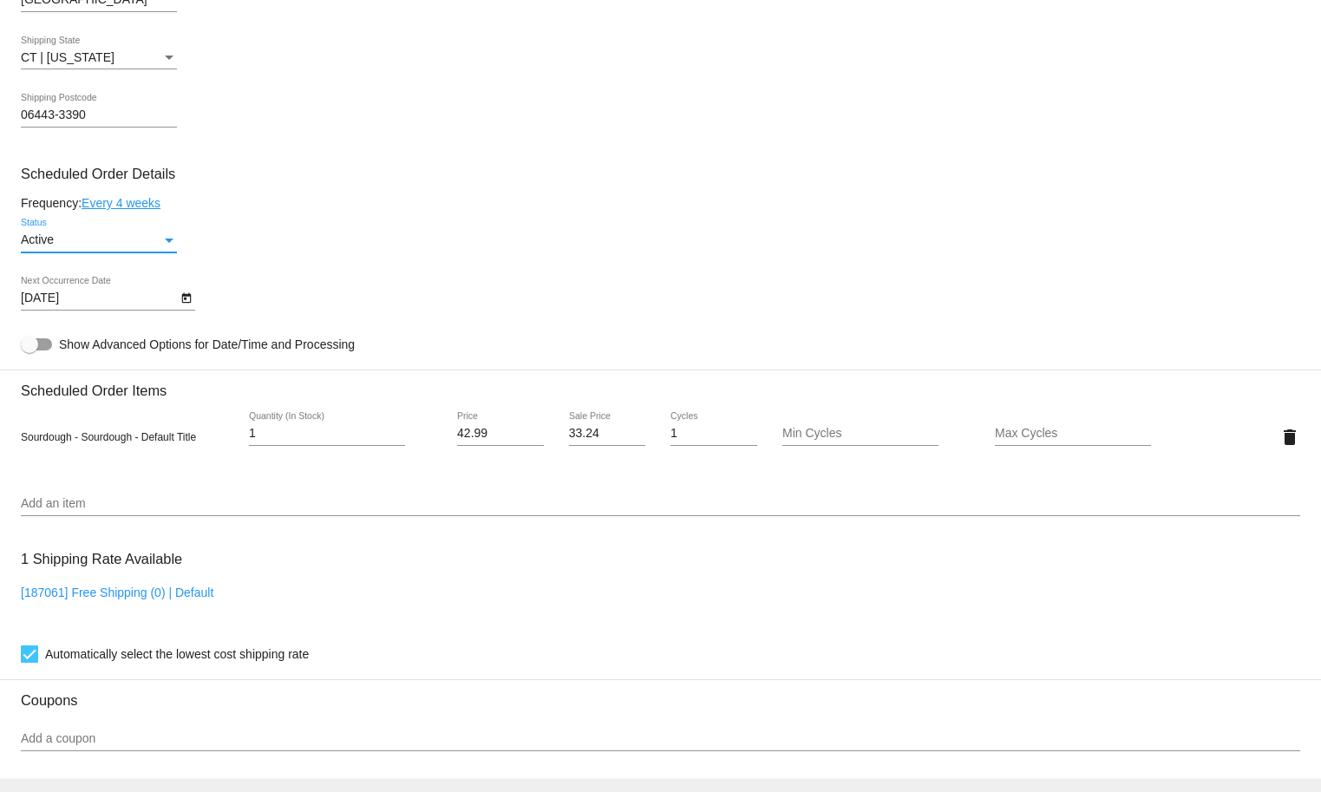
scroll to position [968, 0]
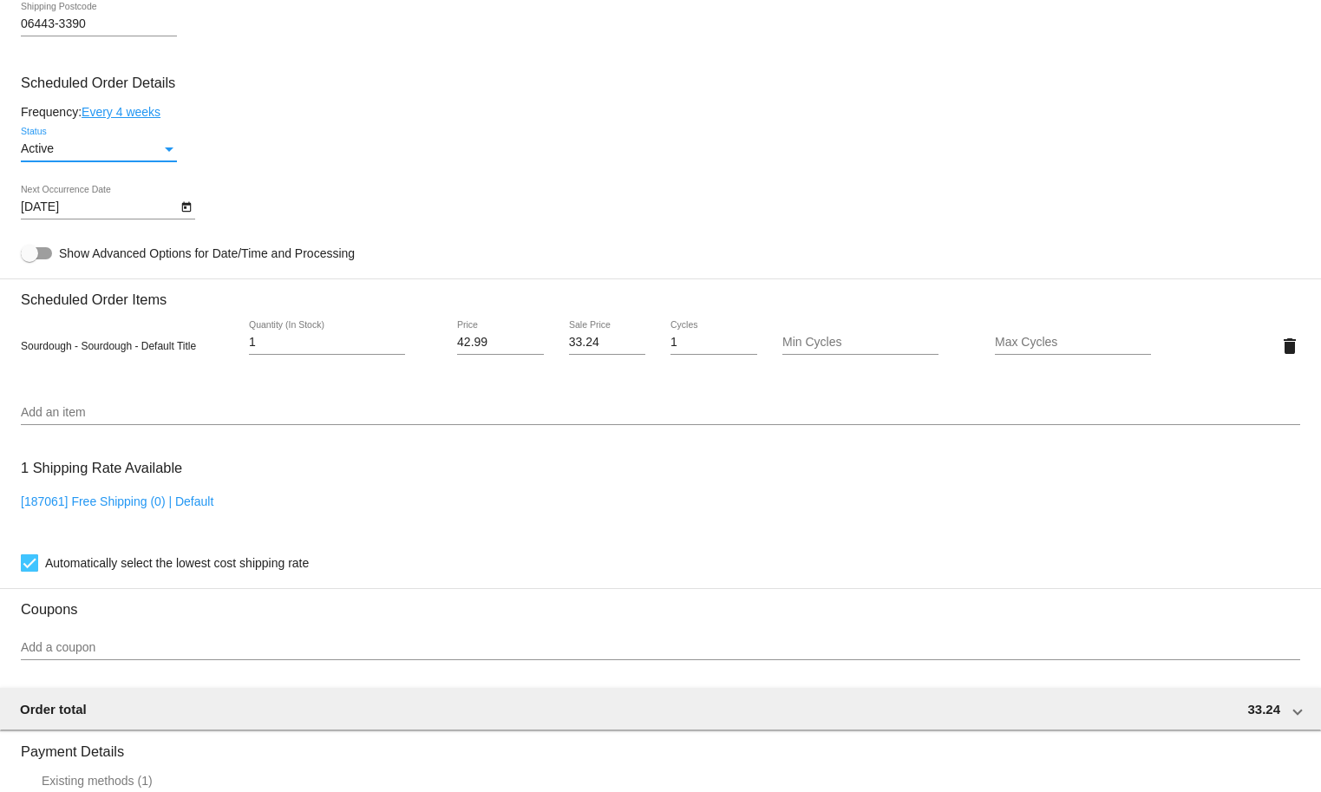
click at [184, 218] on icon "Open calendar" at bounding box center [186, 207] width 12 height 21
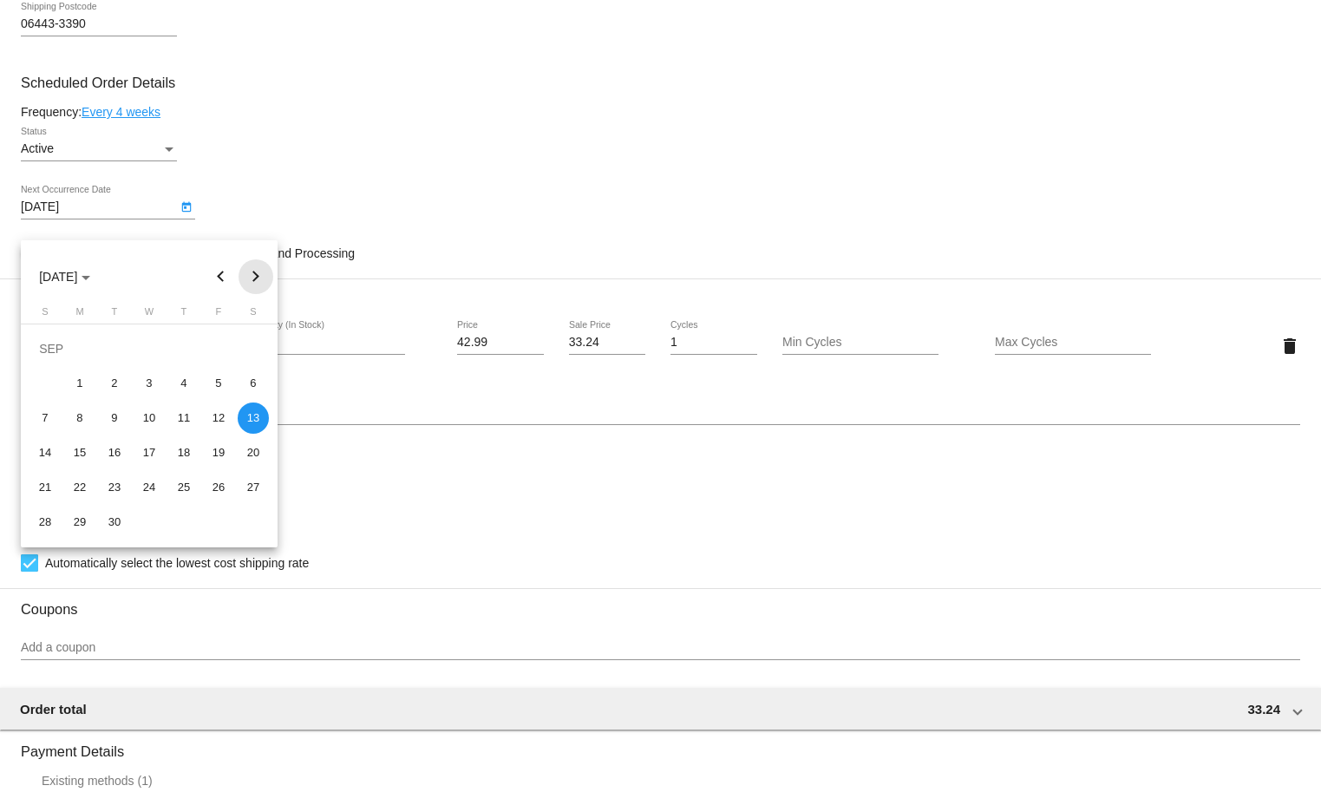
click at [254, 271] on button "Next month" at bounding box center [256, 276] width 35 height 35
click at [262, 381] on div "11" at bounding box center [253, 383] width 31 height 31
type input "10/11/2025"
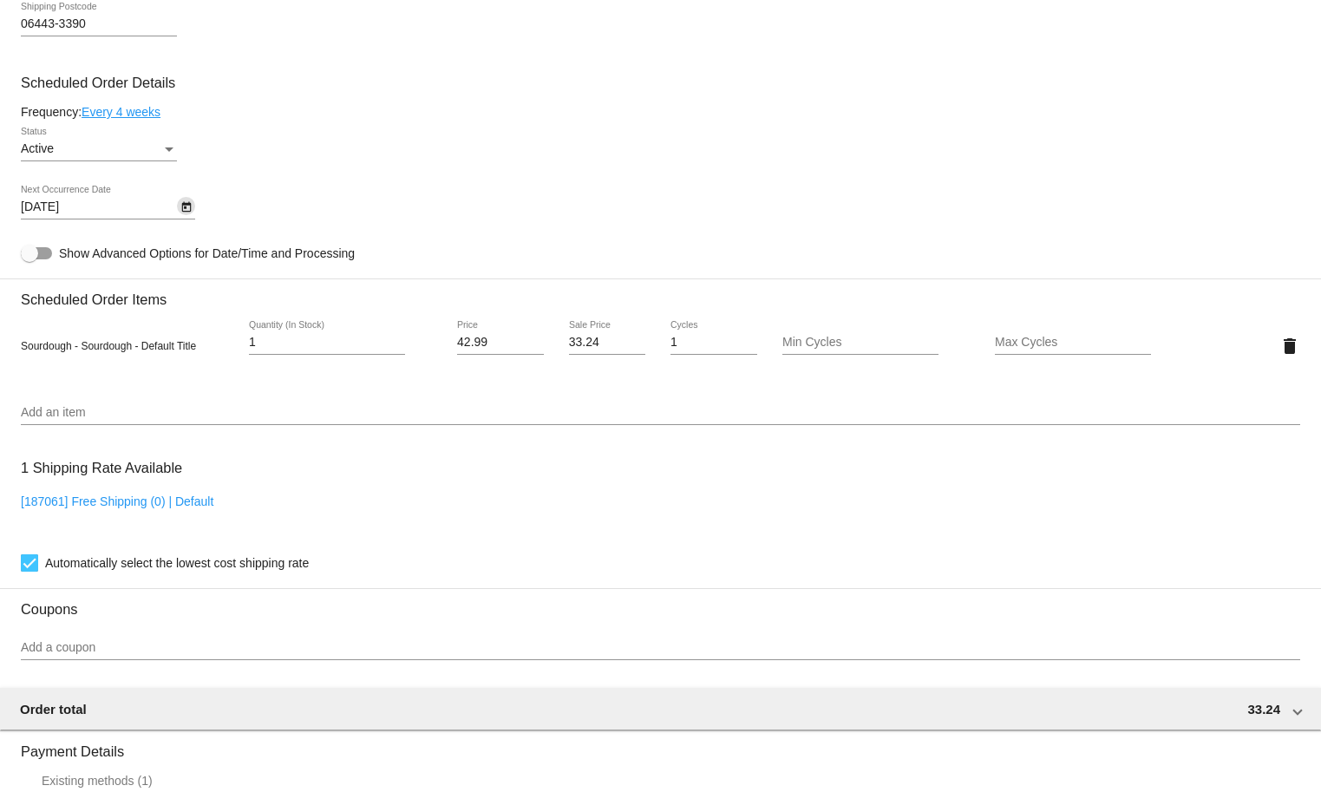
scroll to position [1372, 0]
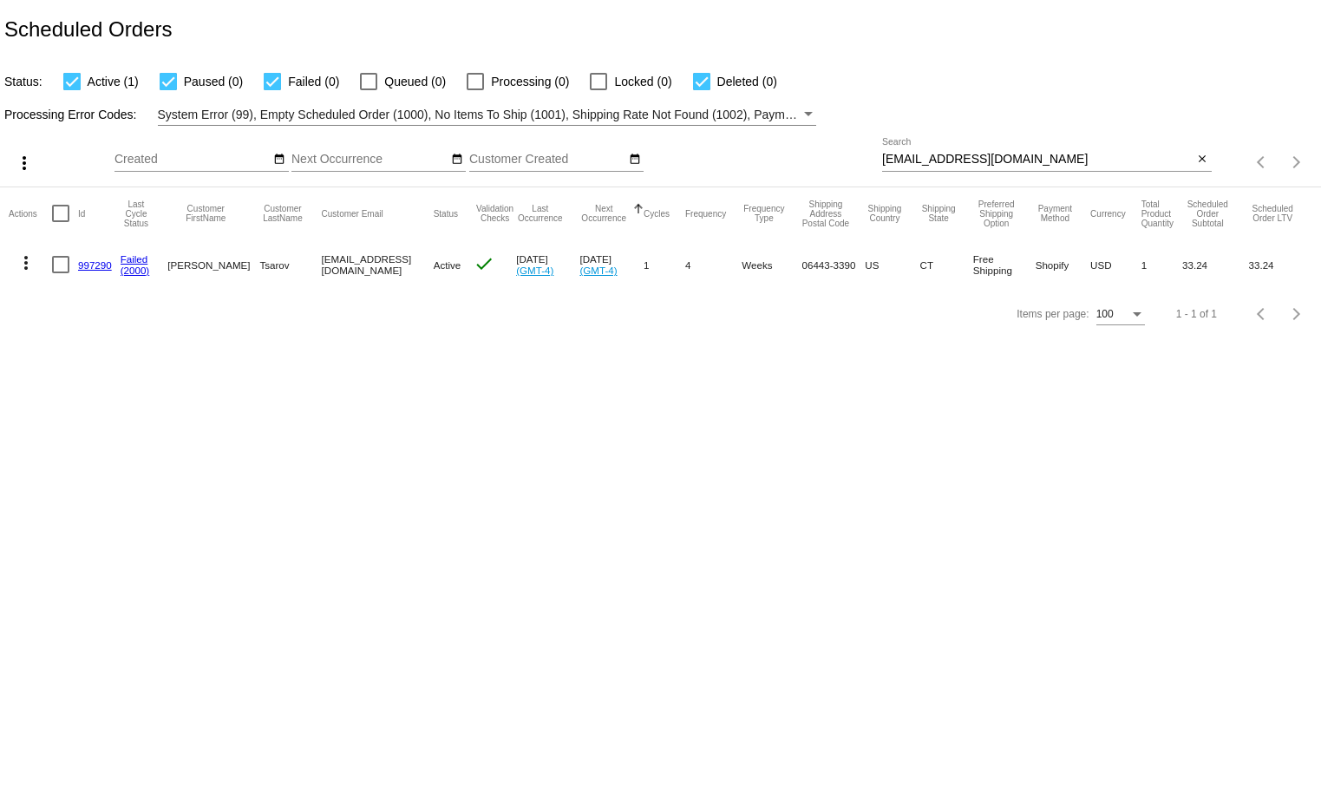
click at [101, 263] on link "997290" at bounding box center [95, 264] width 34 height 11
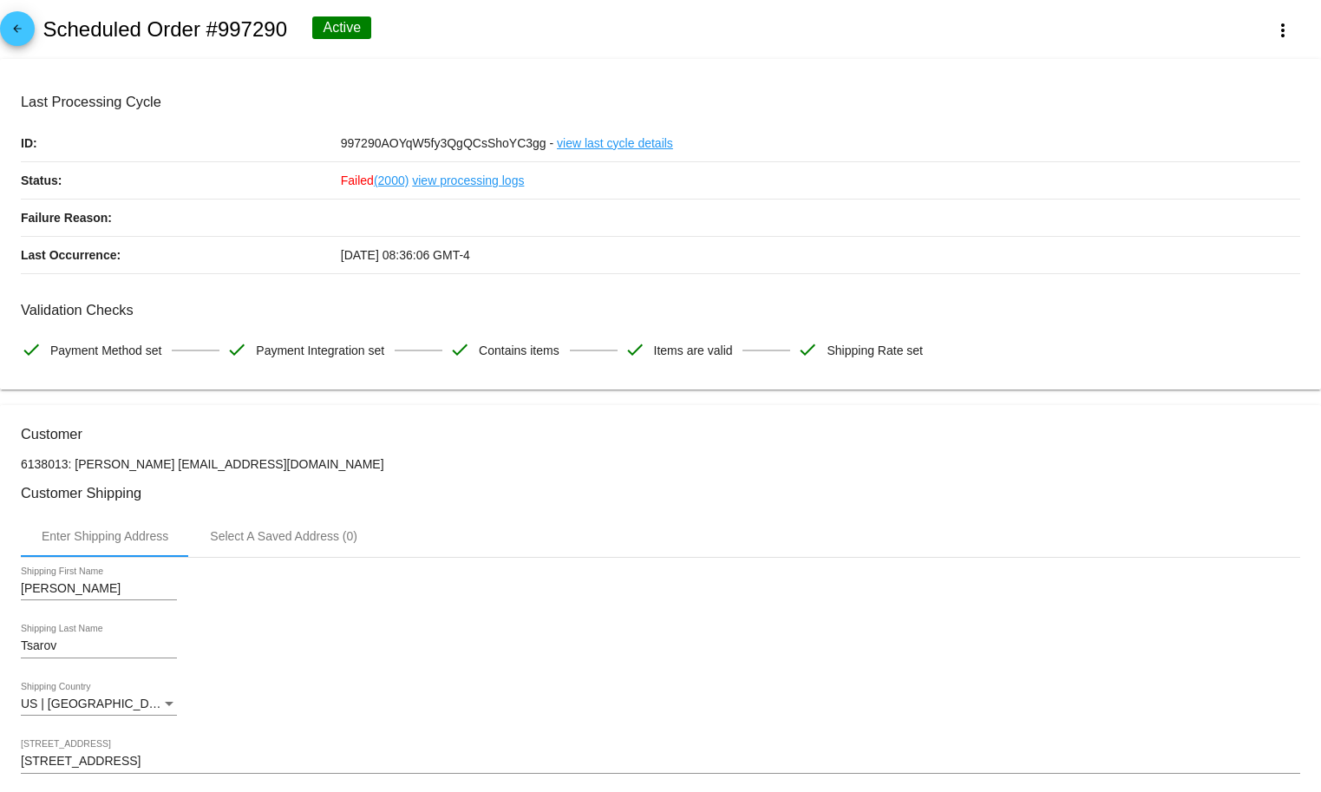
drag, startPoint x: 293, startPoint y: 475, endPoint x: 159, endPoint y: 475, distance: 134.5
click at [159, 471] on p "6138013: Eugenia Tsarov tsarovem@potsdam.edu" at bounding box center [661, 464] width 1280 height 14
copy p "tsarovem@potsdam.edu"
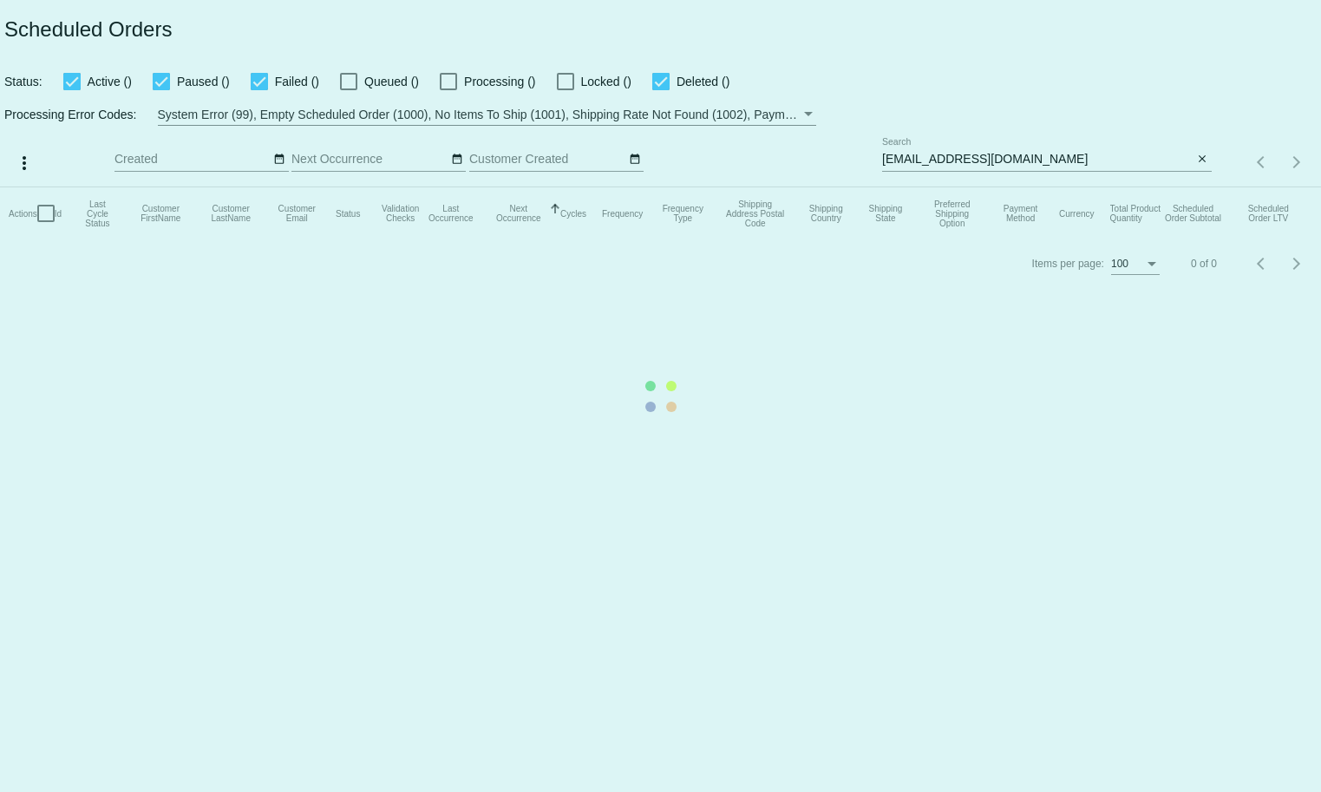
drag, startPoint x: 1033, startPoint y: 161, endPoint x: 990, endPoint y: 163, distance: 43.4
click at [1031, 187] on mat-table "Actions Id Last Cycle Status Customer FirstName Customer LastName Customer Emai…" at bounding box center [660, 213] width 1321 height 52
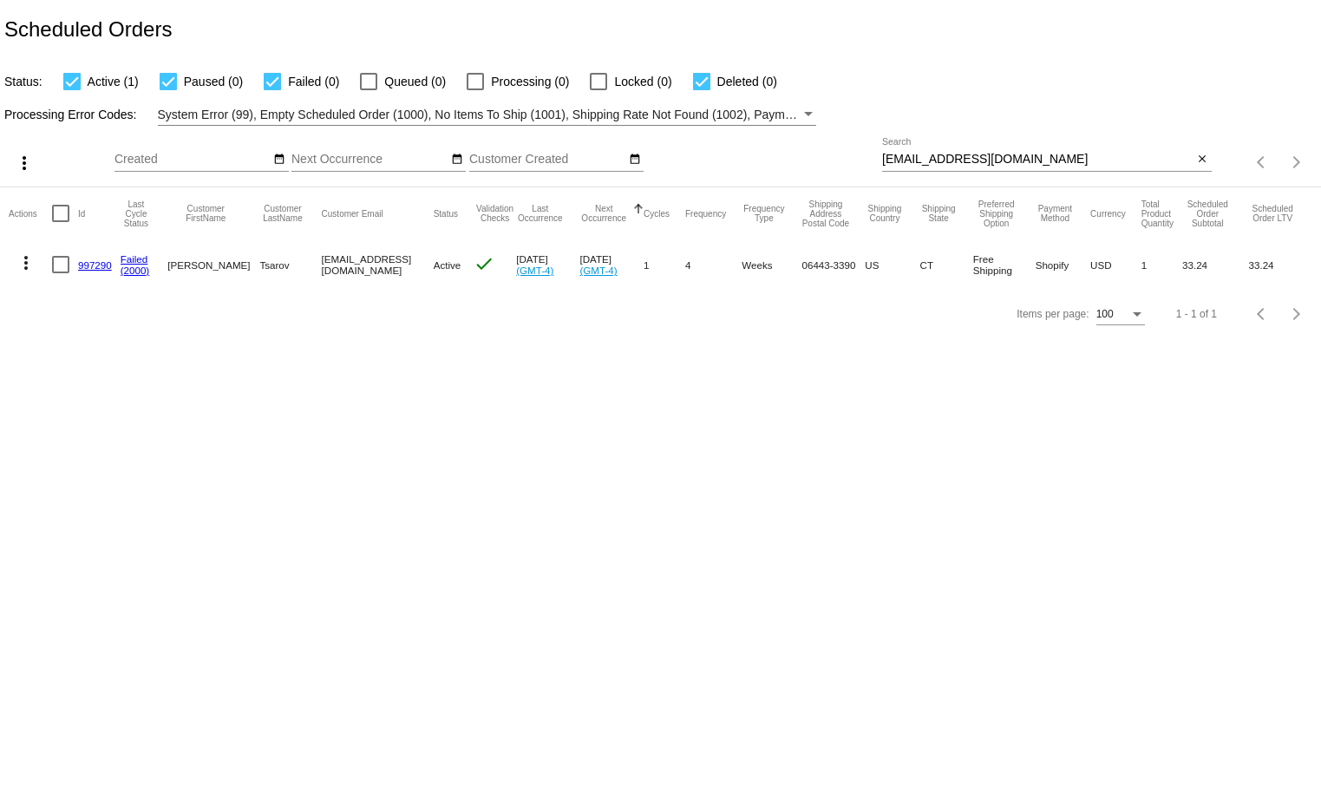
click at [982, 157] on input "tsarovem@potsdam.edu" at bounding box center [1037, 160] width 311 height 14
paste input "1002041"
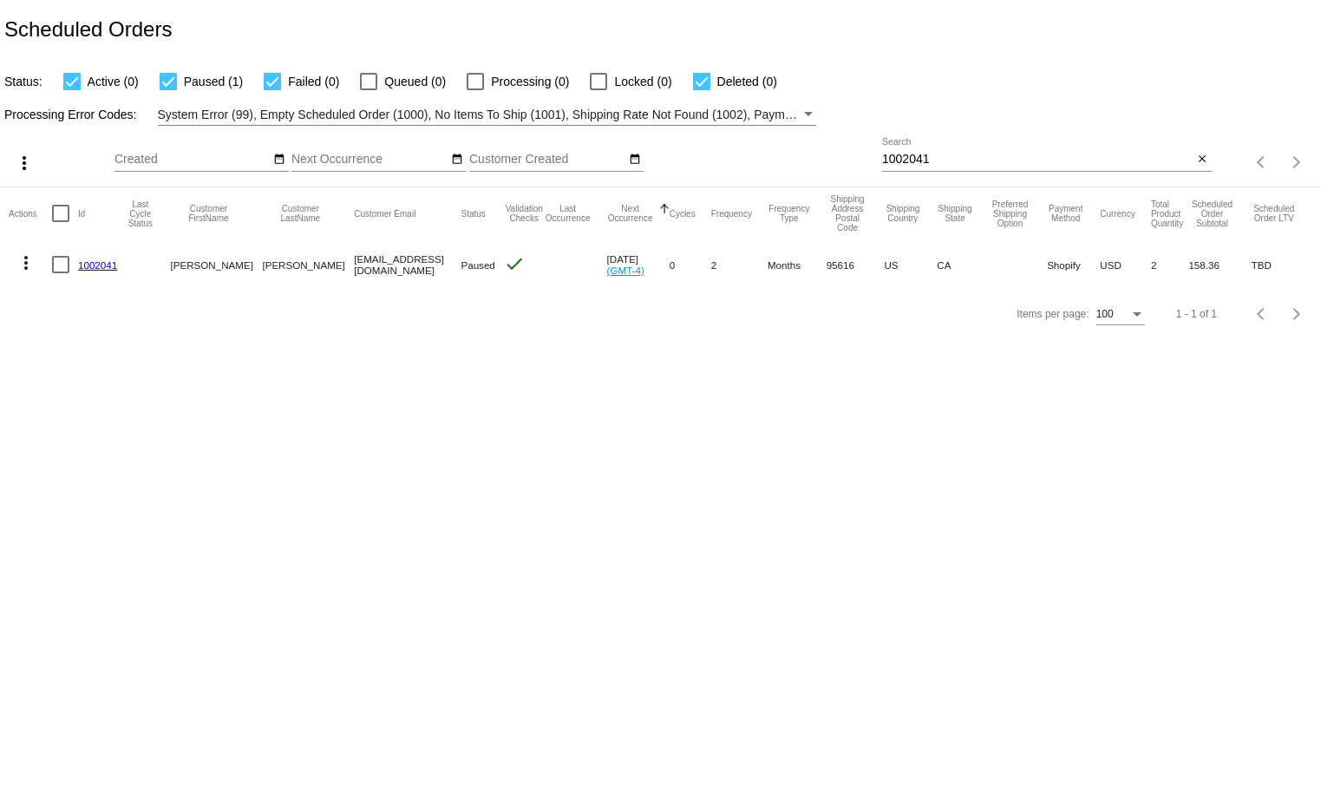
drag, startPoint x: 295, startPoint y: 271, endPoint x: 428, endPoint y: 267, distance: 132.8
click at [428, 267] on mat-row "more_vert 1002041 Rachel Warren msrachellomax@gmail.com Paused check Aug 15 202…" at bounding box center [661, 264] width 1304 height 50
copy mat-row "msrachellomax@gmail.com"
click at [901, 157] on input "1002041" at bounding box center [1037, 160] width 311 height 14
paste input "msrachellomax@gmail.com"
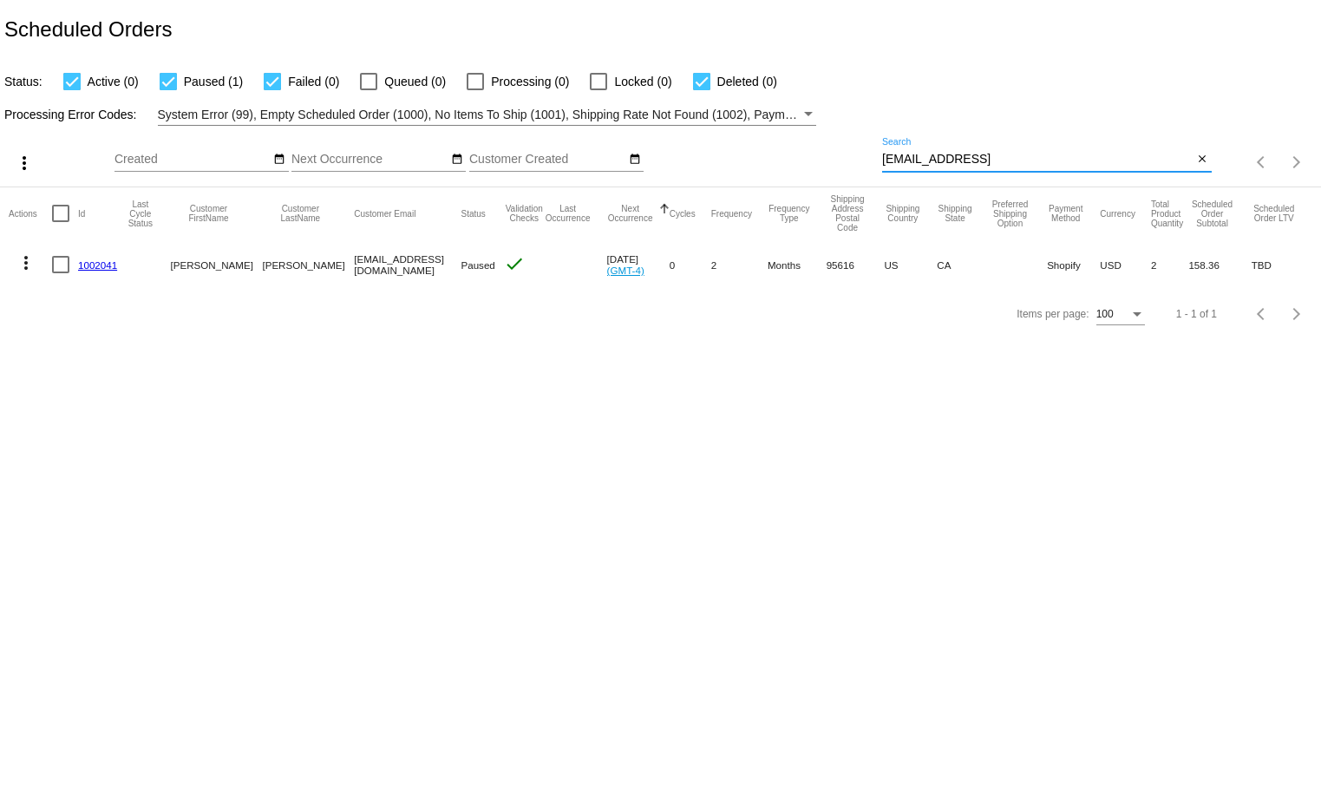
click at [913, 160] on input "msrachellomax@gmail.com4" at bounding box center [1037, 160] width 311 height 14
click at [903, 161] on input "msrachellomax@gmail.com4" at bounding box center [1037, 160] width 311 height 14
click at [1070, 156] on input "msrachellomax@gmail.com4" at bounding box center [1037, 160] width 311 height 14
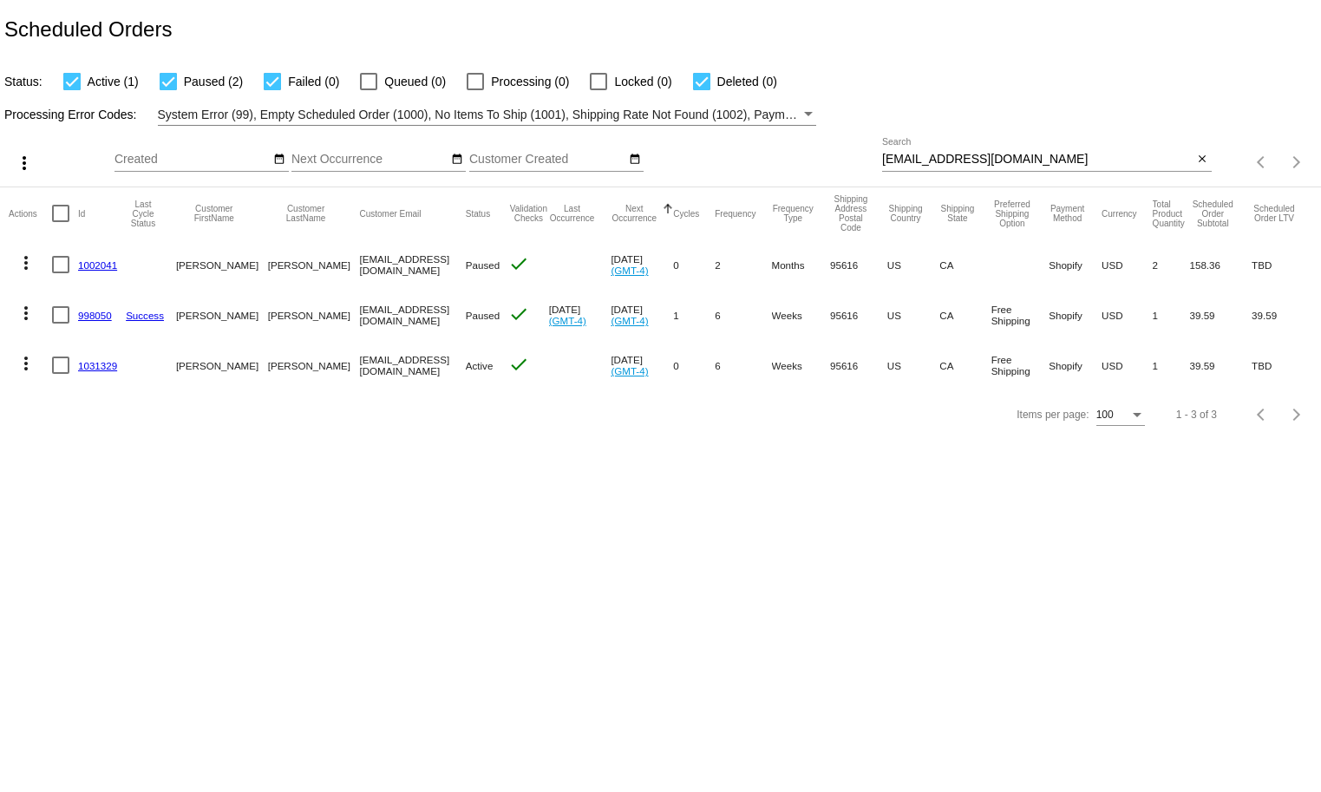
click at [938, 151] on div "msrachellomax@gmail.com Search" at bounding box center [1037, 155] width 311 height 34
paste input "1004063"
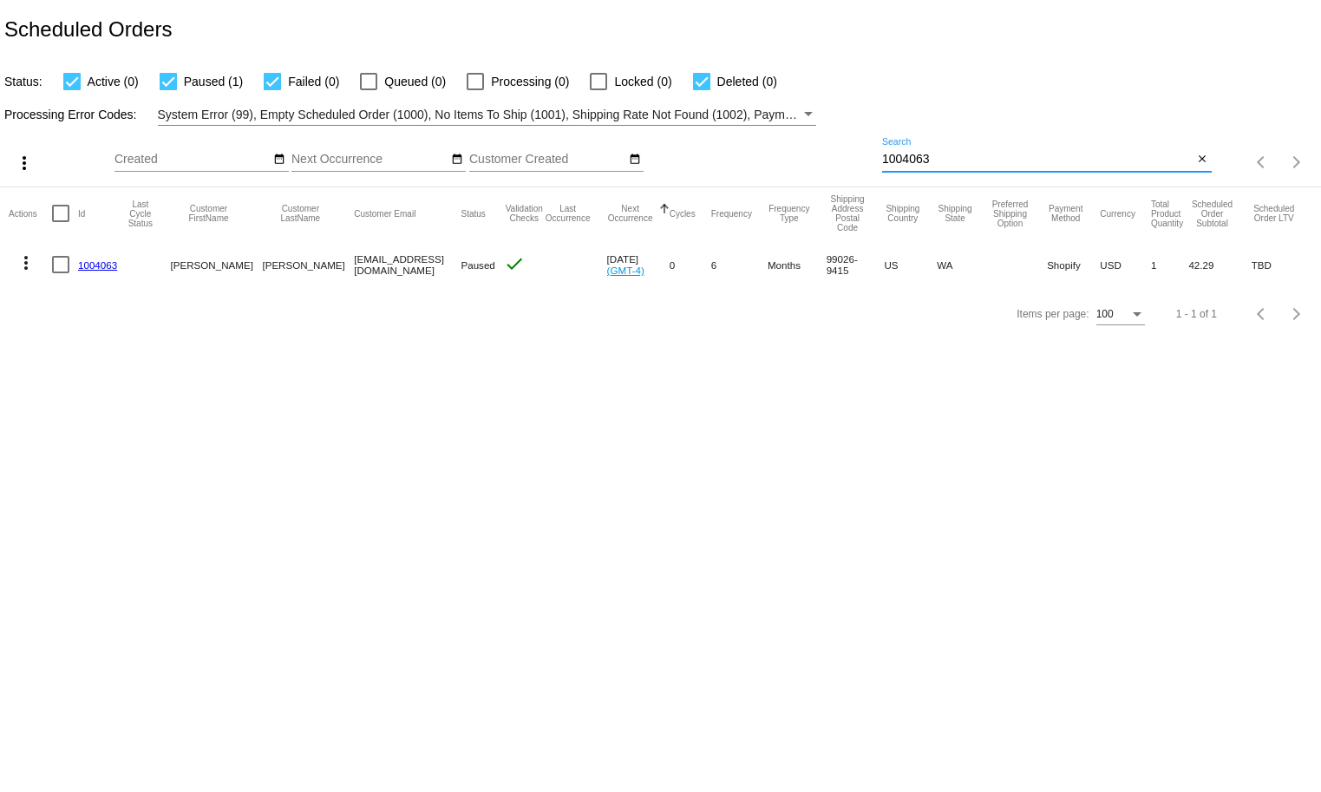
click at [354, 268] on mat-cell "waynehhicks@gmail.com" at bounding box center [407, 264] width 107 height 50
copy mat-cell "waynehhicks@gmail.com"
click at [992, 166] on input "1004063" at bounding box center [1037, 160] width 311 height 14
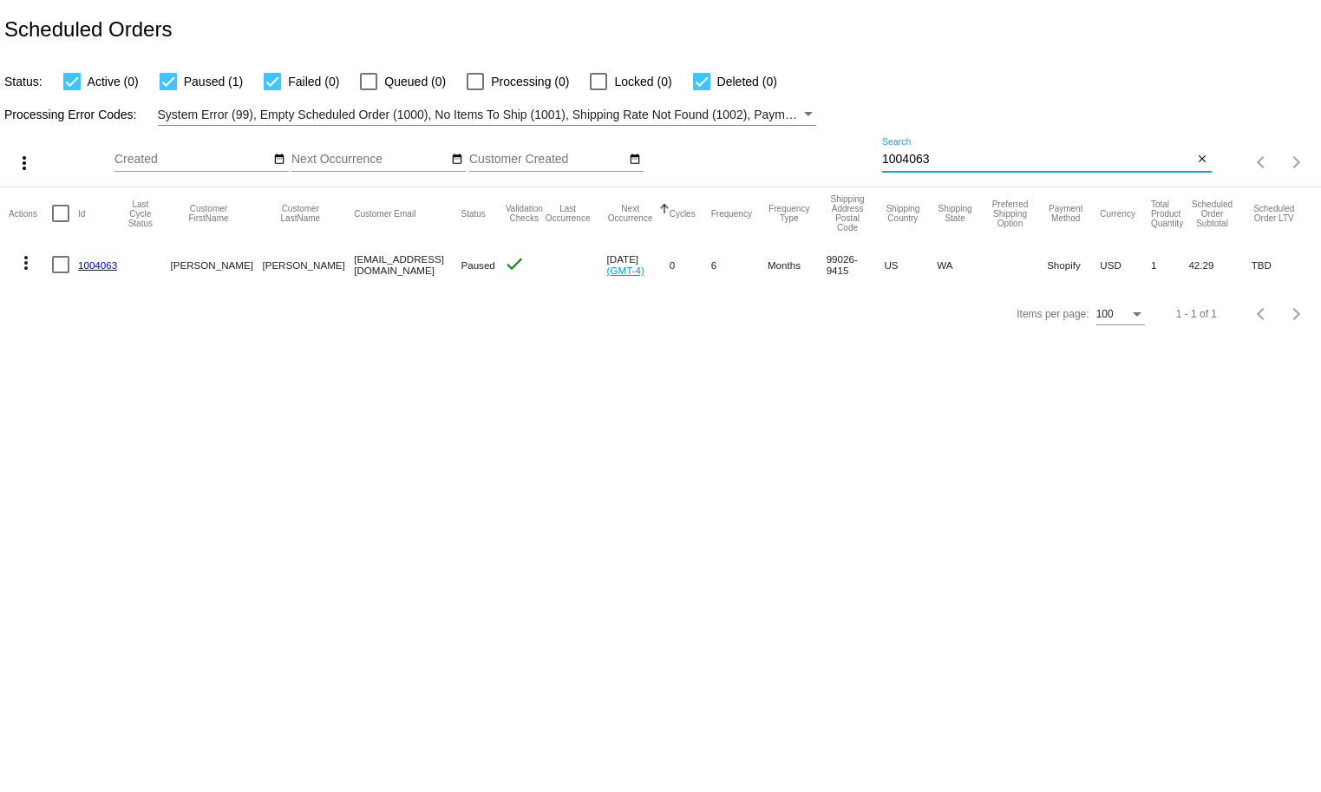
paste input "waynehhicks@gmail.com"
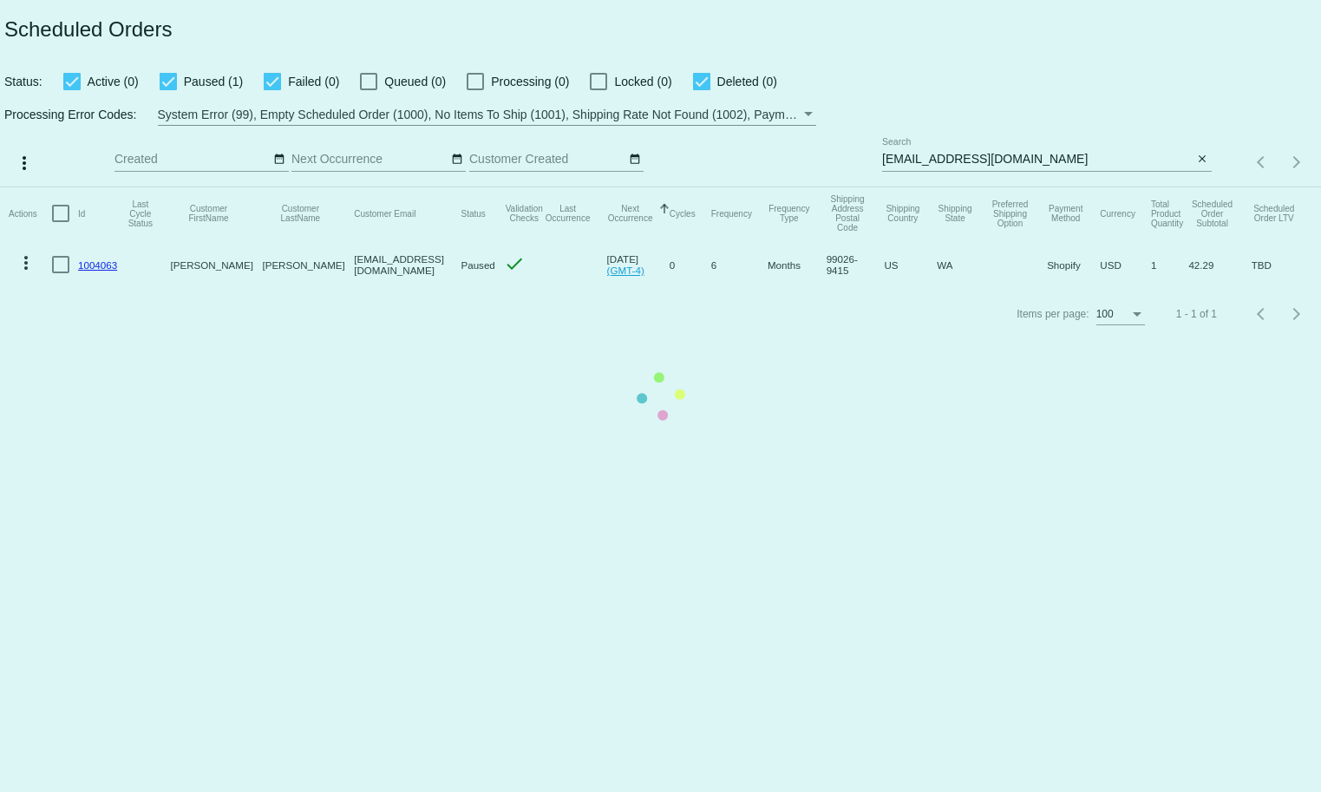
click at [1038, 187] on mat-table "Actions Id Last Cycle Status Customer FirstName Customer LastName Customer Emai…" at bounding box center [660, 238] width 1321 height 102
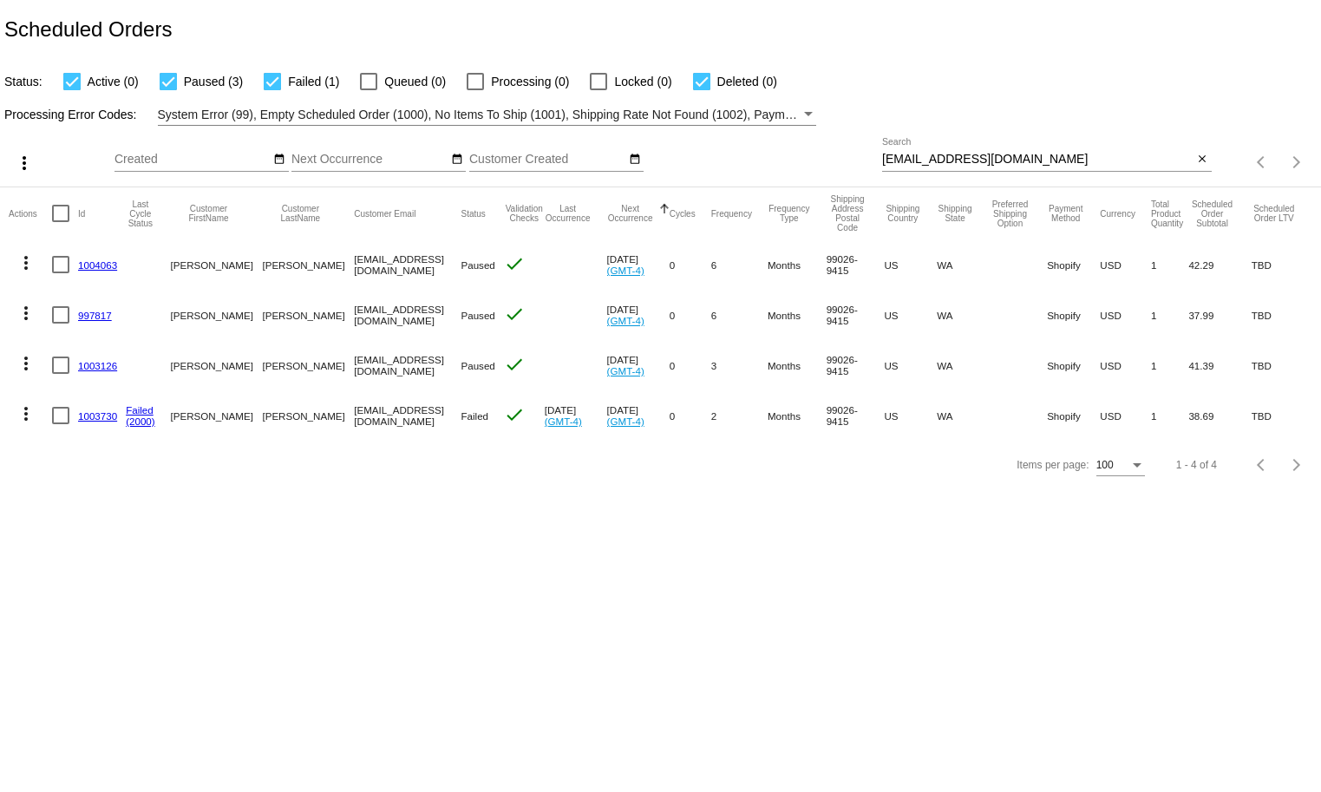
click at [456, 608] on body "Scheduled Orders Status: Active (0) Paused (3) Failed (1) Queued (0) Processing…" at bounding box center [660, 396] width 1321 height 792
click at [406, 723] on body "Scheduled Orders Status: Active (0) Paused (3) Failed (1) Queued (0) Processing…" at bounding box center [660, 396] width 1321 height 792
click at [1057, 148] on div "waynehhicks@gmail.com Search" at bounding box center [1037, 155] width 311 height 34
paste input "1033581"
click at [988, 187] on mat-table "Actions Id Last Cycle Status Customer FirstName Customer LastName Customer Emai…" at bounding box center [660, 313] width 1321 height 253
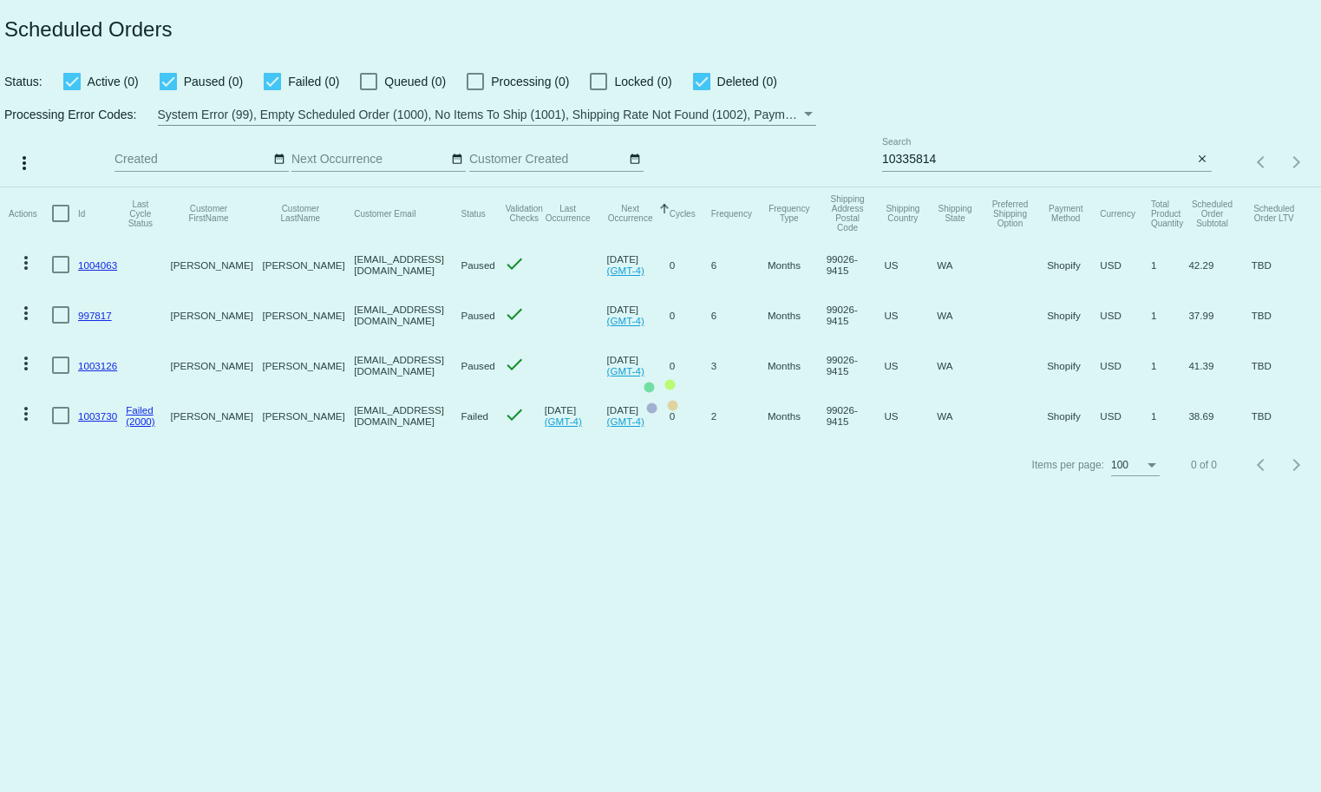
click at [959, 187] on mat-table "Actions Id Last Cycle Status Customer FirstName Customer LastName Customer Emai…" at bounding box center [660, 313] width 1321 height 253
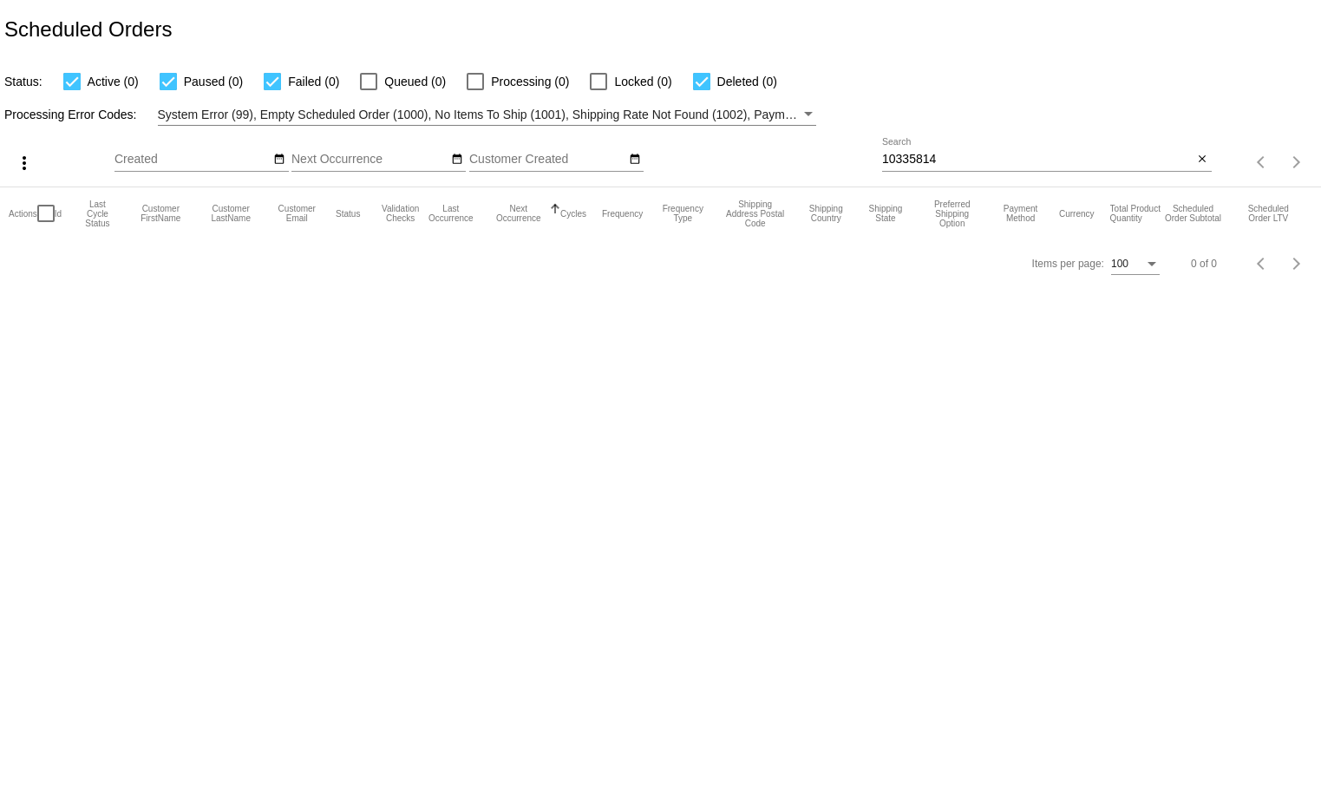
click at [942, 161] on input "10335814" at bounding box center [1037, 160] width 311 height 14
drag, startPoint x: 639, startPoint y: 756, endPoint x: 954, endPoint y: 435, distance: 449.7
click at [639, 756] on body "Scheduled Orders Status: Active (0) Paused (0) Failed (0) Queued (0) Processing…" at bounding box center [660, 396] width 1321 height 792
click at [1010, 165] on input "1033581" at bounding box center [1037, 160] width 311 height 14
paste input "348"
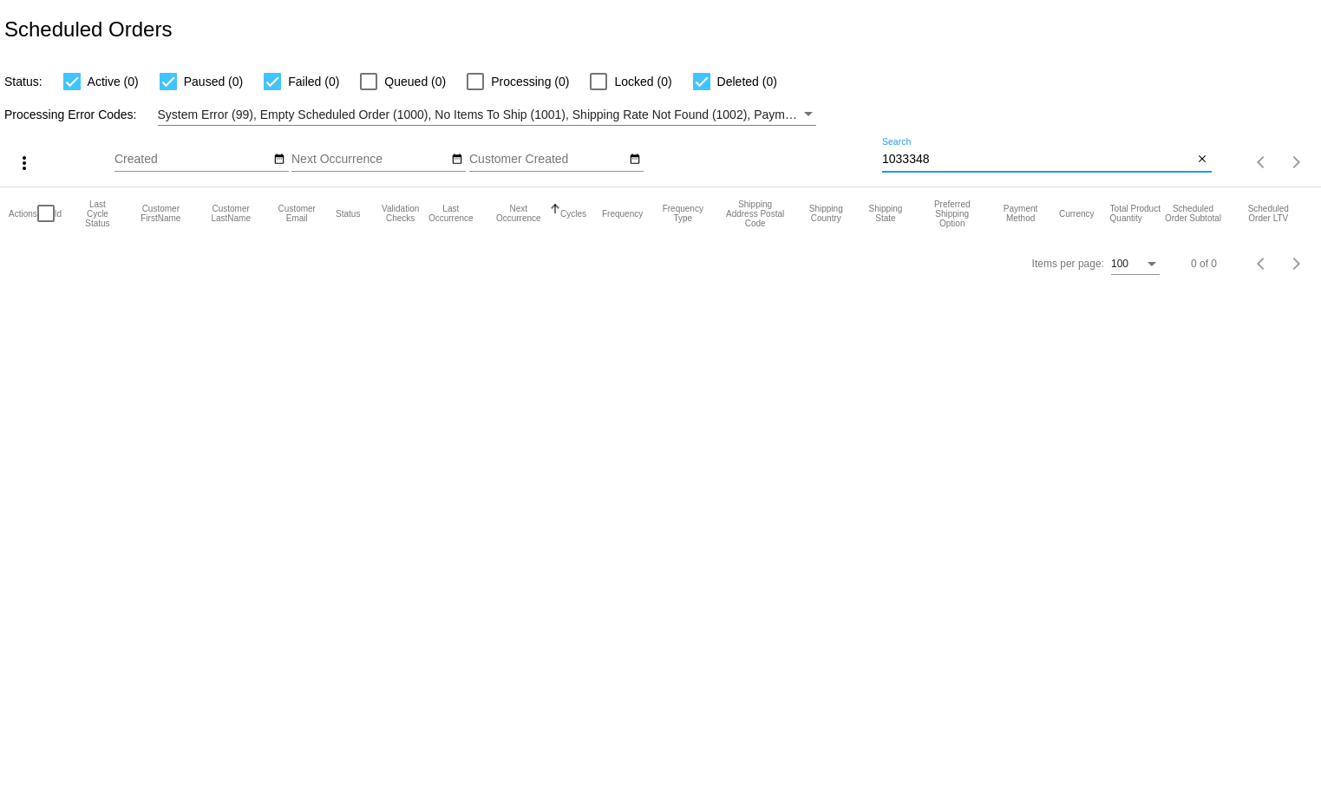
click at [1043, 154] on input "1033348" at bounding box center [1037, 160] width 311 height 14
paste input "13580"
click at [722, 788] on body "Scheduled Orders Status: Active (0) Paused (0) Failed (0) Queued (0) Processing…" at bounding box center [660, 396] width 1321 height 792
click at [937, 149] on div "113580 Search" at bounding box center [1037, 155] width 311 height 34
paste input "004062"
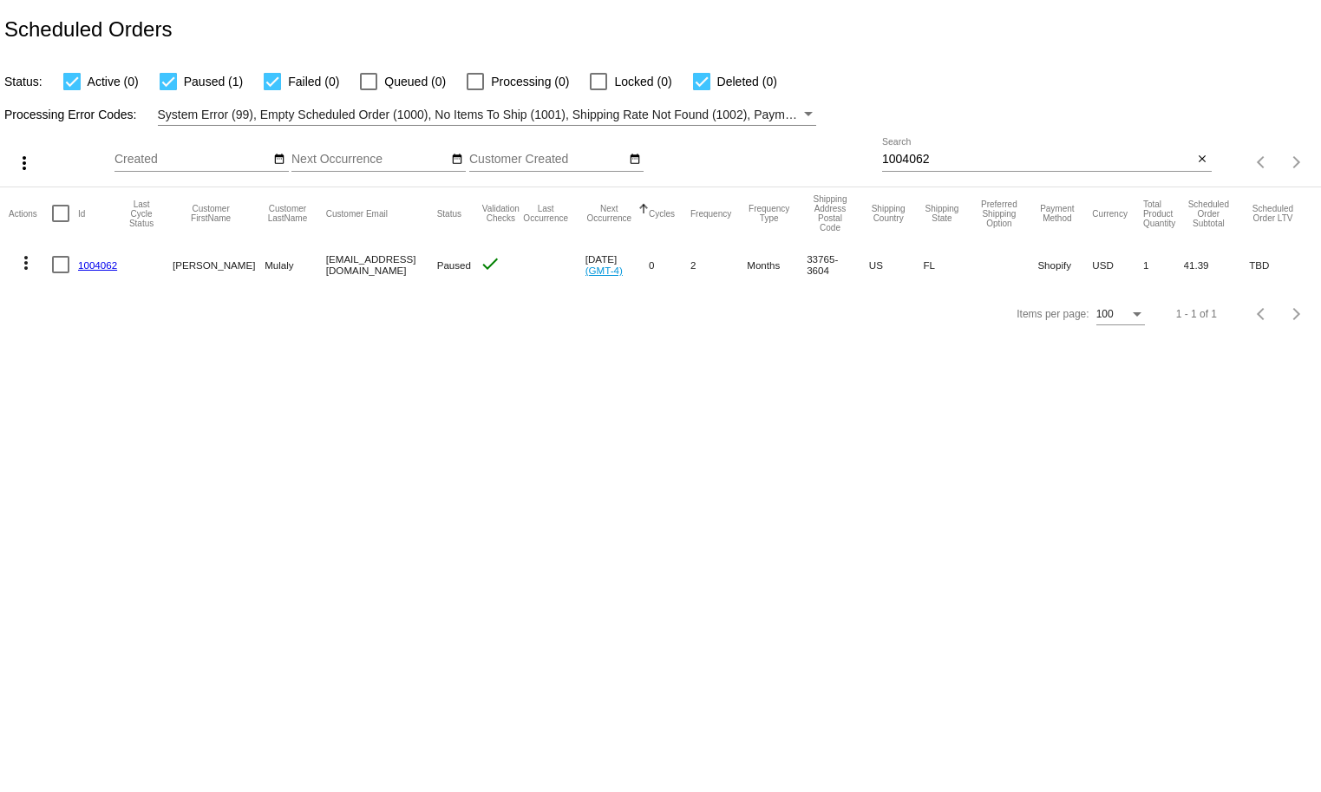
click at [381, 270] on mat-cell "deannamulaly@gmail.com" at bounding box center [381, 264] width 111 height 50
click at [370, 268] on mat-cell "deannamulaly@gmail.com" at bounding box center [381, 264] width 111 height 50
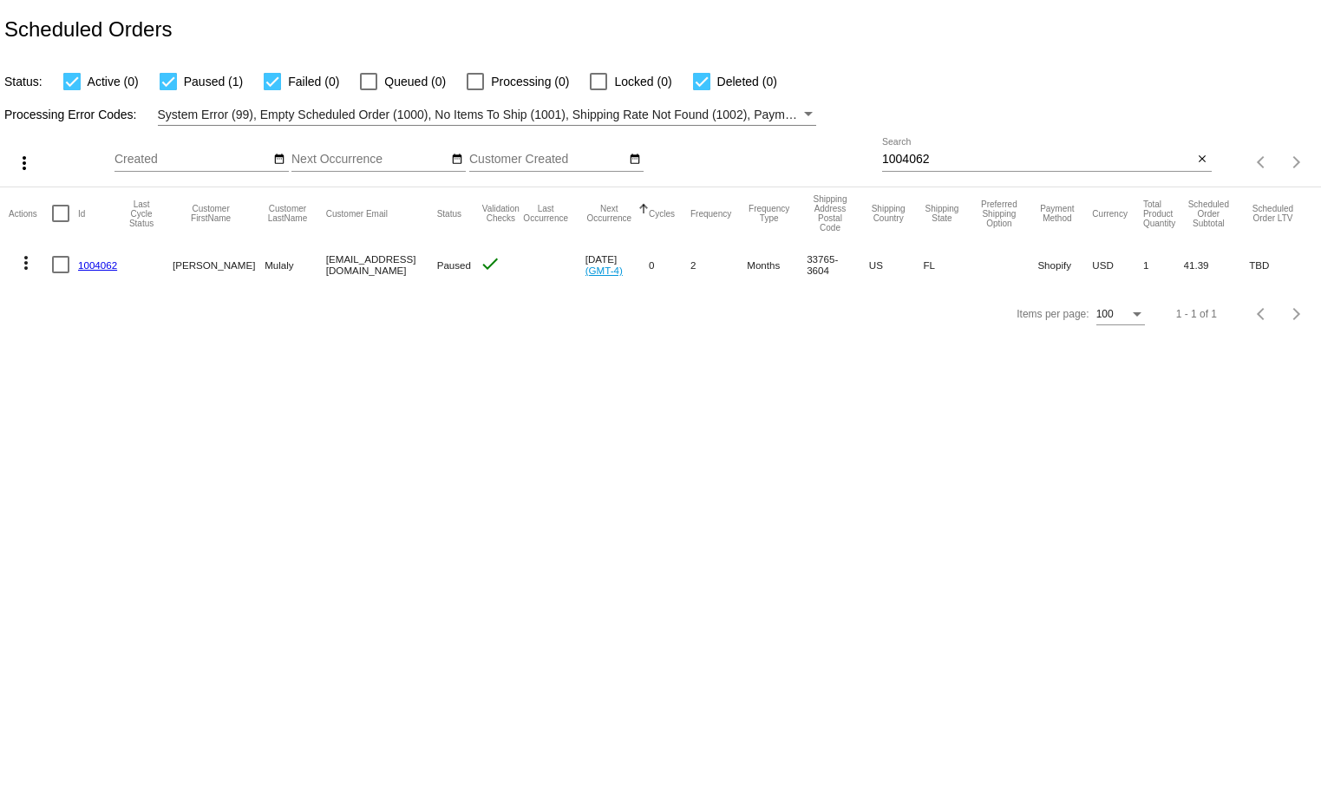
click at [984, 150] on div "1004062 Search" at bounding box center [1037, 155] width 311 height 34
paste input "deannamulaly@gmail.com"
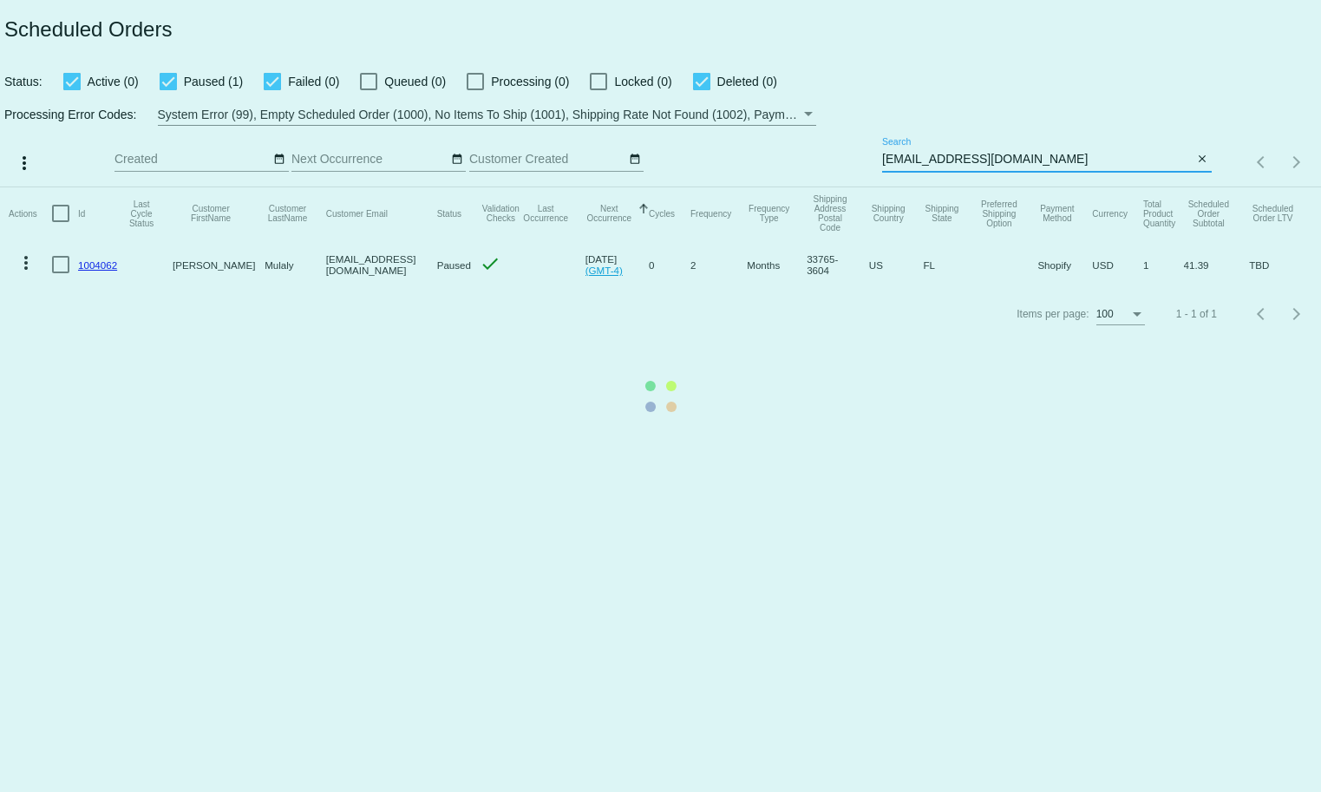
paste input
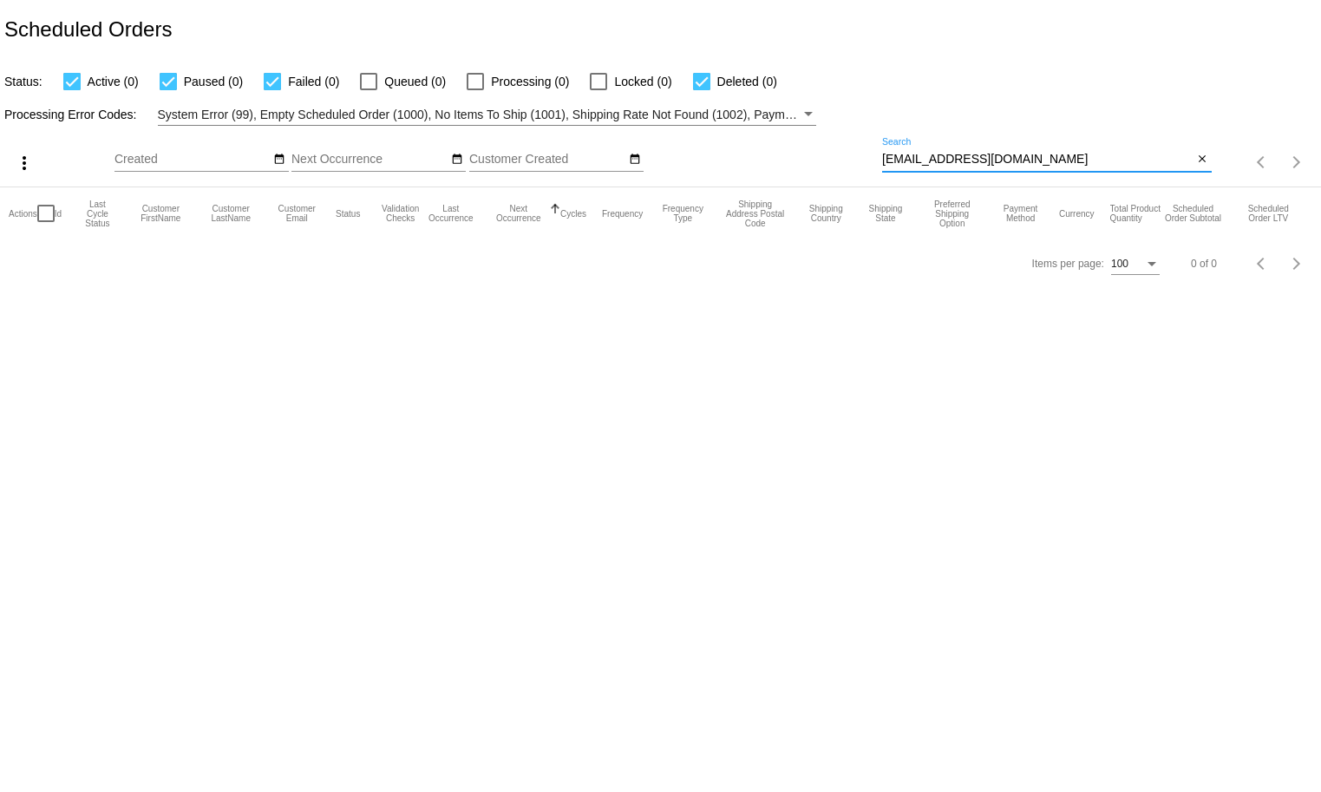
type input "deannamulaly@gmail.com"
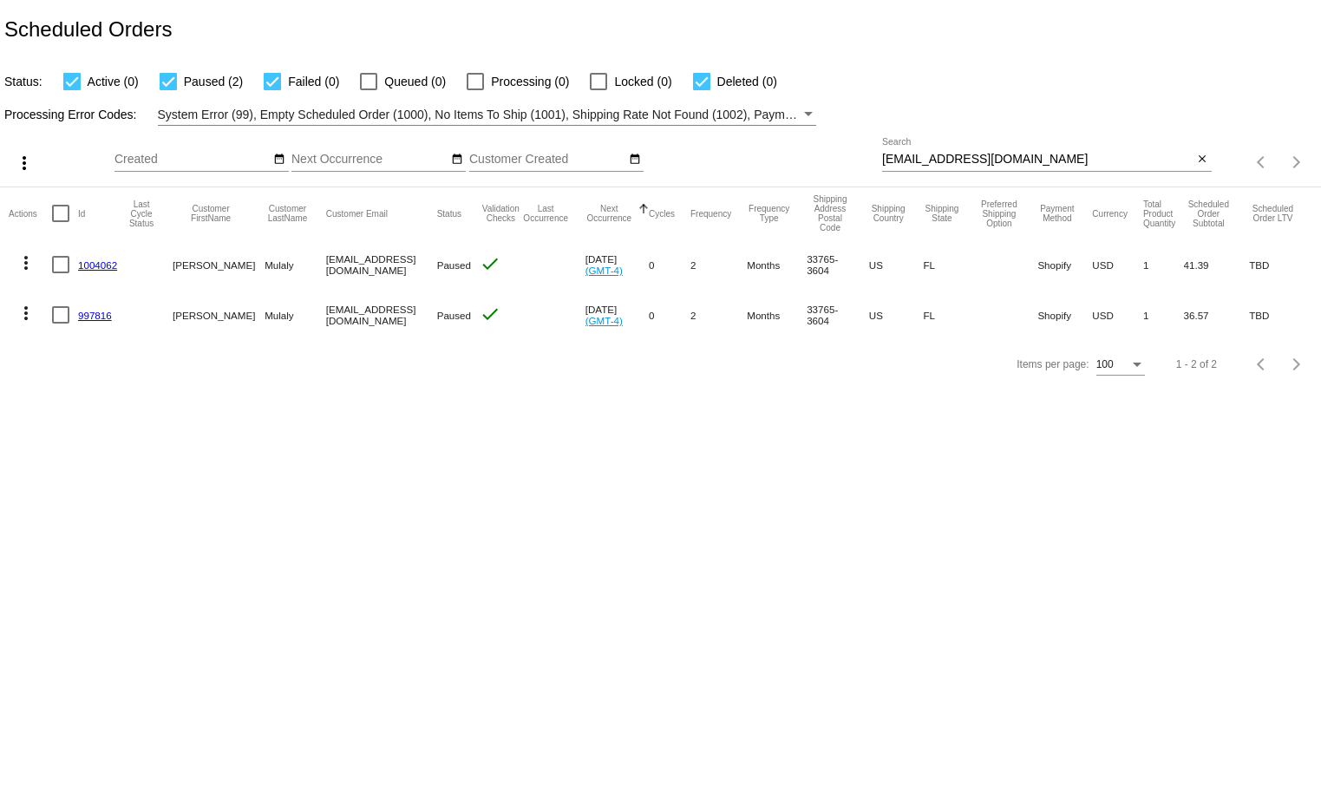
click at [450, 563] on body "Scheduled Orders Status: Active (0) Paused (2) Failed (0) Queued (0) Processing…" at bounding box center [660, 396] width 1321 height 792
click at [1051, 586] on body "Scheduled Orders Status: Active (0) Paused (2) Failed (0) Queued (0) Processing…" at bounding box center [660, 396] width 1321 height 792
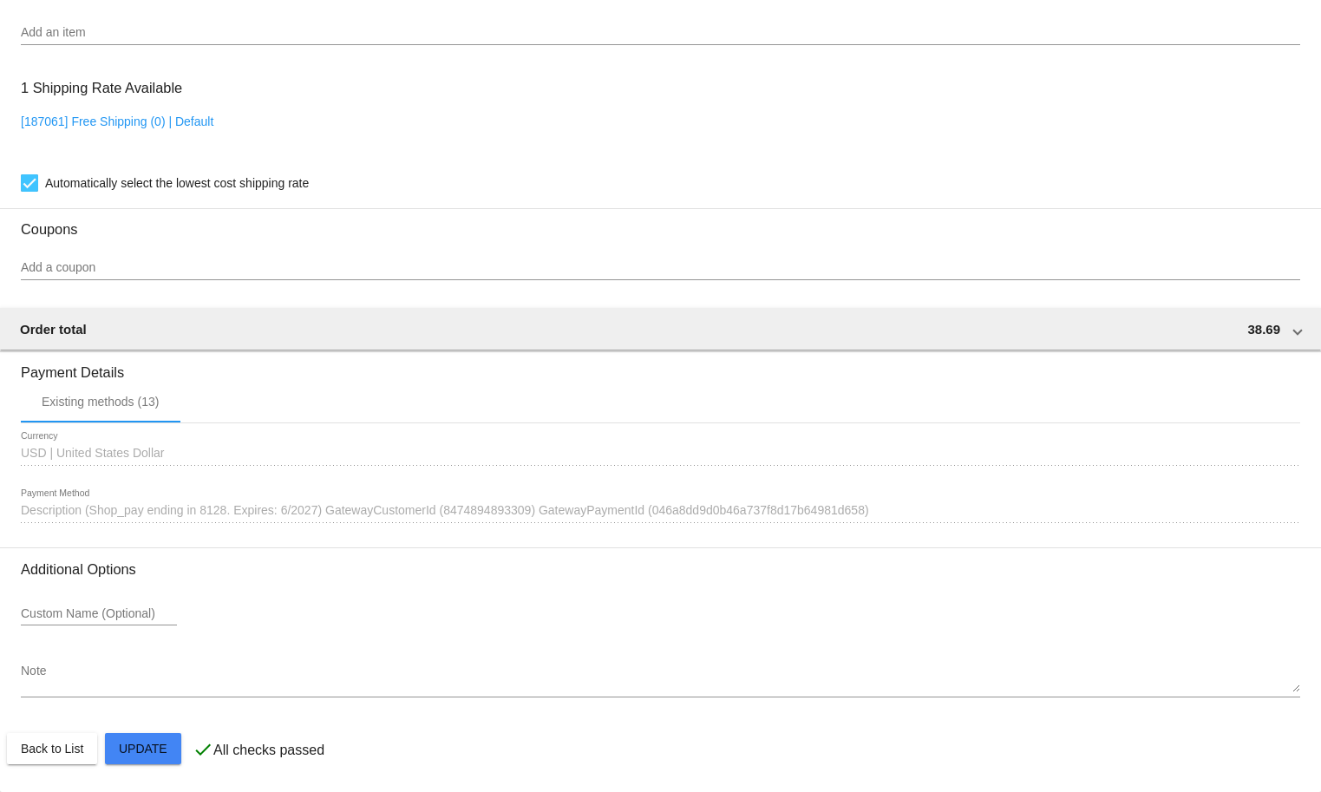
scroll to position [1165, 0]
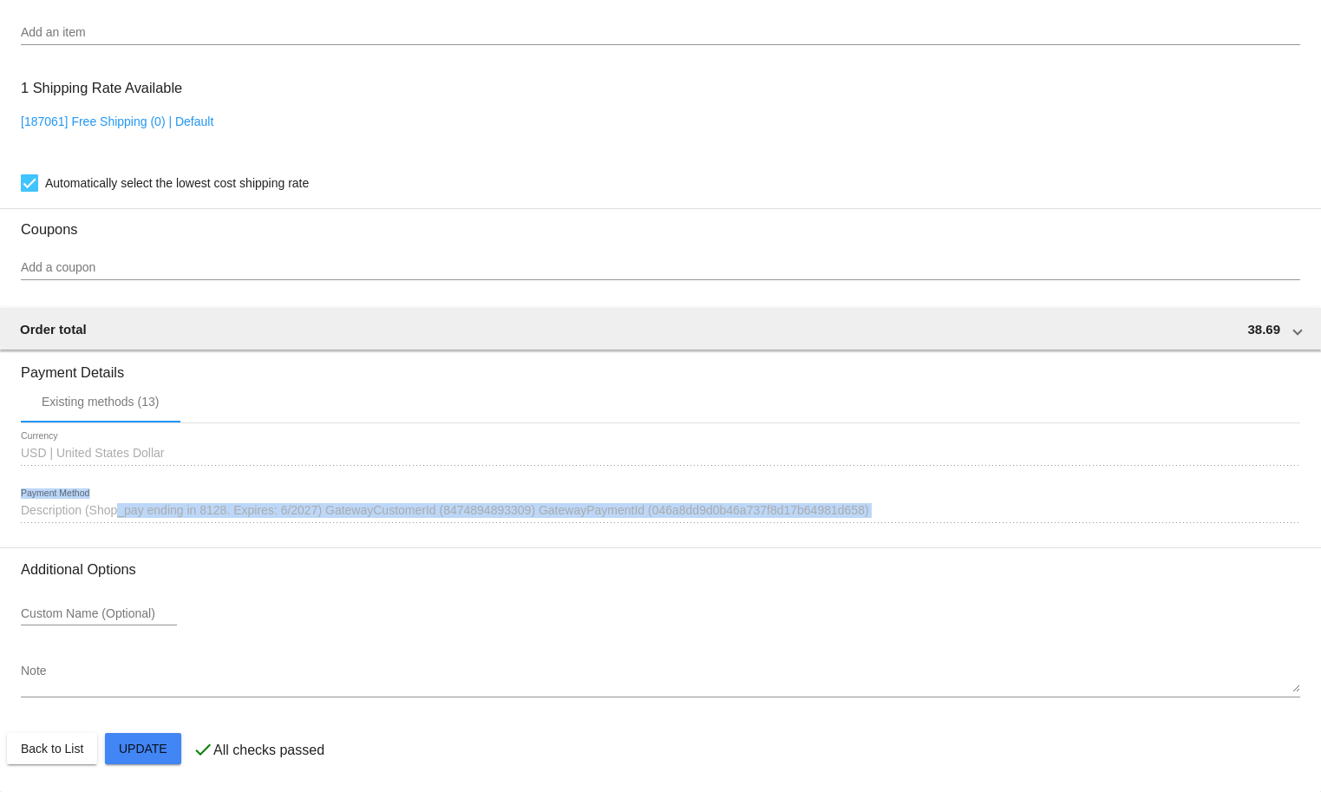
drag, startPoint x: 248, startPoint y: 524, endPoint x: 19, endPoint y: 510, distance: 229.4
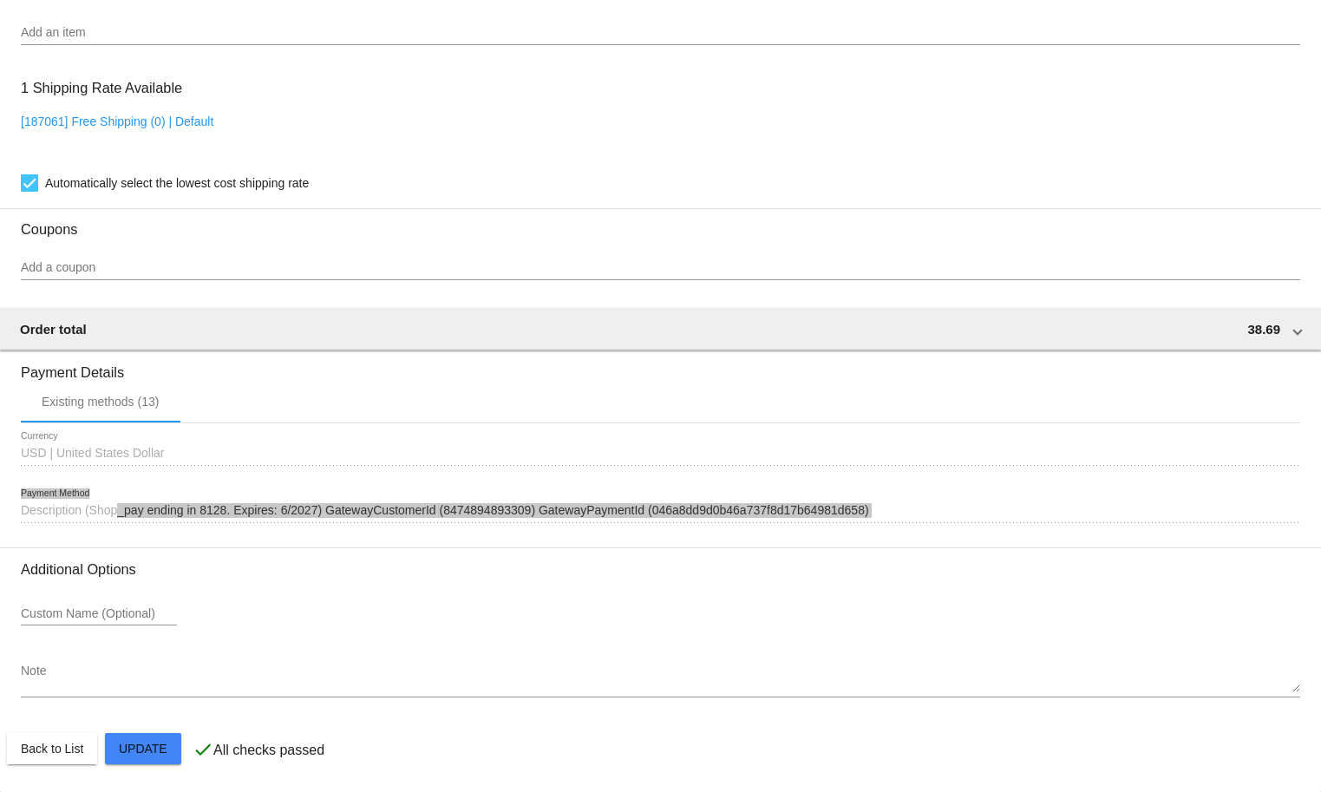
scroll to position [0, 0]
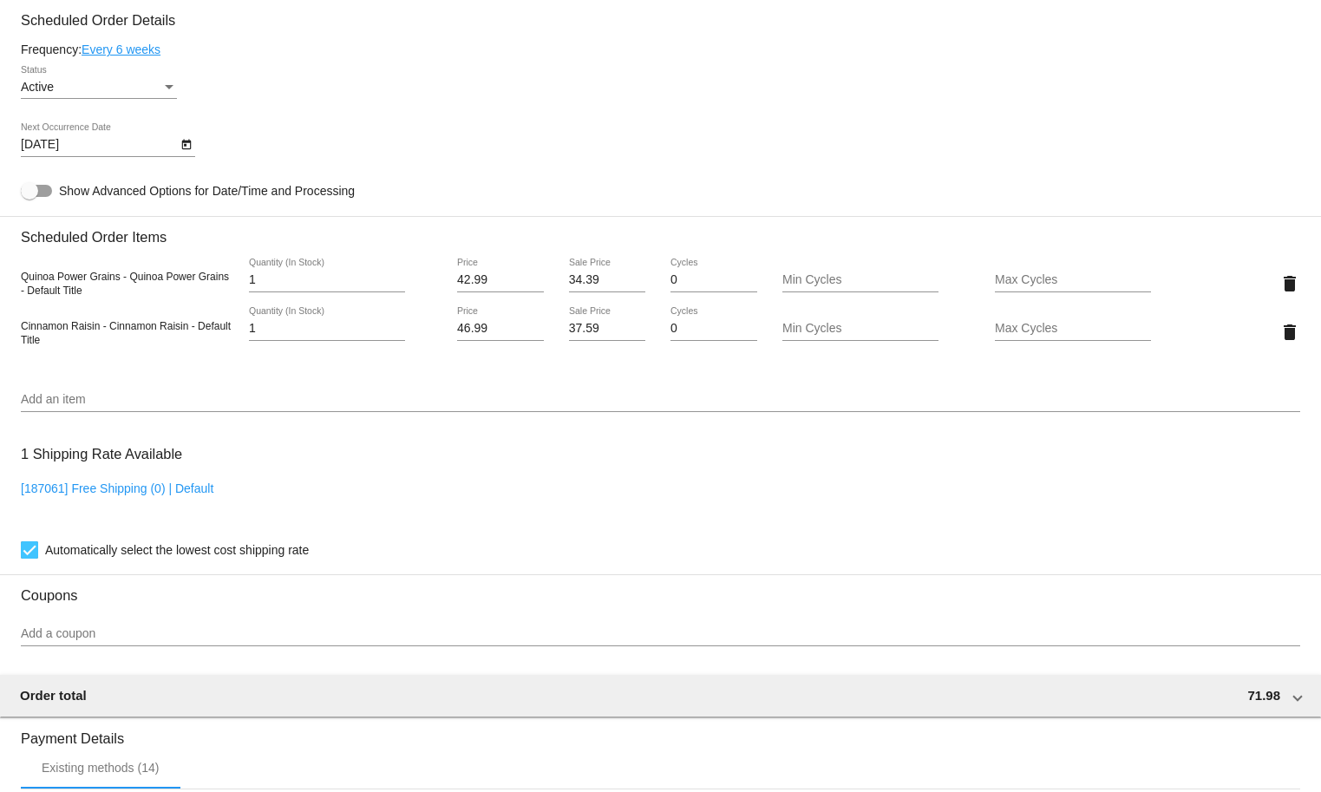
scroll to position [1214, 0]
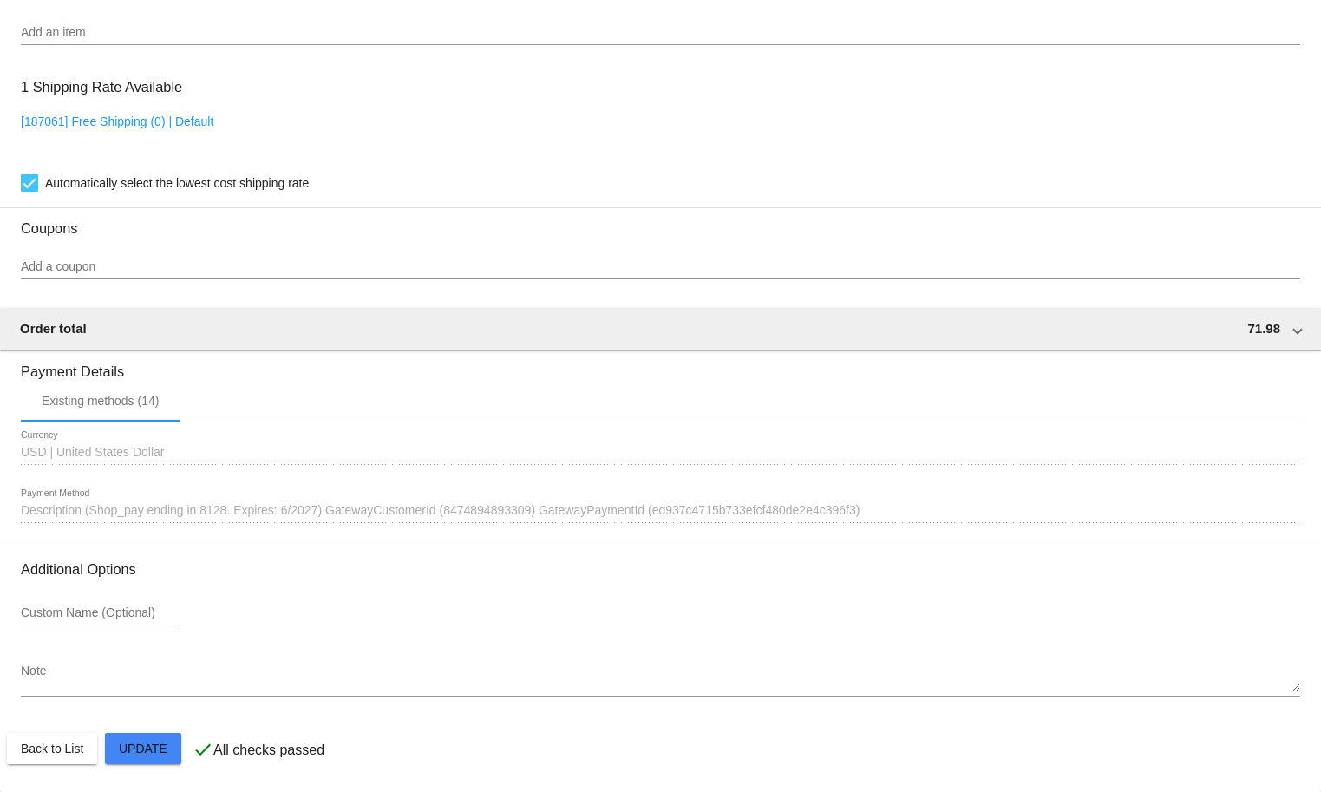
drag, startPoint x: 87, startPoint y: 510, endPoint x: 846, endPoint y: 509, distance: 759.1
click at [846, 509] on span "Description (Shop_pay ending in 8128. Expires: 6/2027) GatewayCustomerId (84748…" at bounding box center [440, 510] width 839 height 14
